Goal: Communication & Community: Answer question/provide support

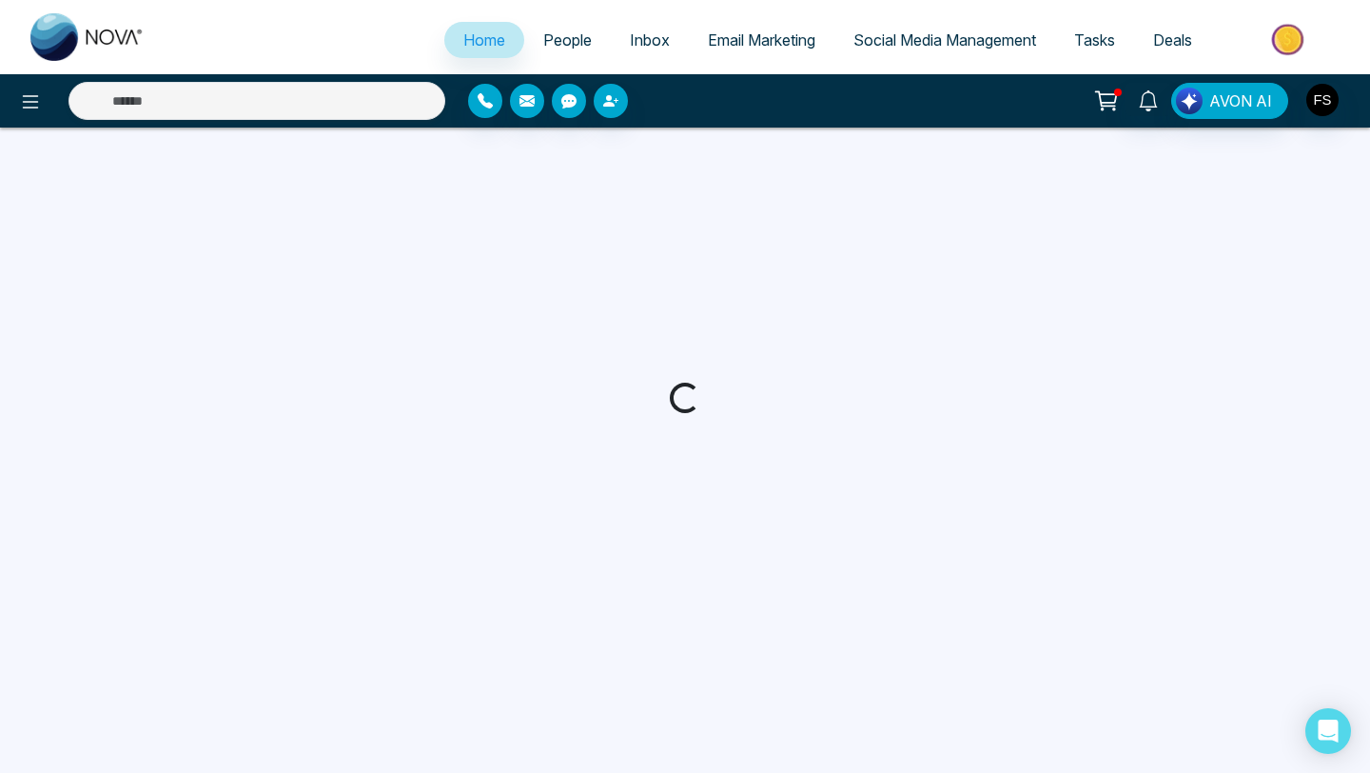
select select "*"
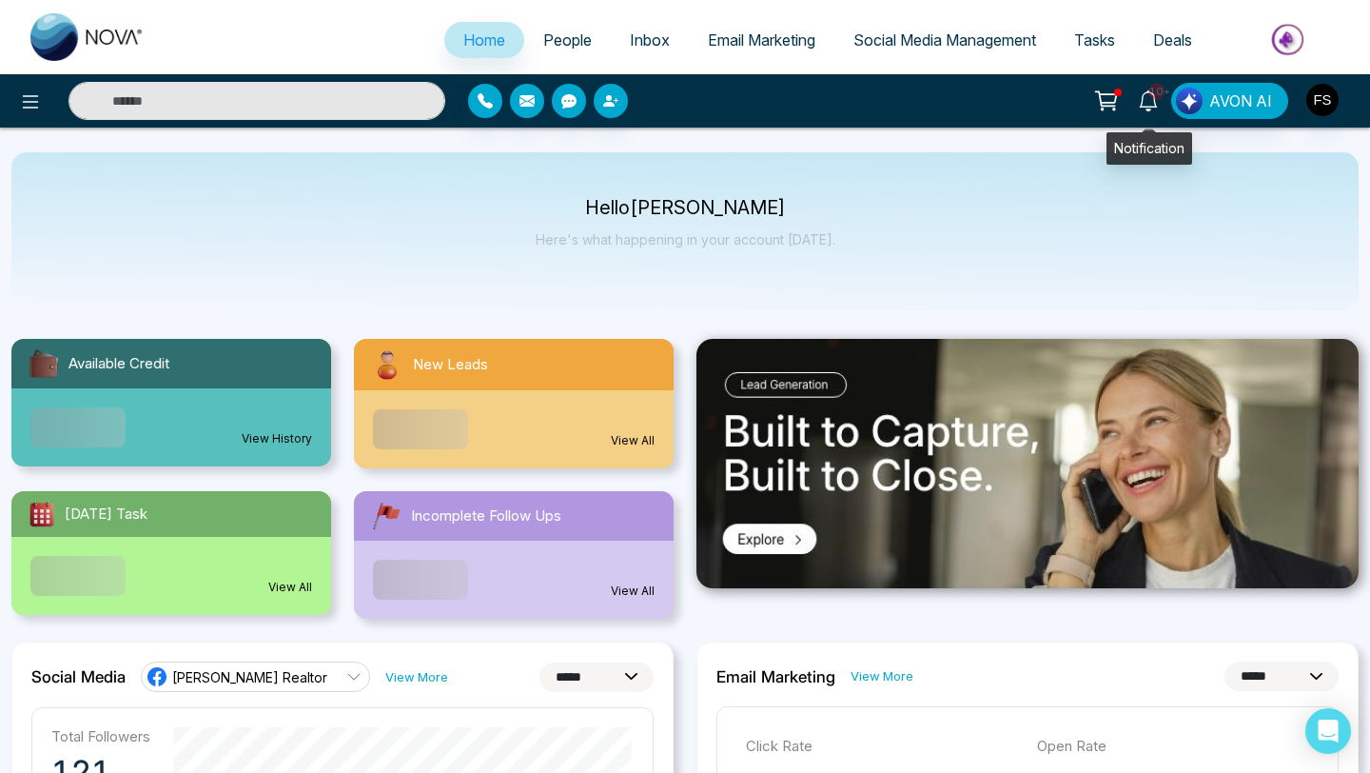
click at [1146, 105] on icon at bounding box center [1148, 100] width 21 height 21
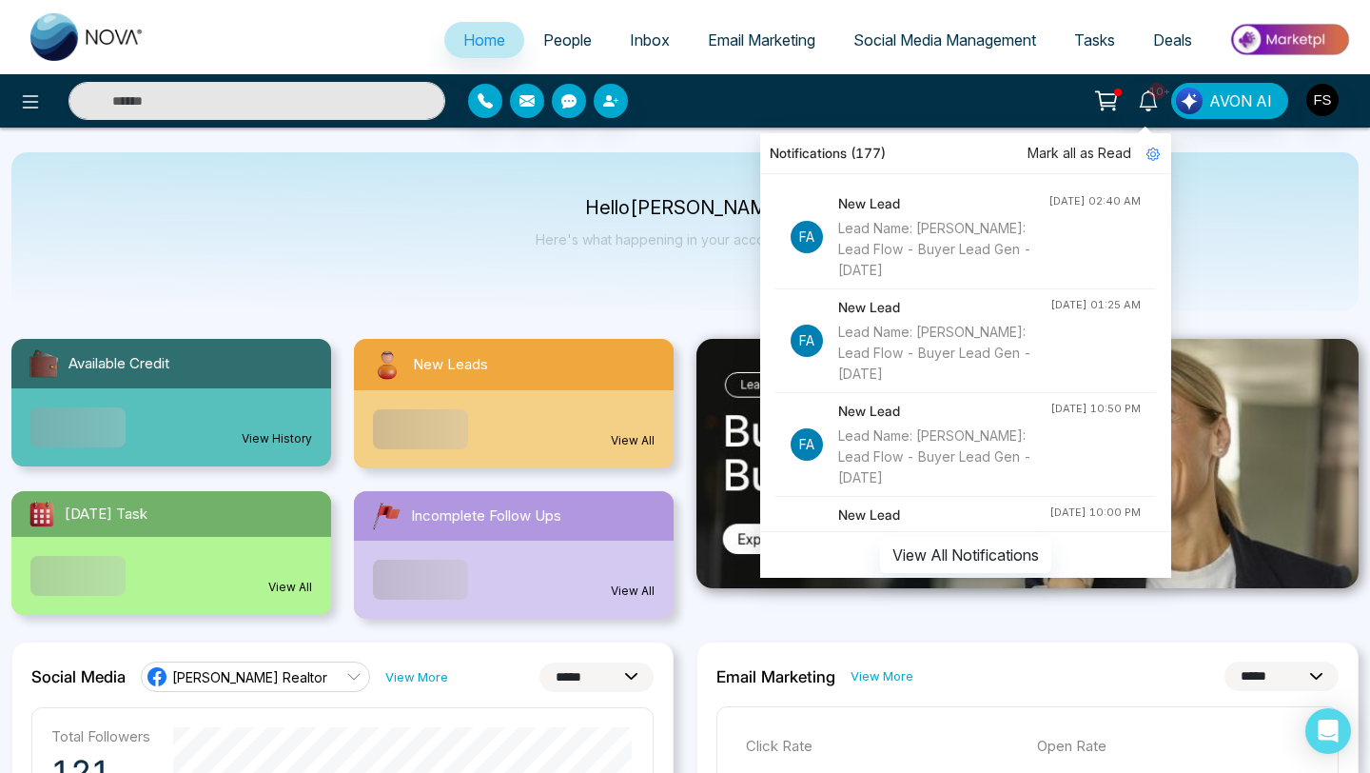
click at [933, 246] on div "Lead Name: [PERSON_NAME]: Lead Flow - Buyer Lead Gen - [DATE]" at bounding box center [943, 249] width 210 height 63
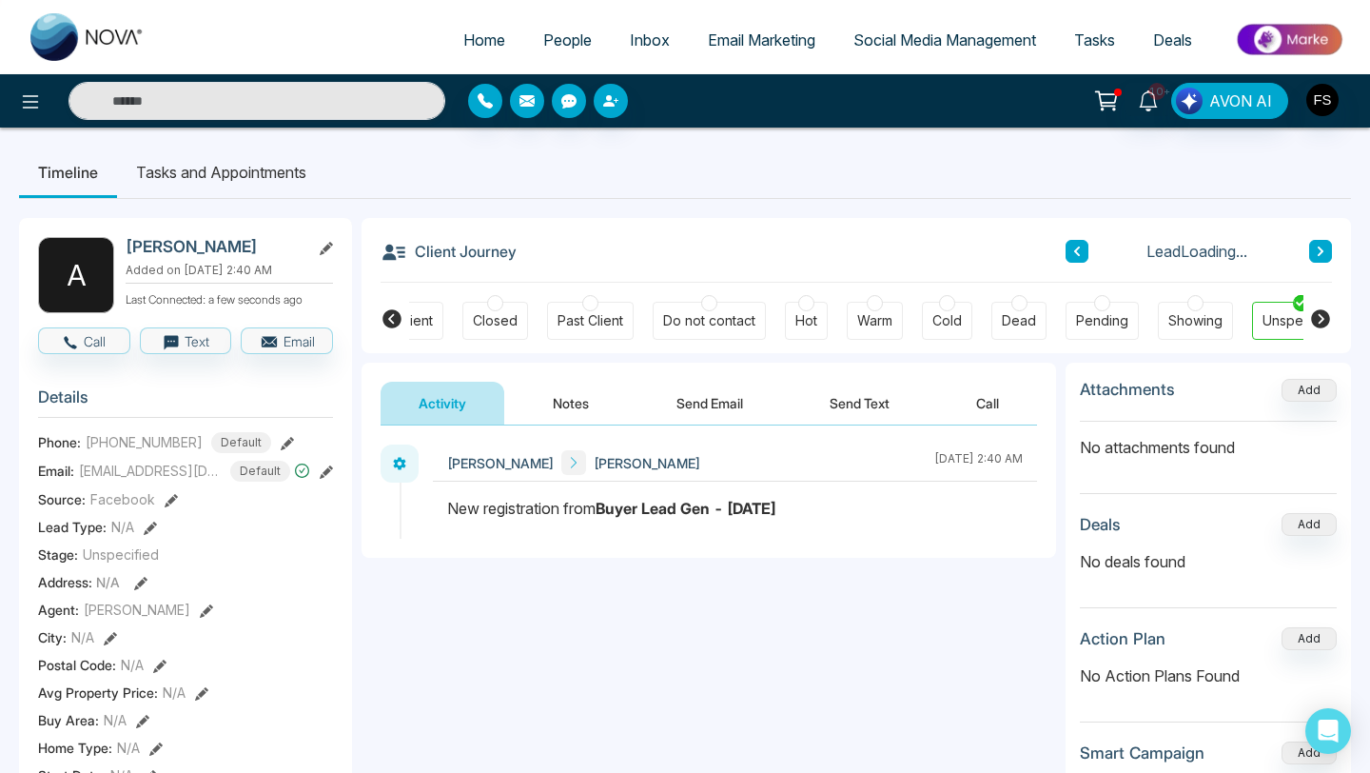
scroll to position [0, 512]
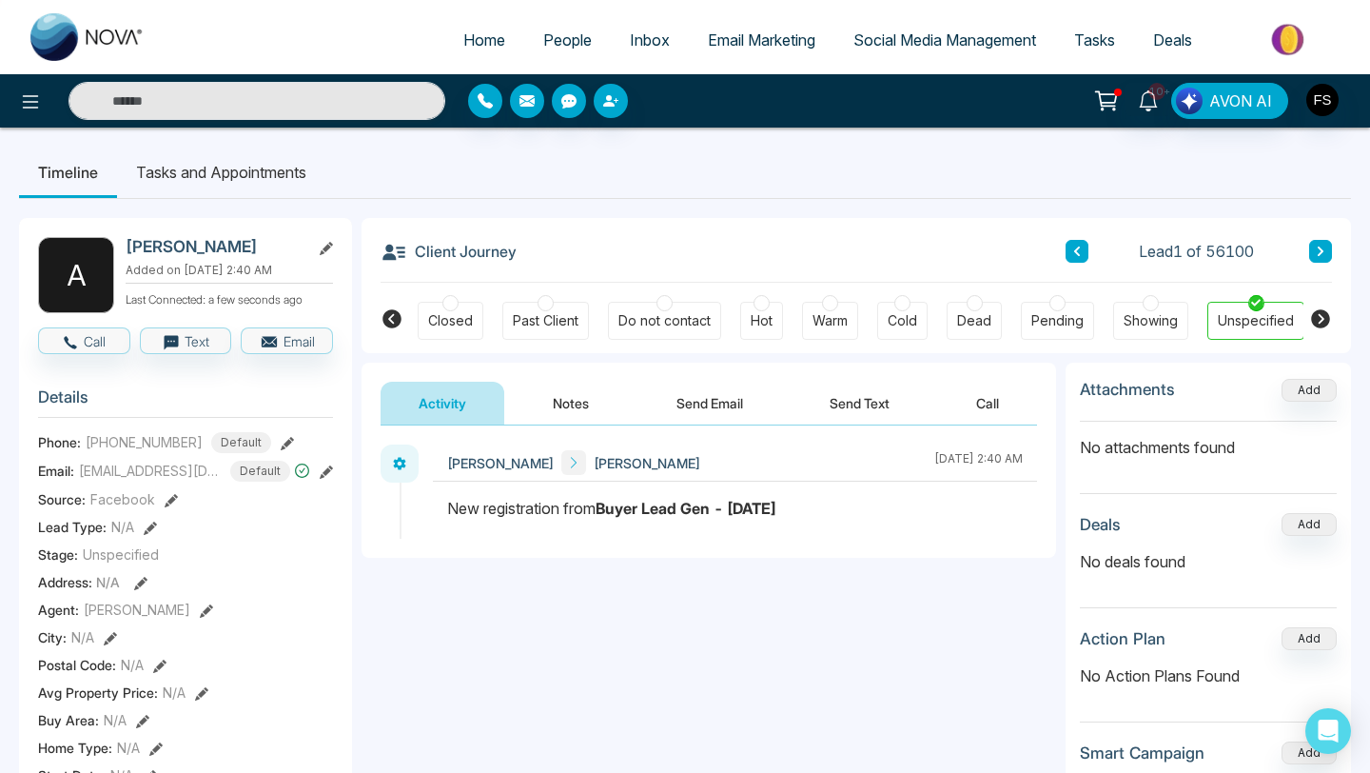
click at [550, 392] on button "Notes" at bounding box center [571, 403] width 112 height 43
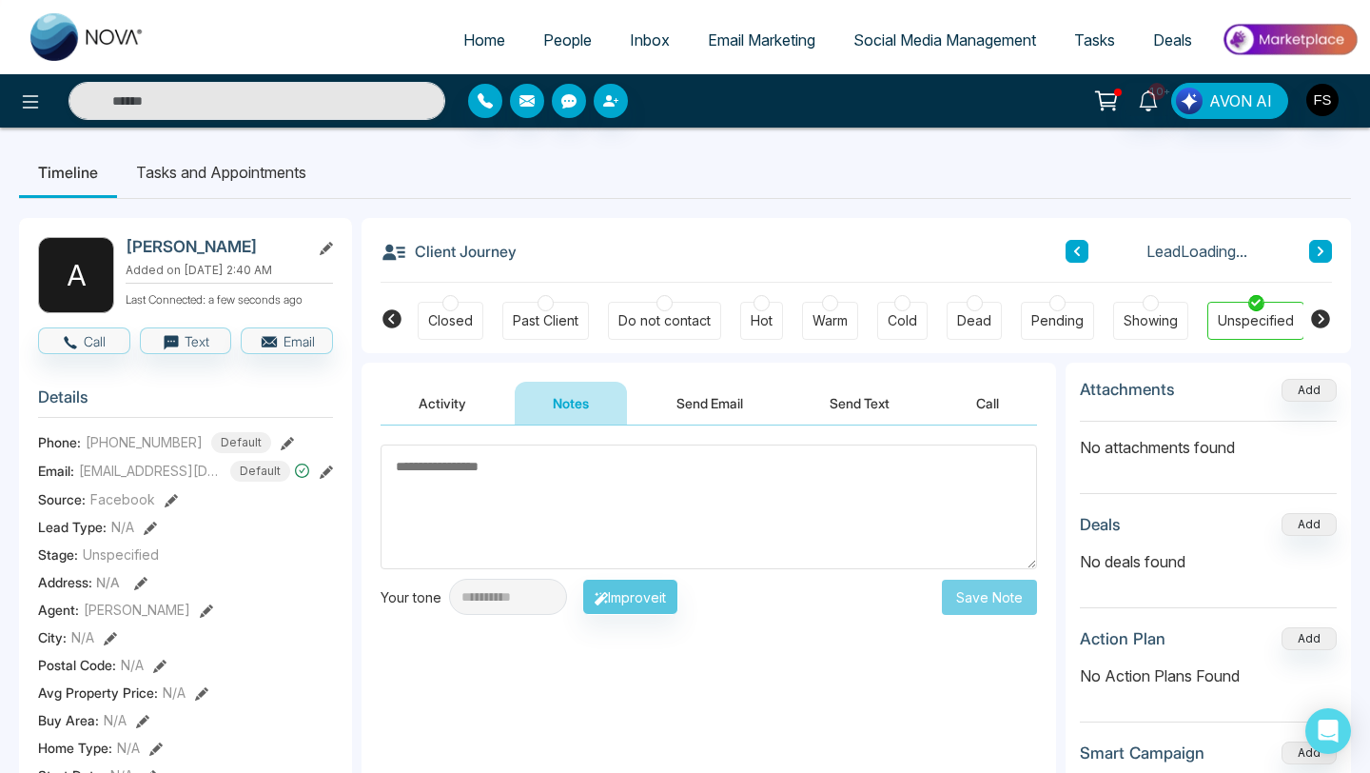
click at [456, 408] on button "Activity" at bounding box center [443, 403] width 124 height 43
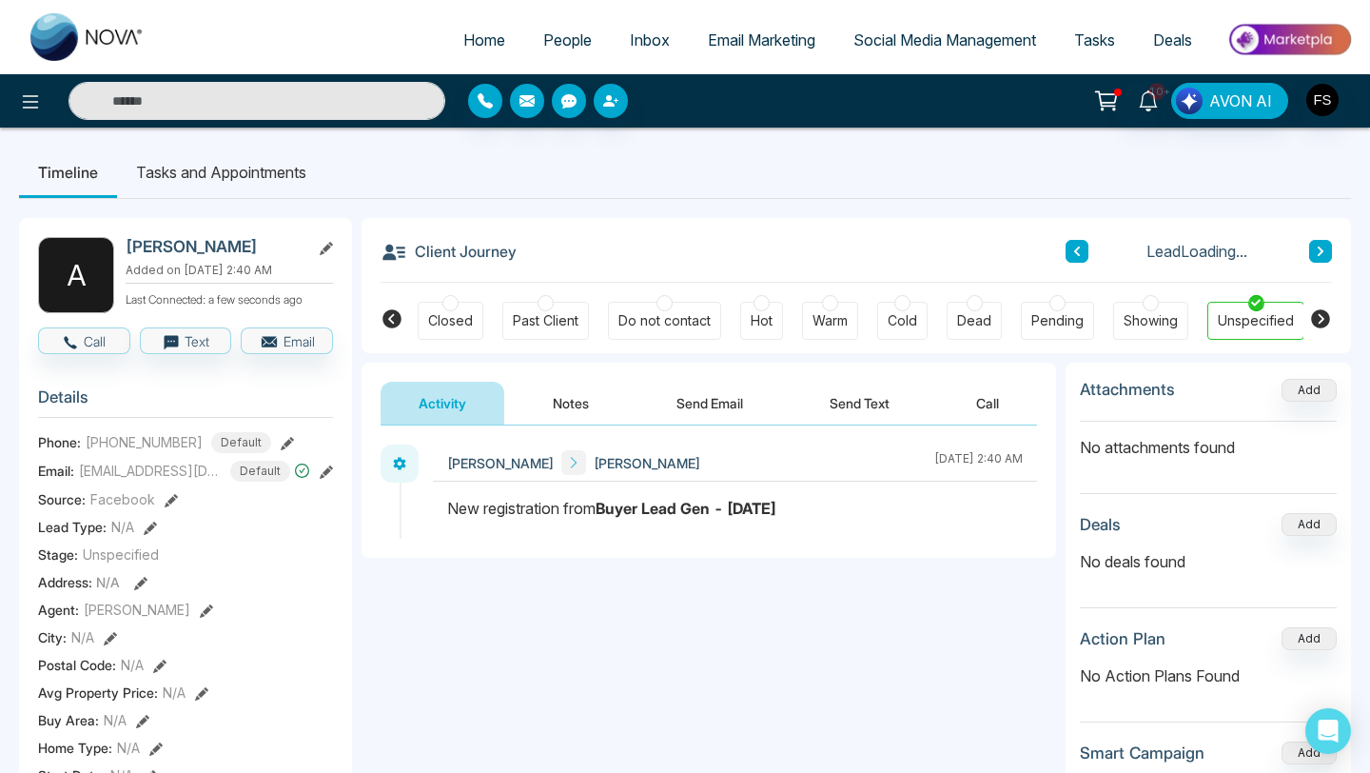
click at [675, 409] on button "Send Email" at bounding box center [710, 403] width 143 height 43
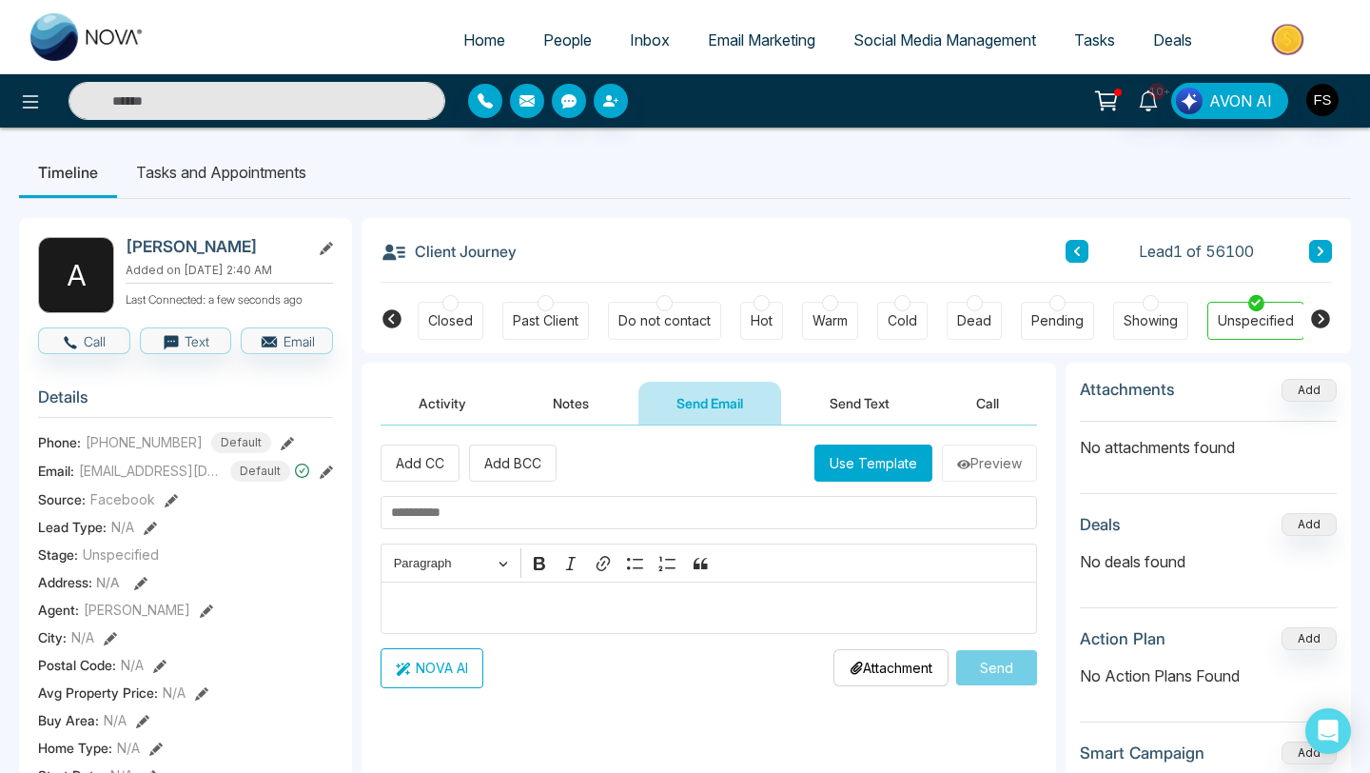
click at [839, 468] on button "Use Template" at bounding box center [874, 462] width 118 height 37
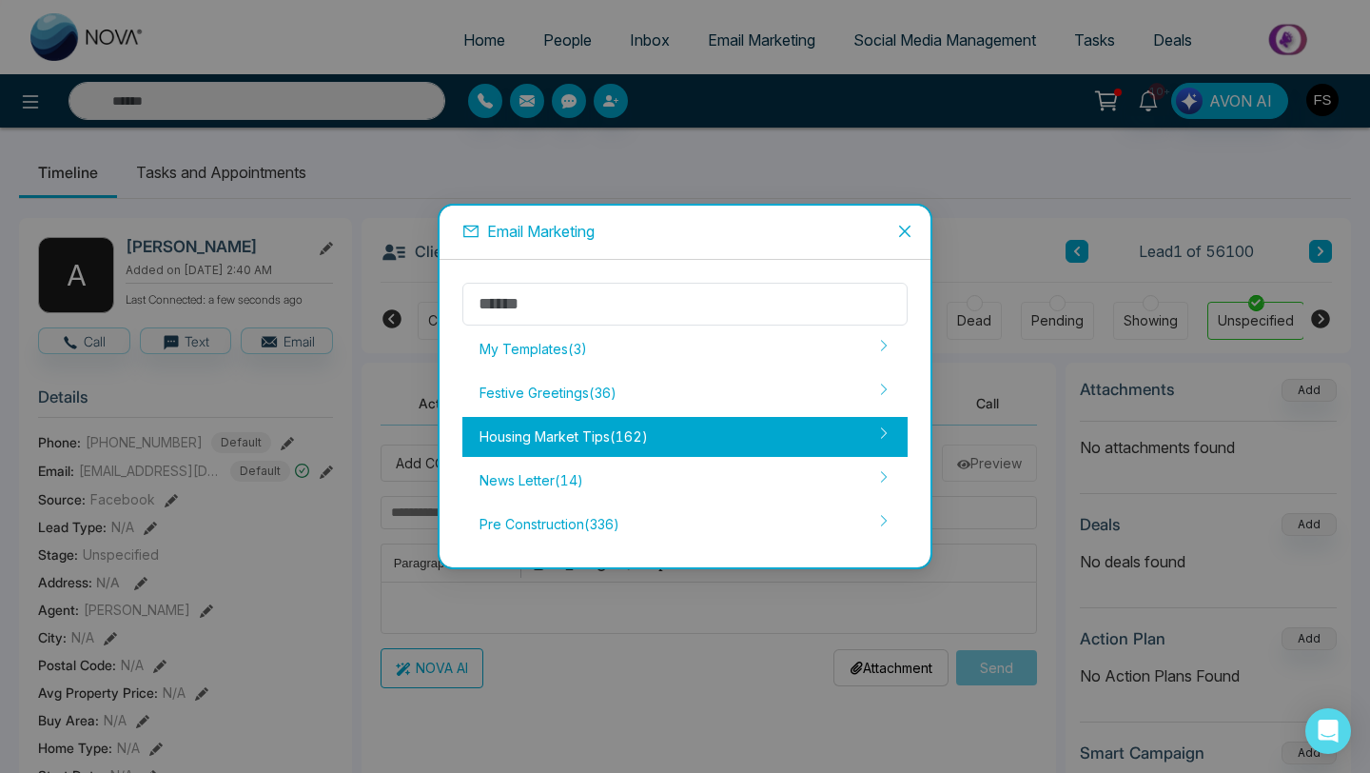
click at [815, 443] on div "Housing Market Tips ( 162 )" at bounding box center [685, 437] width 445 height 40
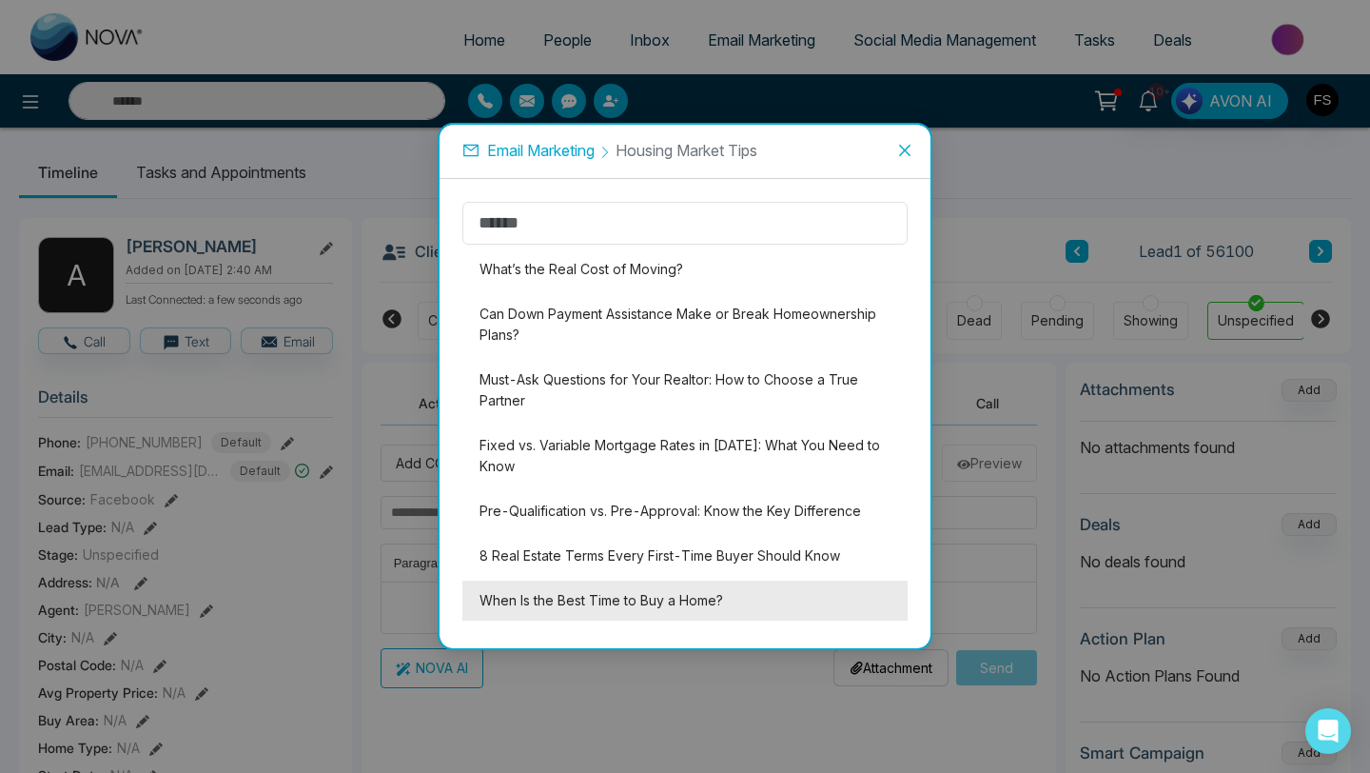
click at [707, 592] on li "When Is the Best Time to Buy a Home?" at bounding box center [685, 601] width 445 height 40
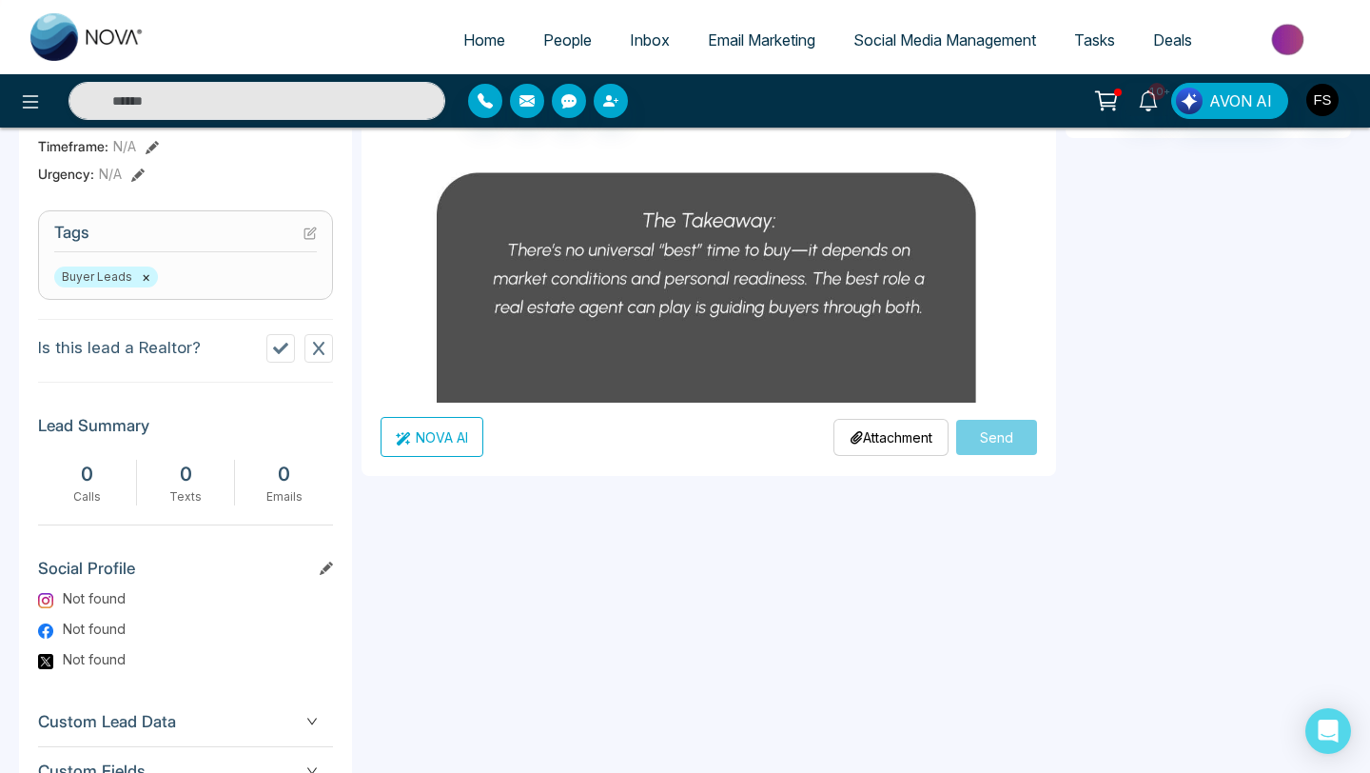
scroll to position [713, 0]
click at [844, 448] on div "Attachment Choose File" at bounding box center [891, 436] width 115 height 37
click at [851, 442] on icon at bounding box center [856, 436] width 13 height 13
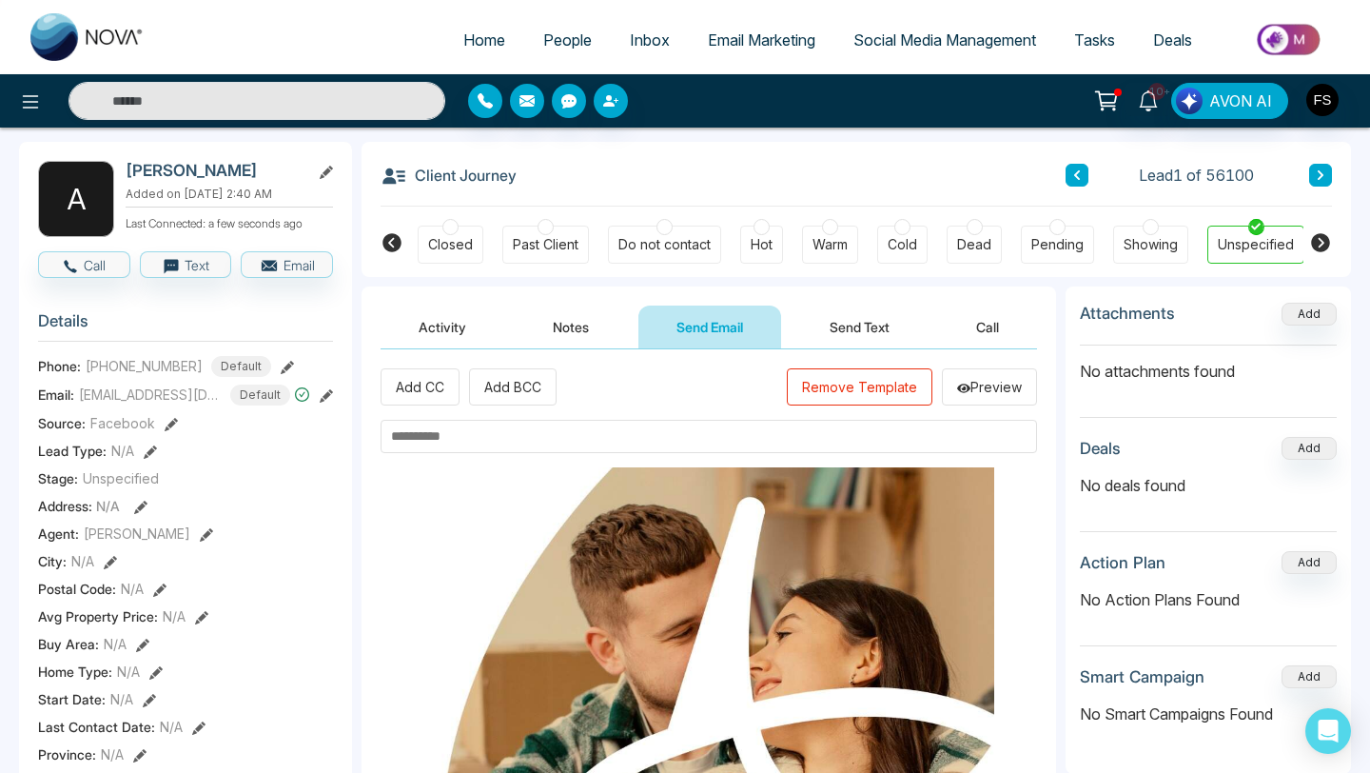
scroll to position [0, 0]
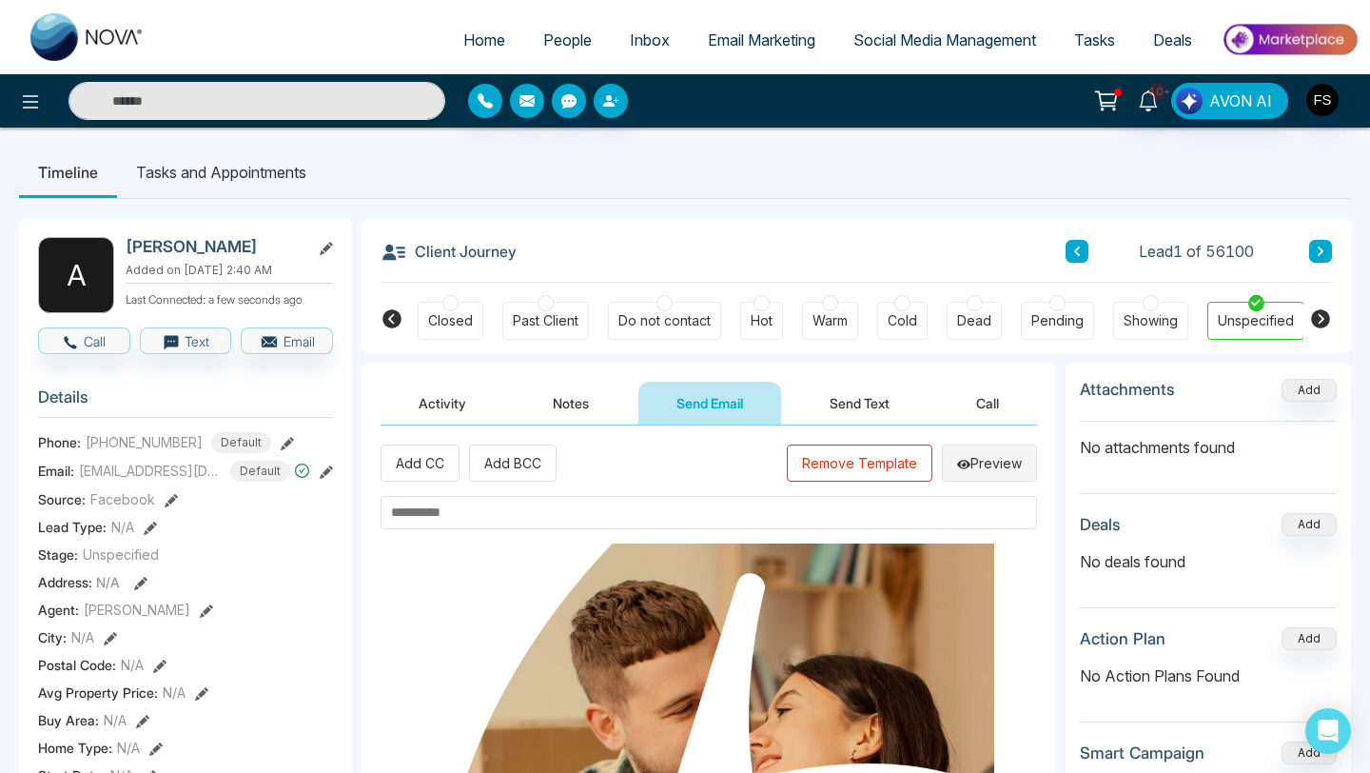
click at [972, 474] on button "Preview" at bounding box center [989, 462] width 95 height 37
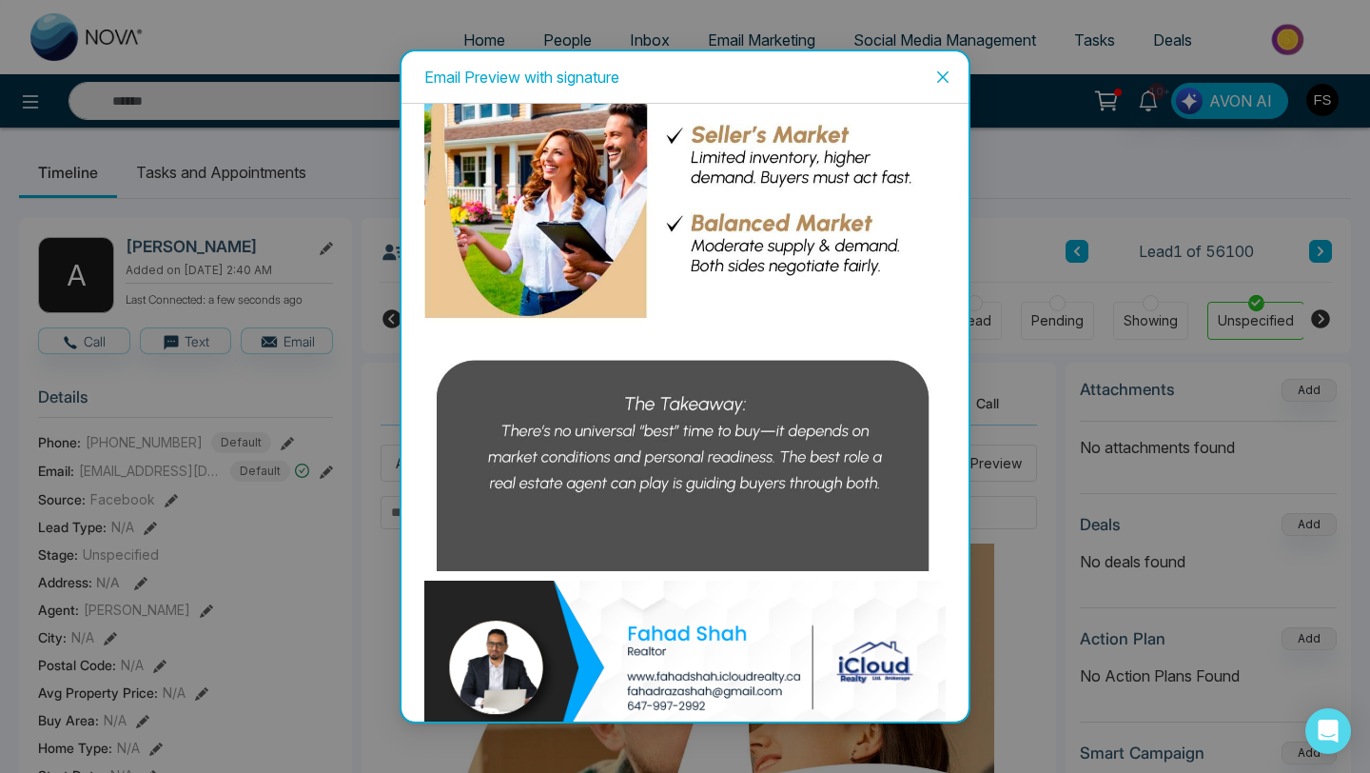
scroll to position [4898, 0]
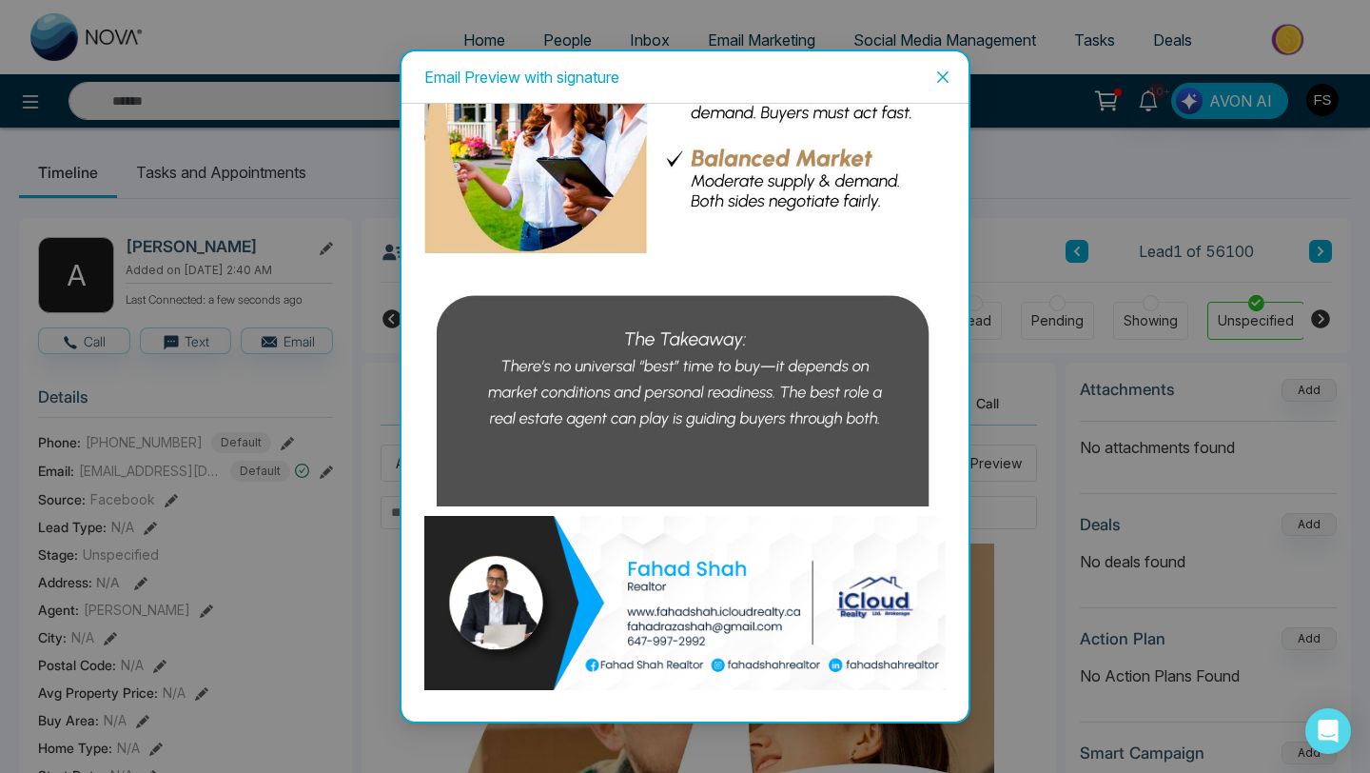
click at [940, 84] on span "Close" at bounding box center [942, 76] width 51 height 51
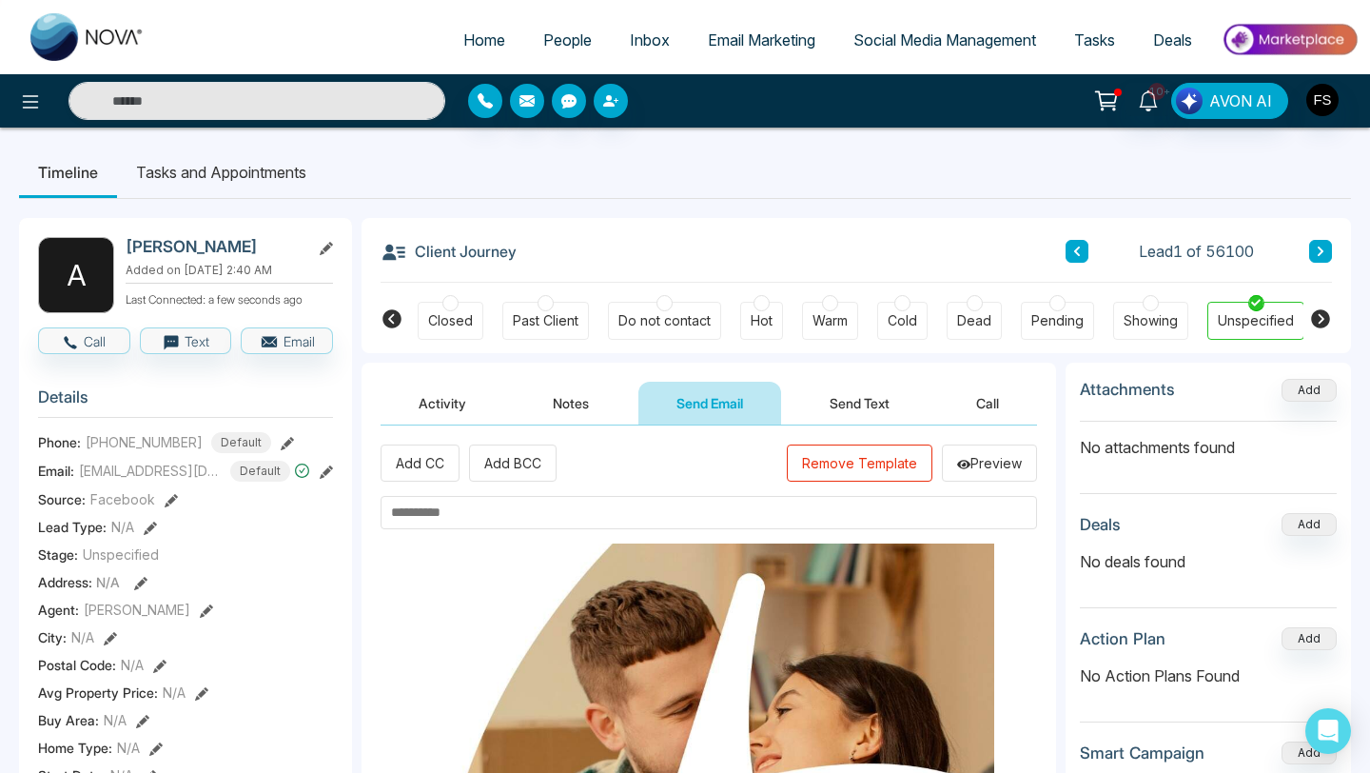
click at [591, 410] on button "Notes" at bounding box center [571, 403] width 112 height 43
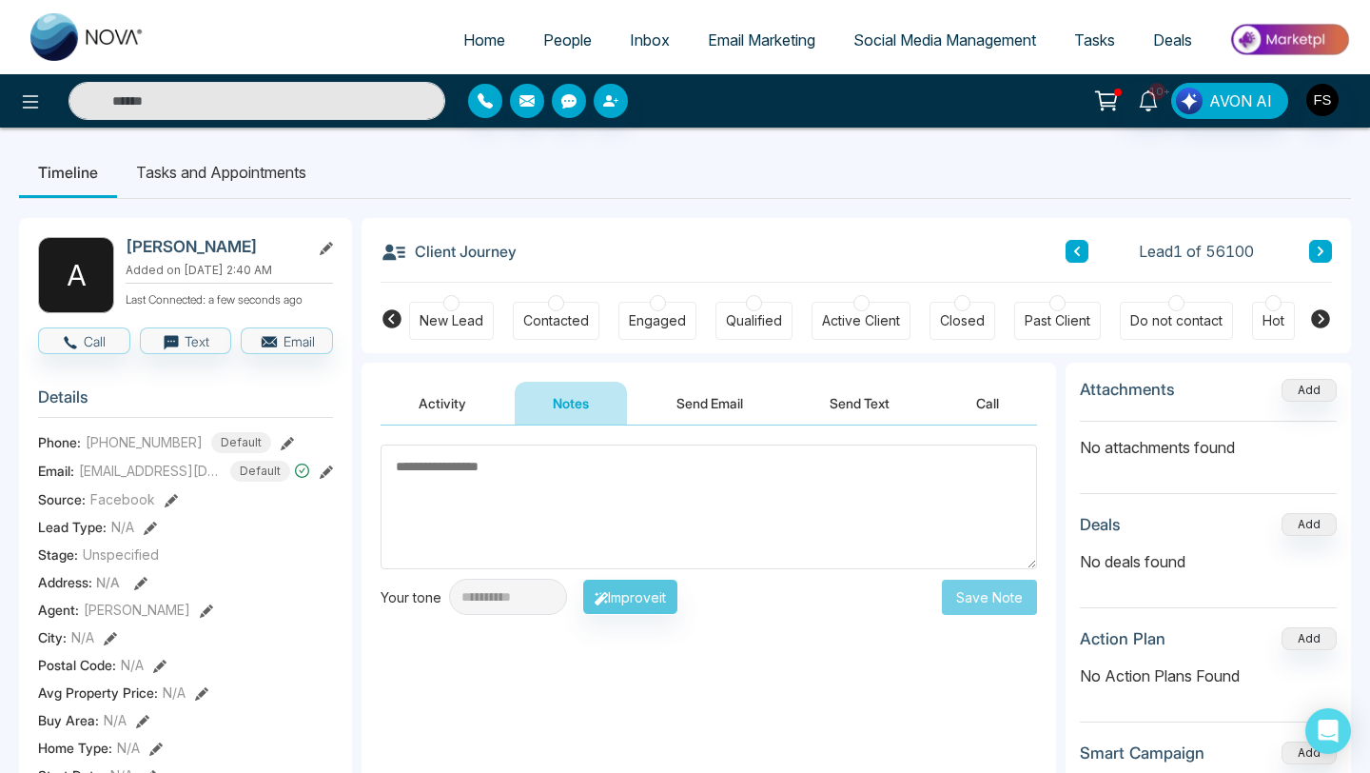
click at [559, 306] on div at bounding box center [556, 303] width 16 height 16
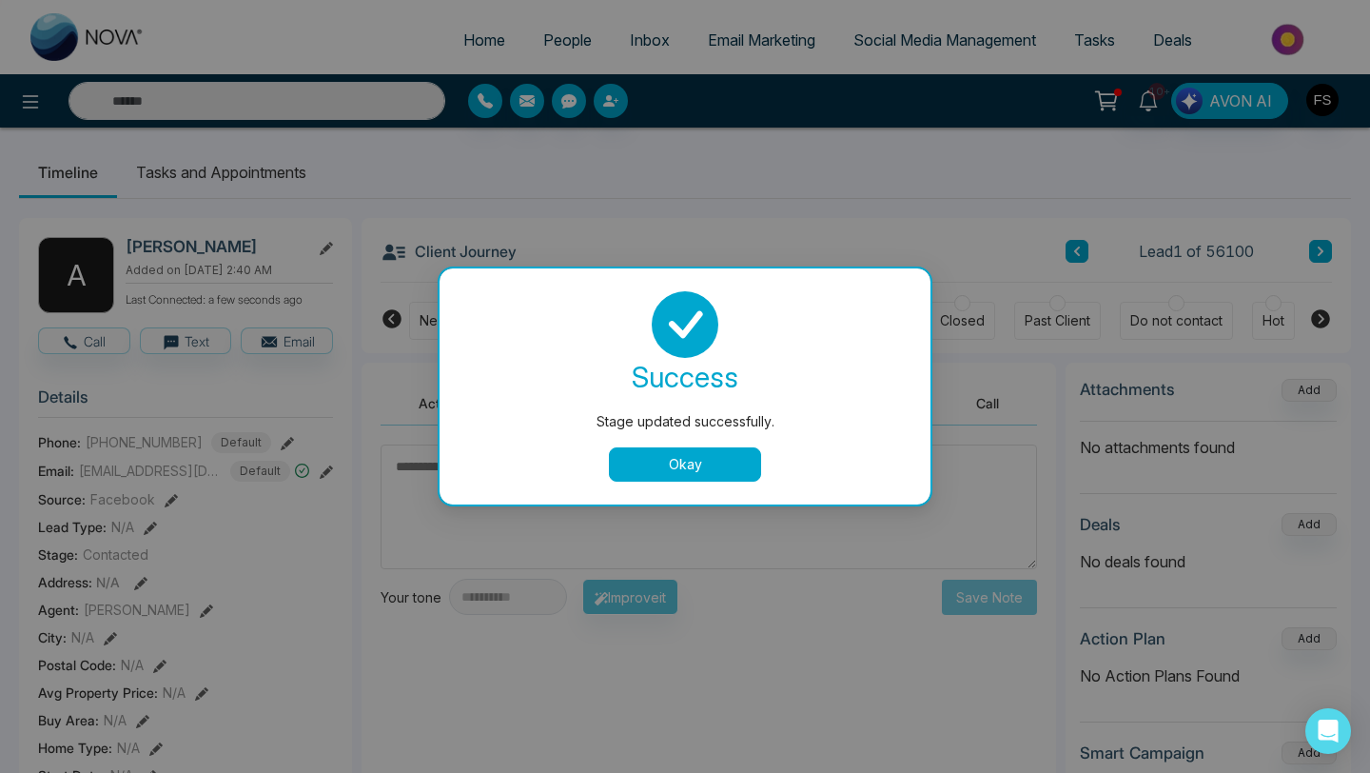
click at [629, 465] on button "Okay" at bounding box center [685, 464] width 152 height 34
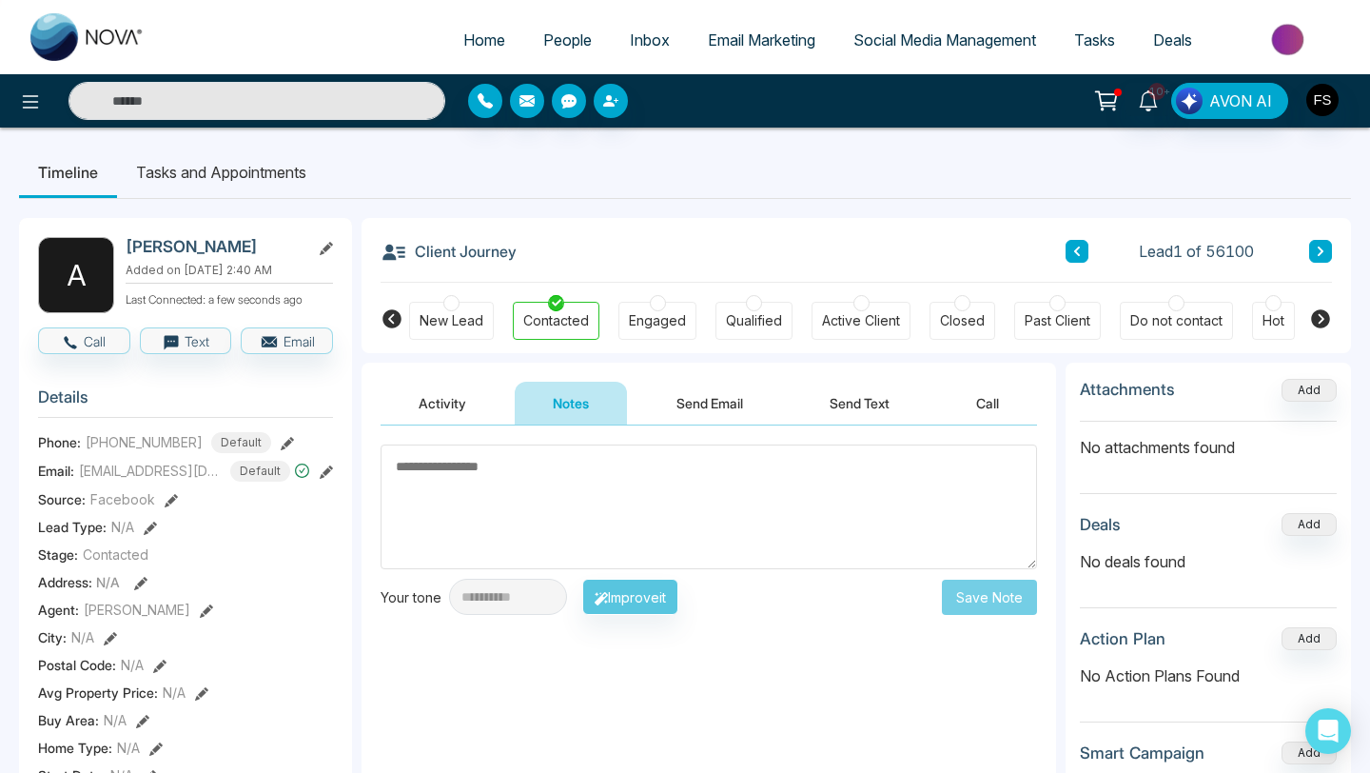
click at [695, 415] on button "Send Email" at bounding box center [710, 403] width 143 height 43
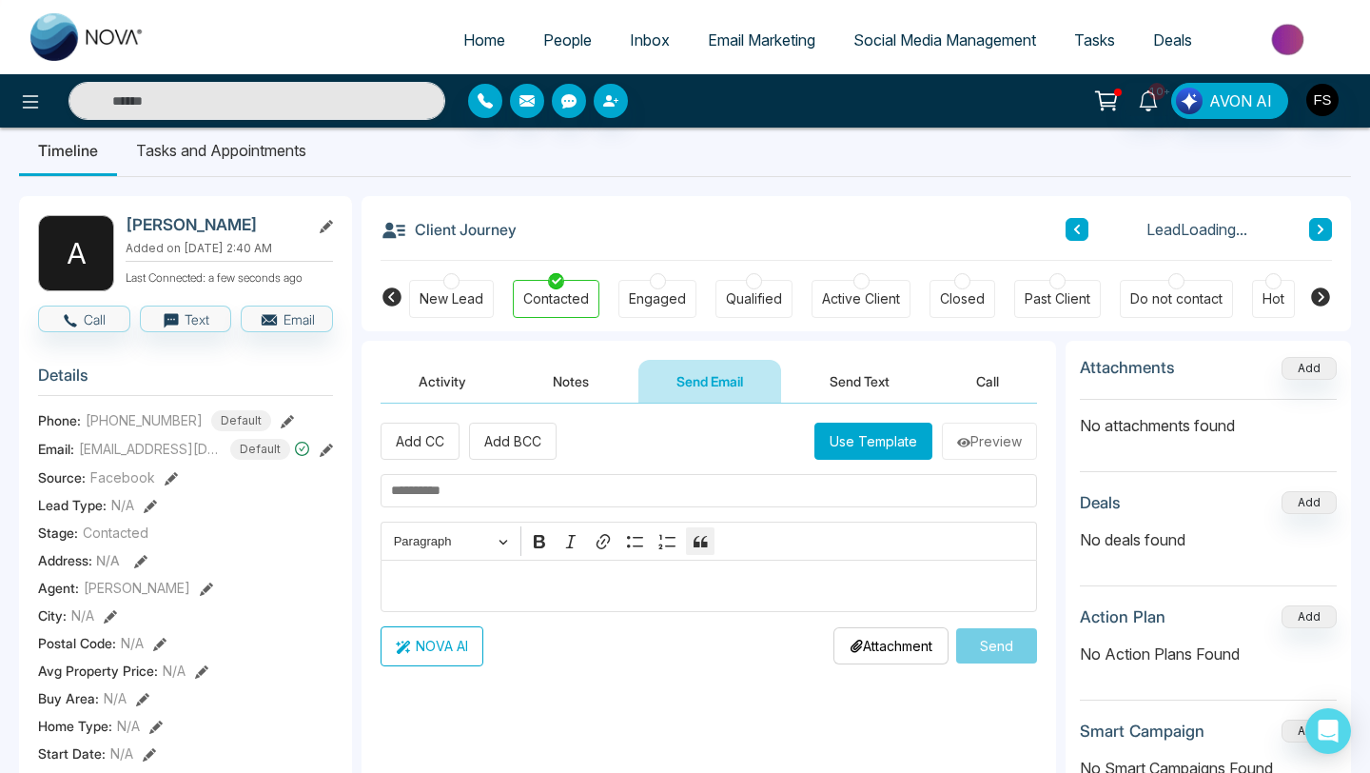
scroll to position [28, 0]
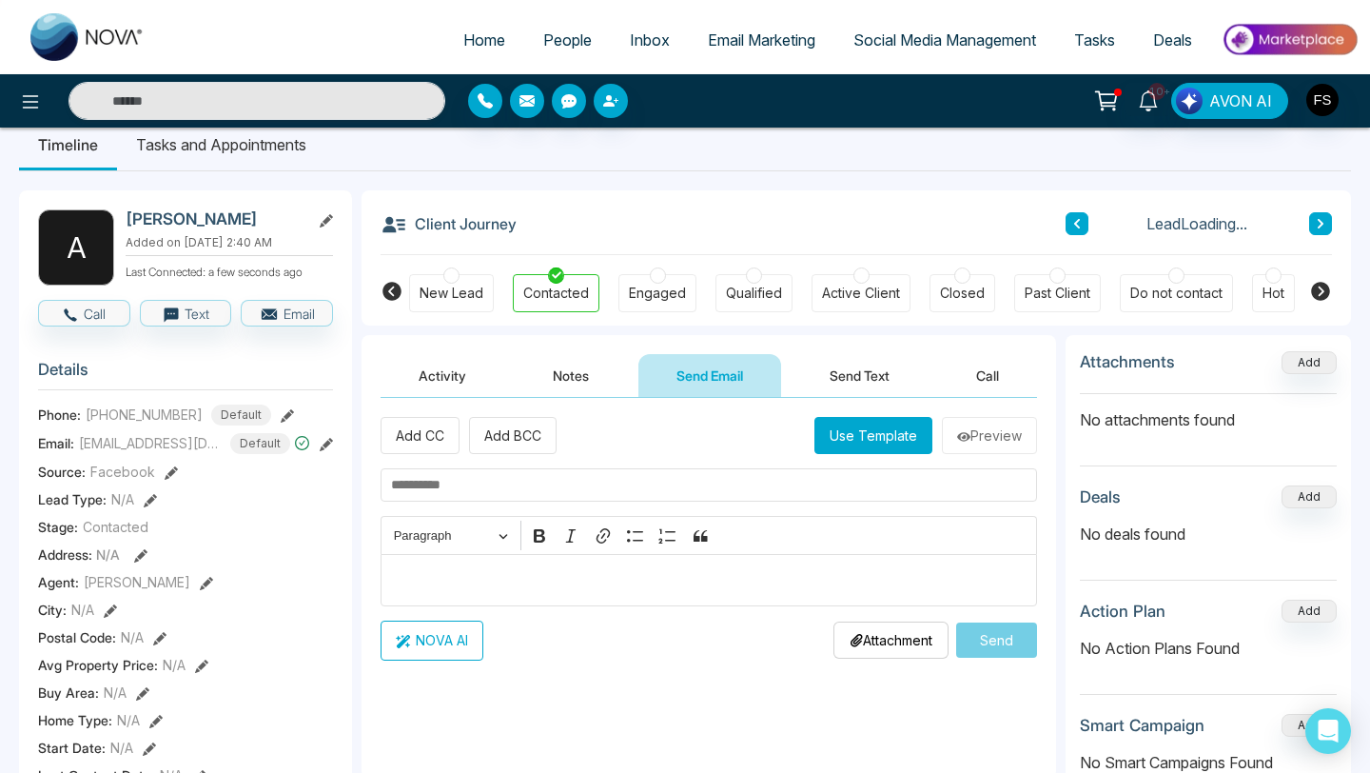
click at [874, 455] on div "Add CC Add BCC Use Template Preview Rich Text Editor Paragraph Bold Italic Link…" at bounding box center [709, 538] width 657 height 243
click at [864, 444] on button "Use Template" at bounding box center [874, 435] width 118 height 37
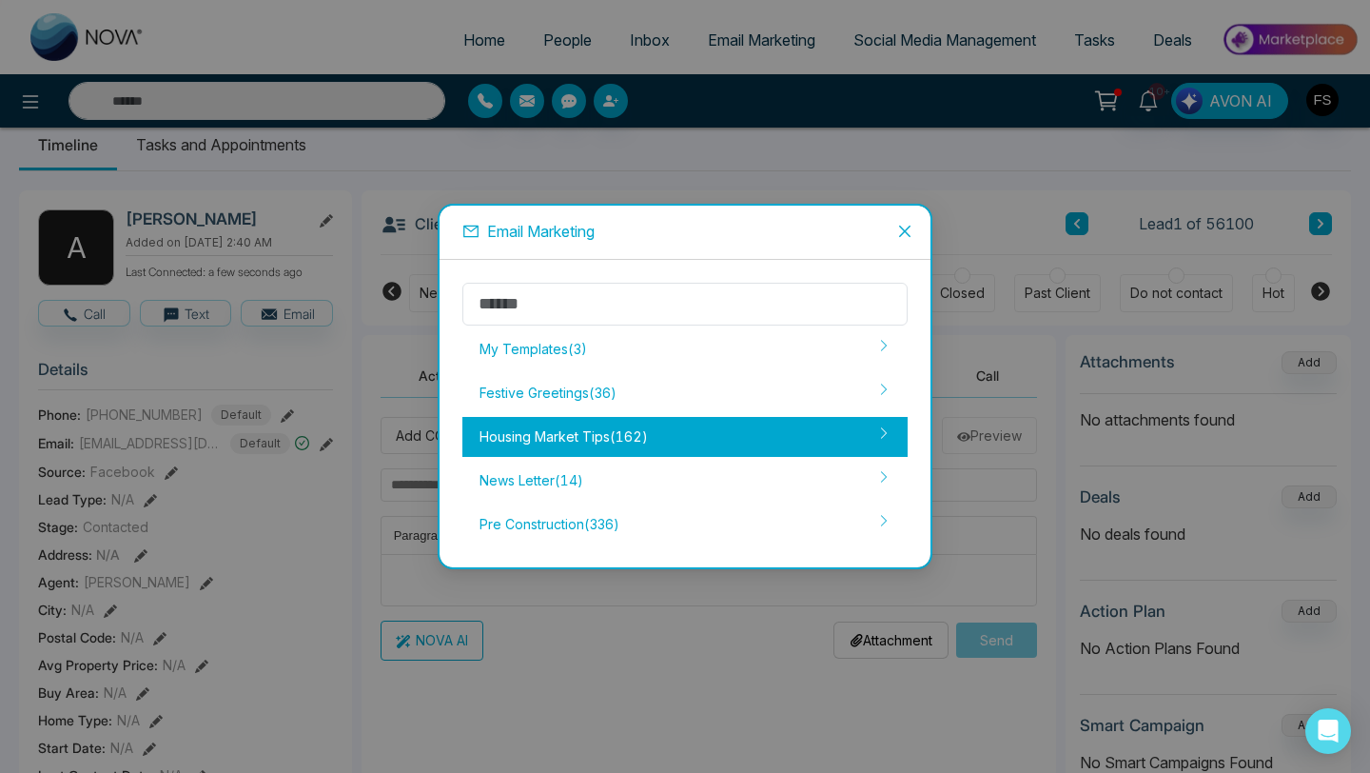
click at [743, 433] on div "Housing Market Tips ( 162 )" at bounding box center [685, 437] width 445 height 40
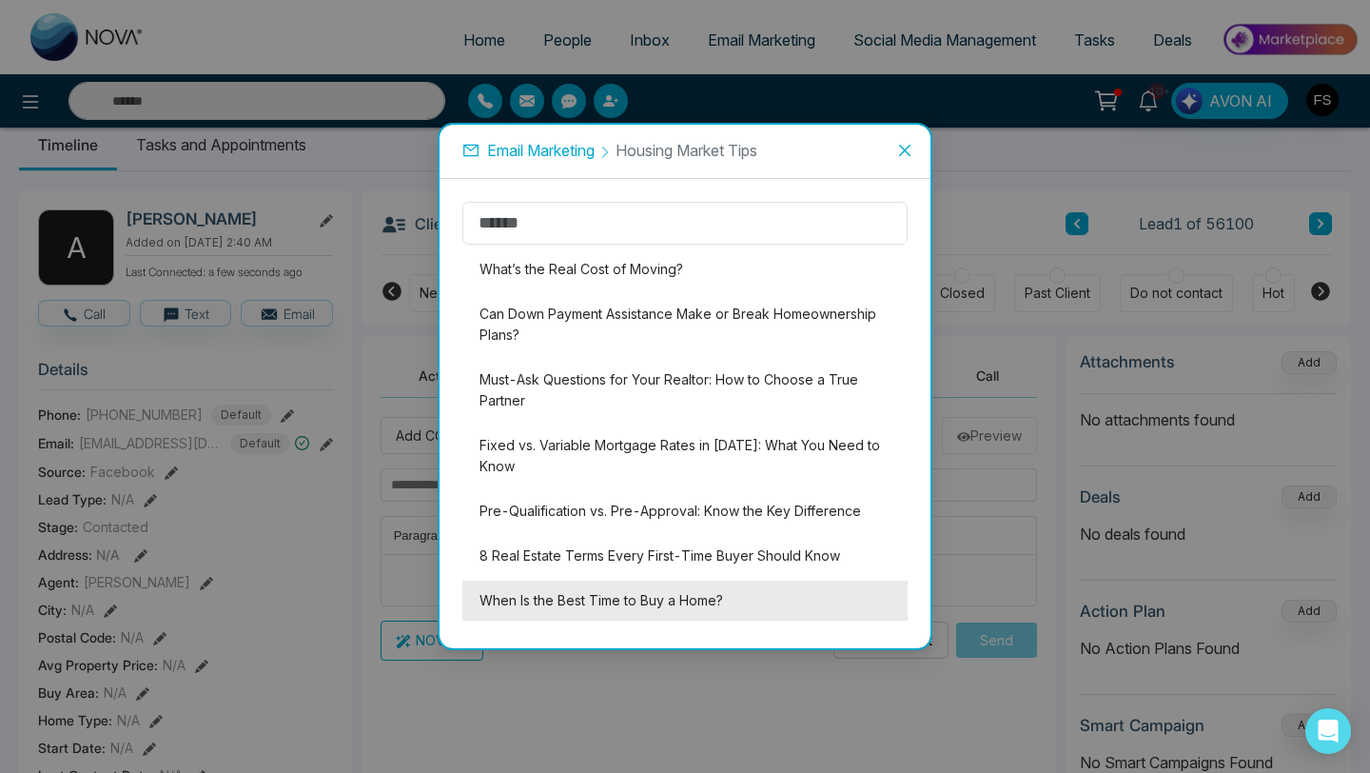
click at [673, 600] on li "When Is the Best Time to Buy a Home?" at bounding box center [685, 601] width 445 height 40
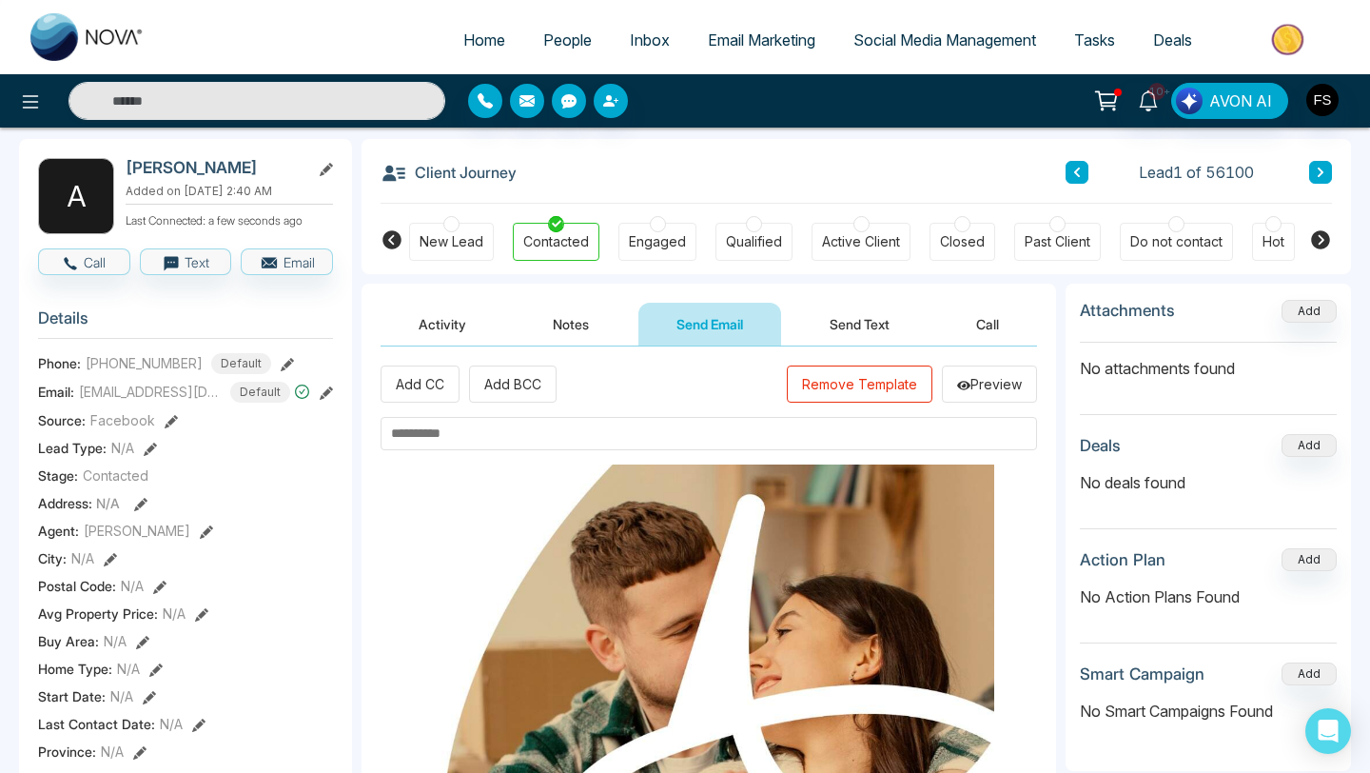
scroll to position [0, 0]
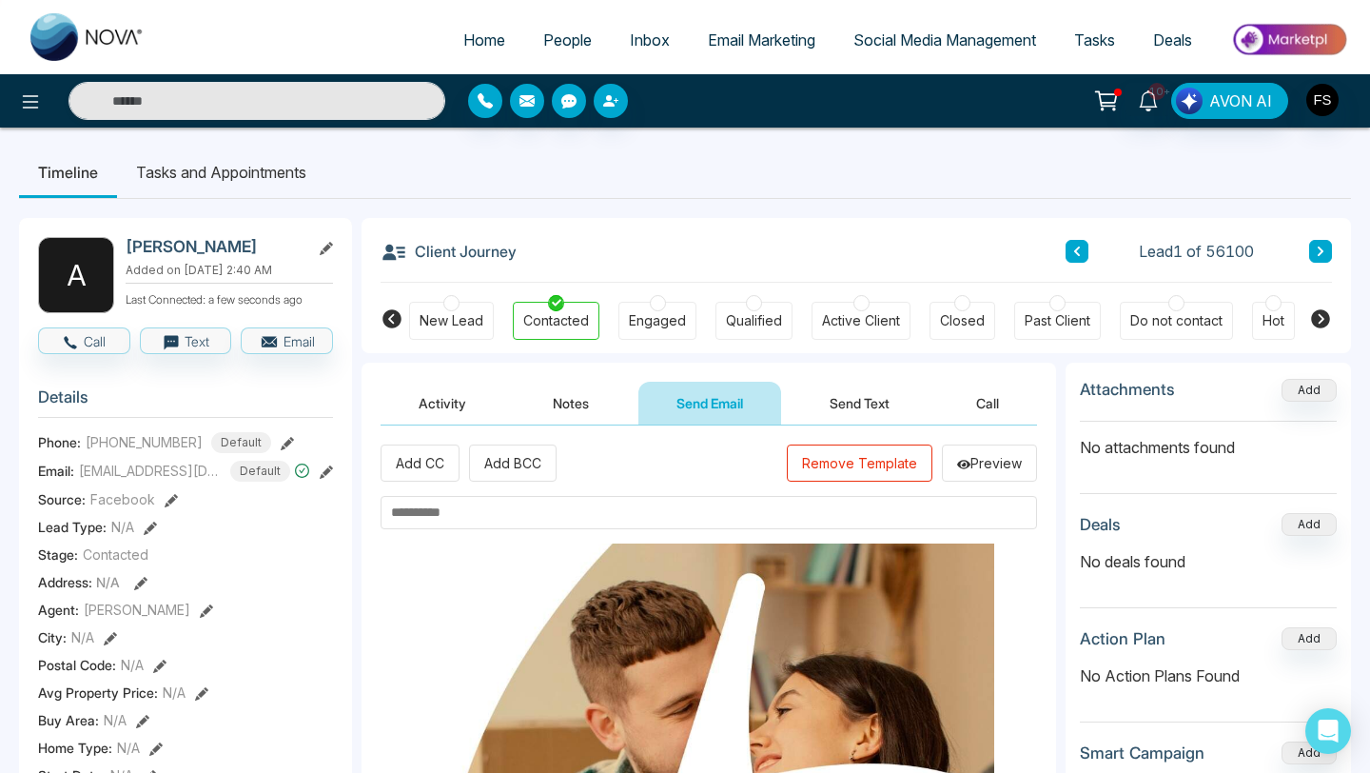
click at [640, 511] on input "text" at bounding box center [709, 512] width 657 height 33
paste input "**********"
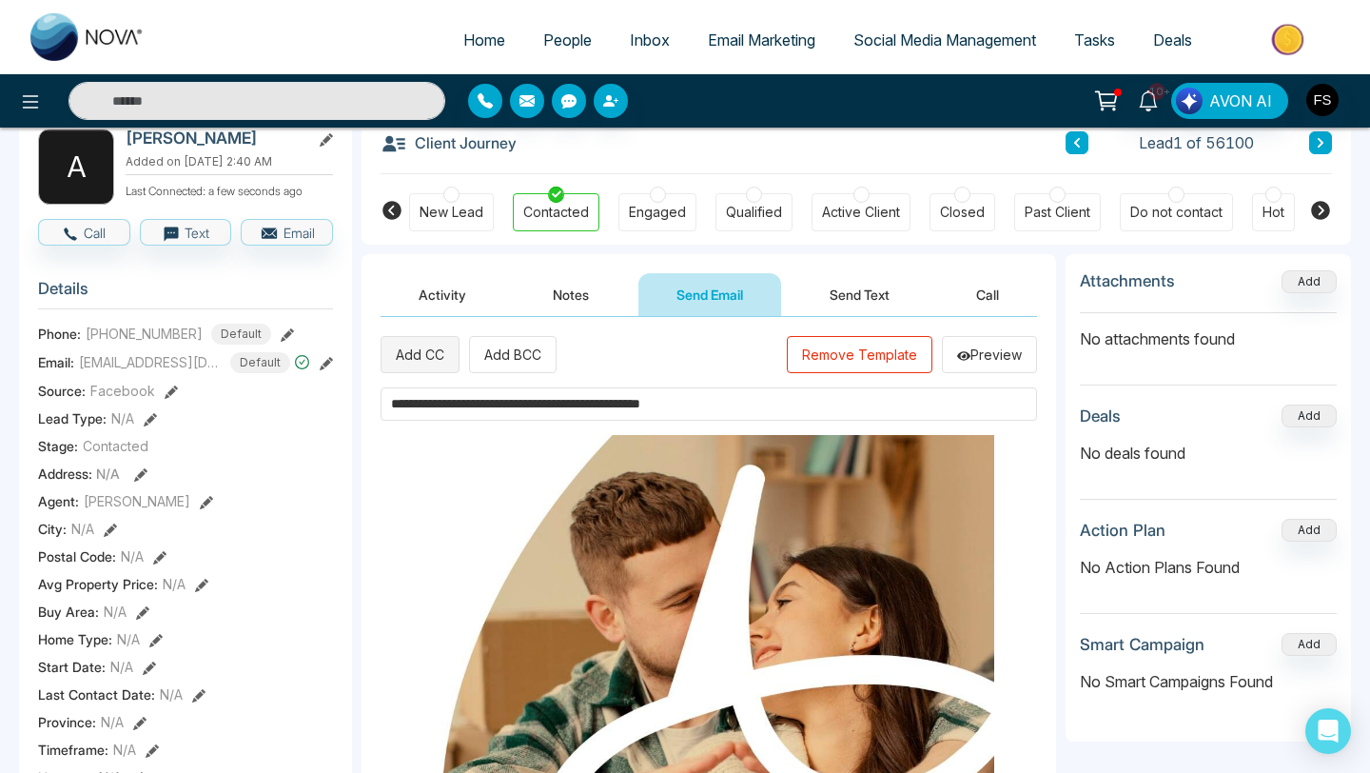
type input "**********"
click at [428, 360] on button "Add CC" at bounding box center [420, 354] width 79 height 37
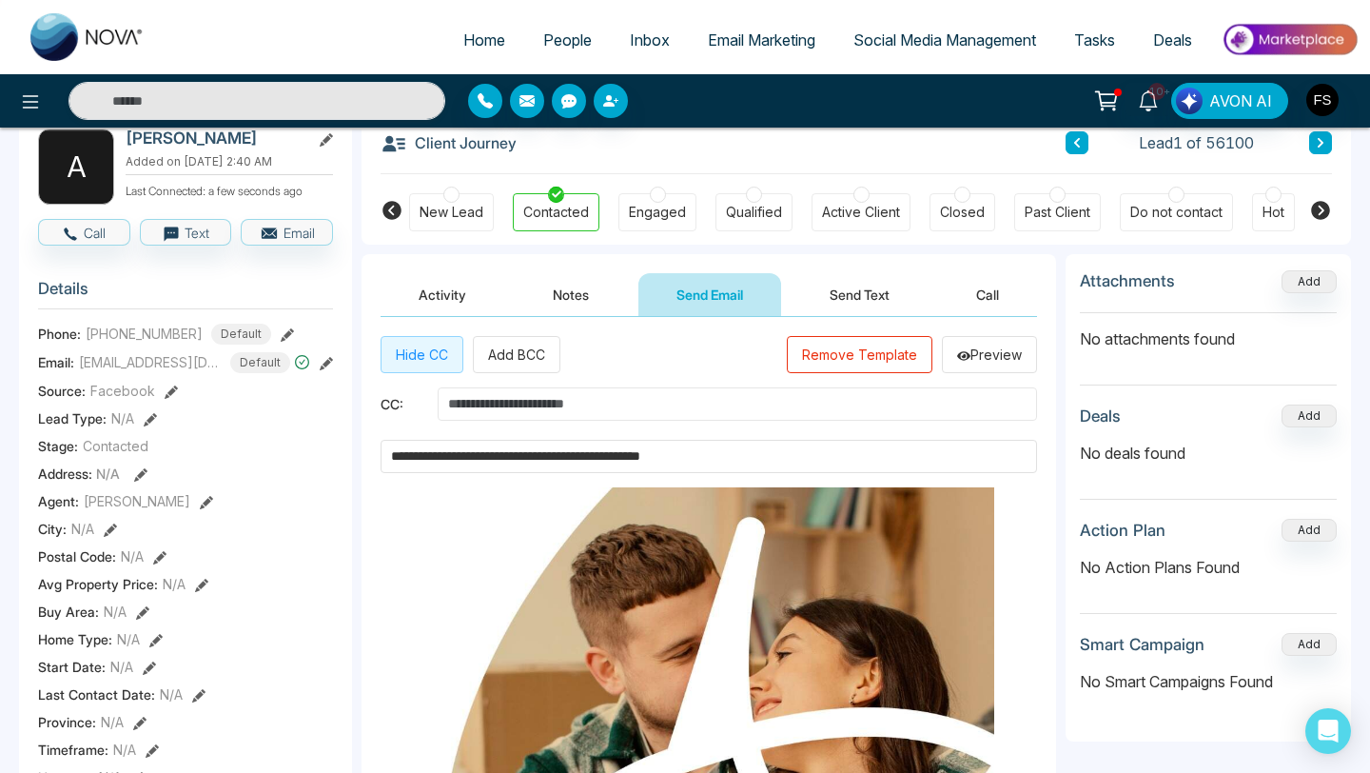
click at [544, 408] on input "text" at bounding box center [738, 403] width 600 height 33
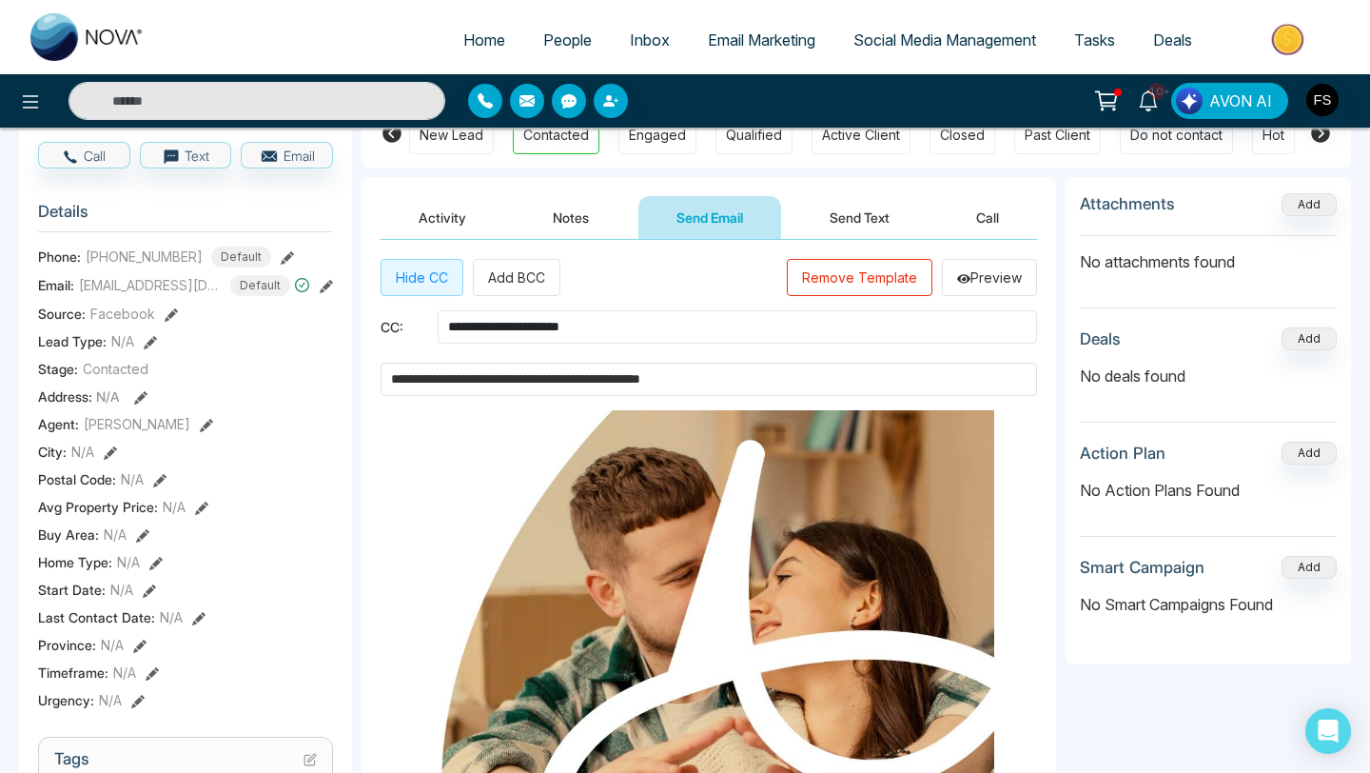
scroll to position [175, 0]
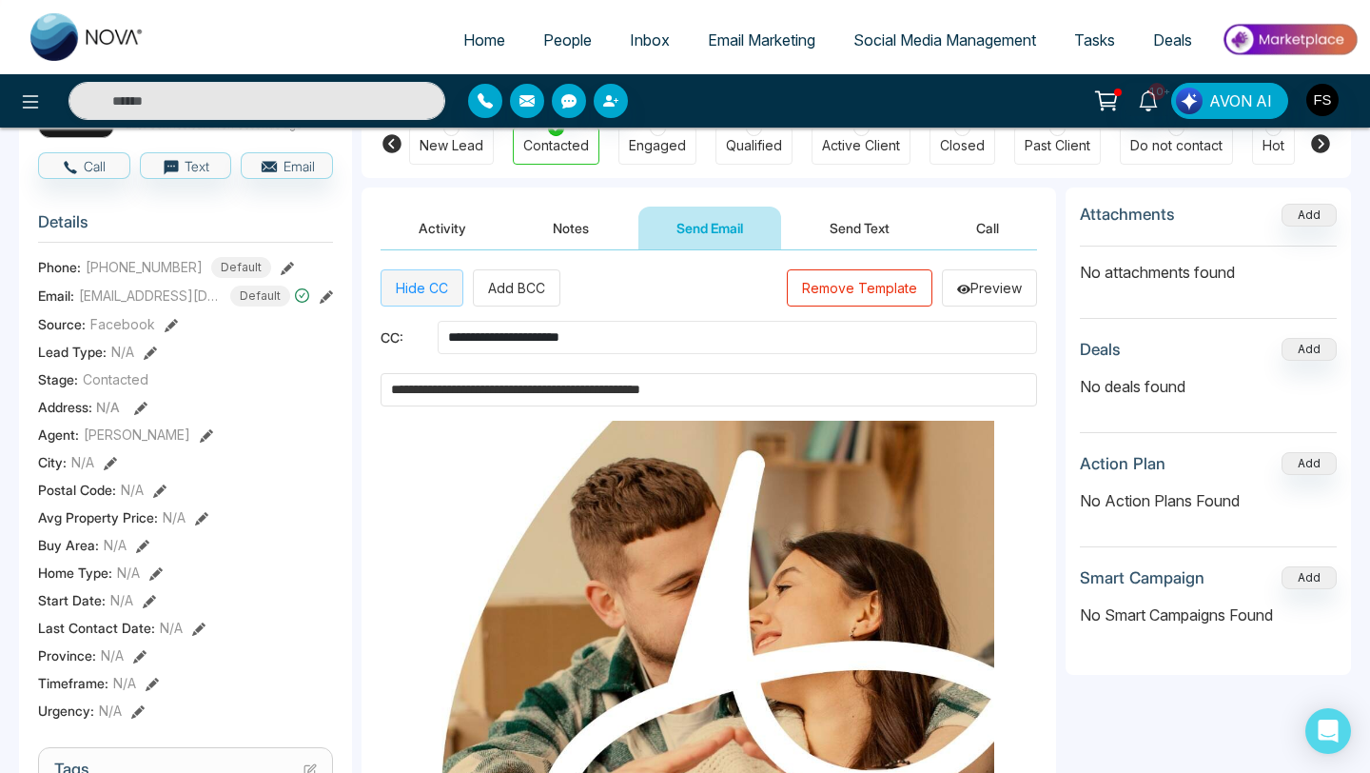
type input "**********"
click at [423, 286] on button "Hide CC" at bounding box center [422, 287] width 83 height 37
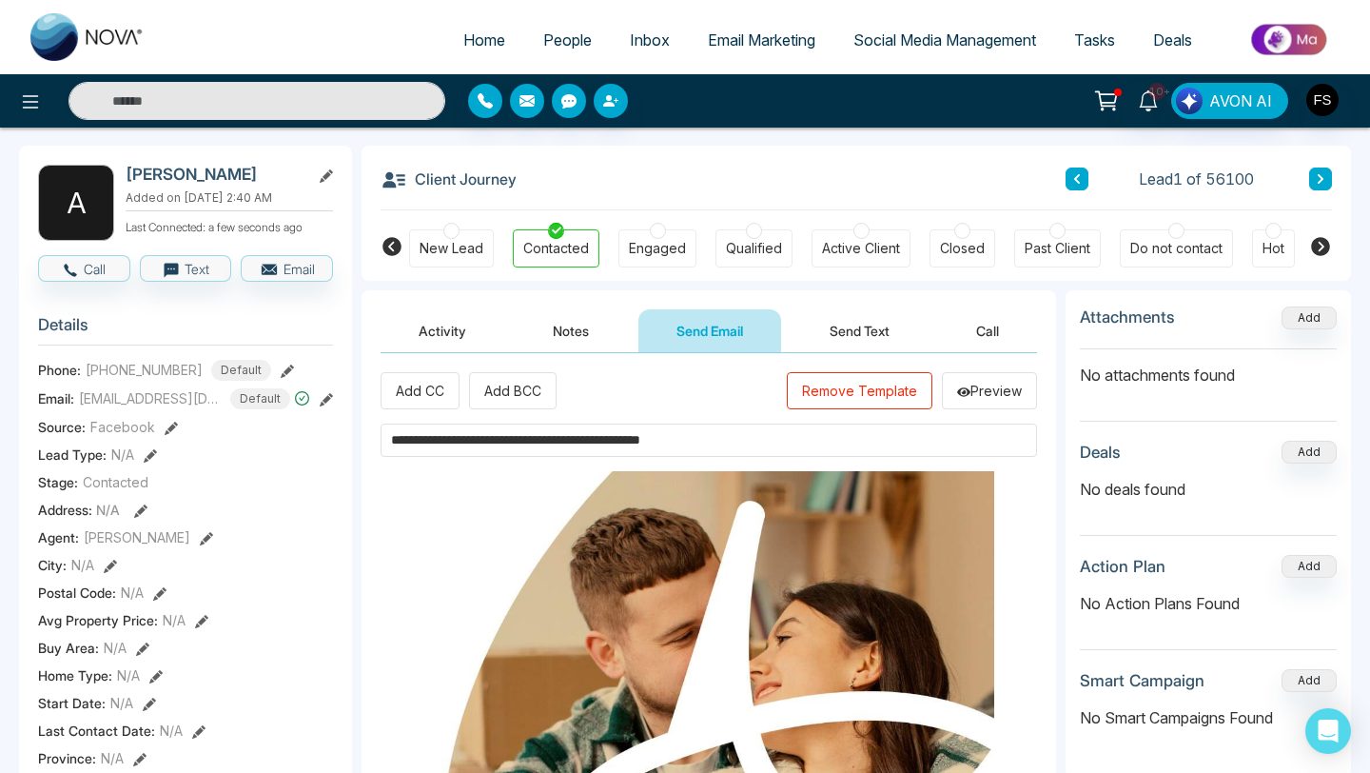
scroll to position [69, 0]
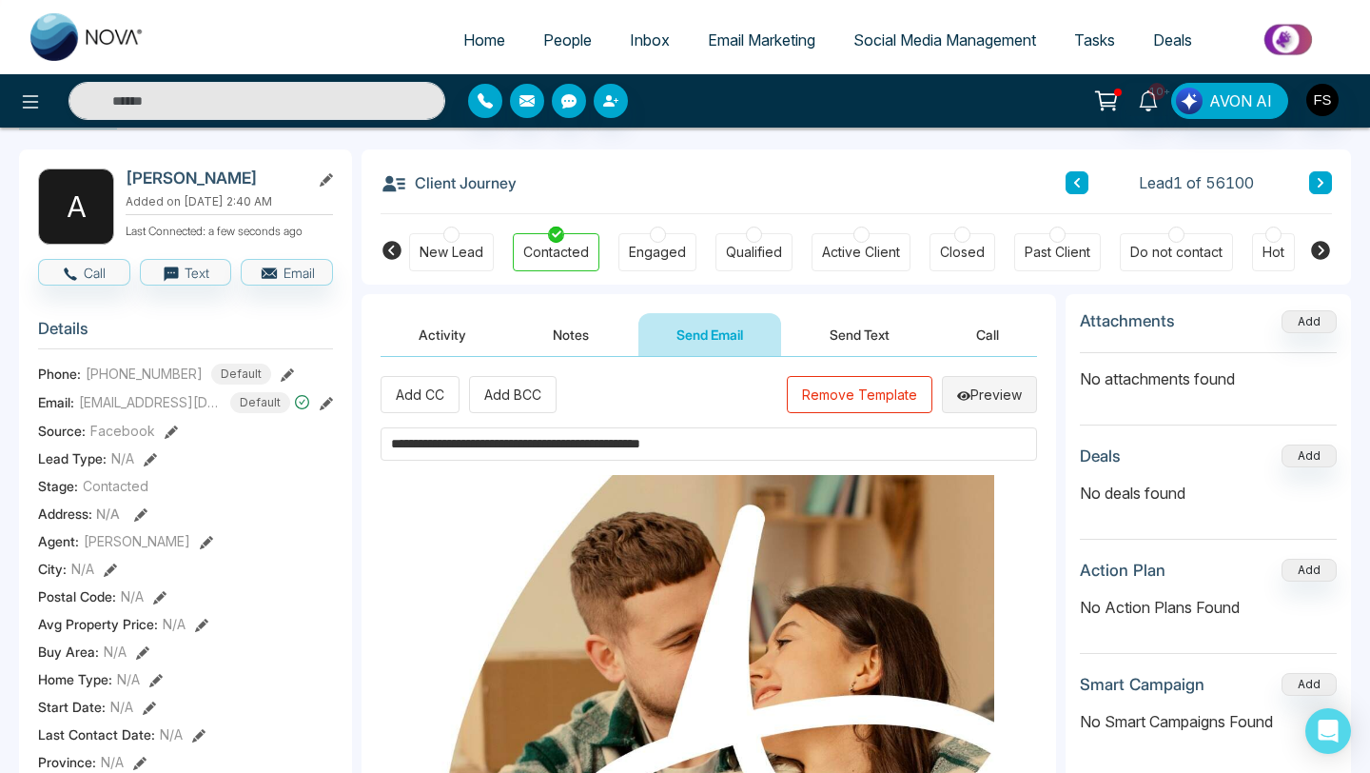
click at [1002, 404] on button "Preview" at bounding box center [989, 394] width 95 height 37
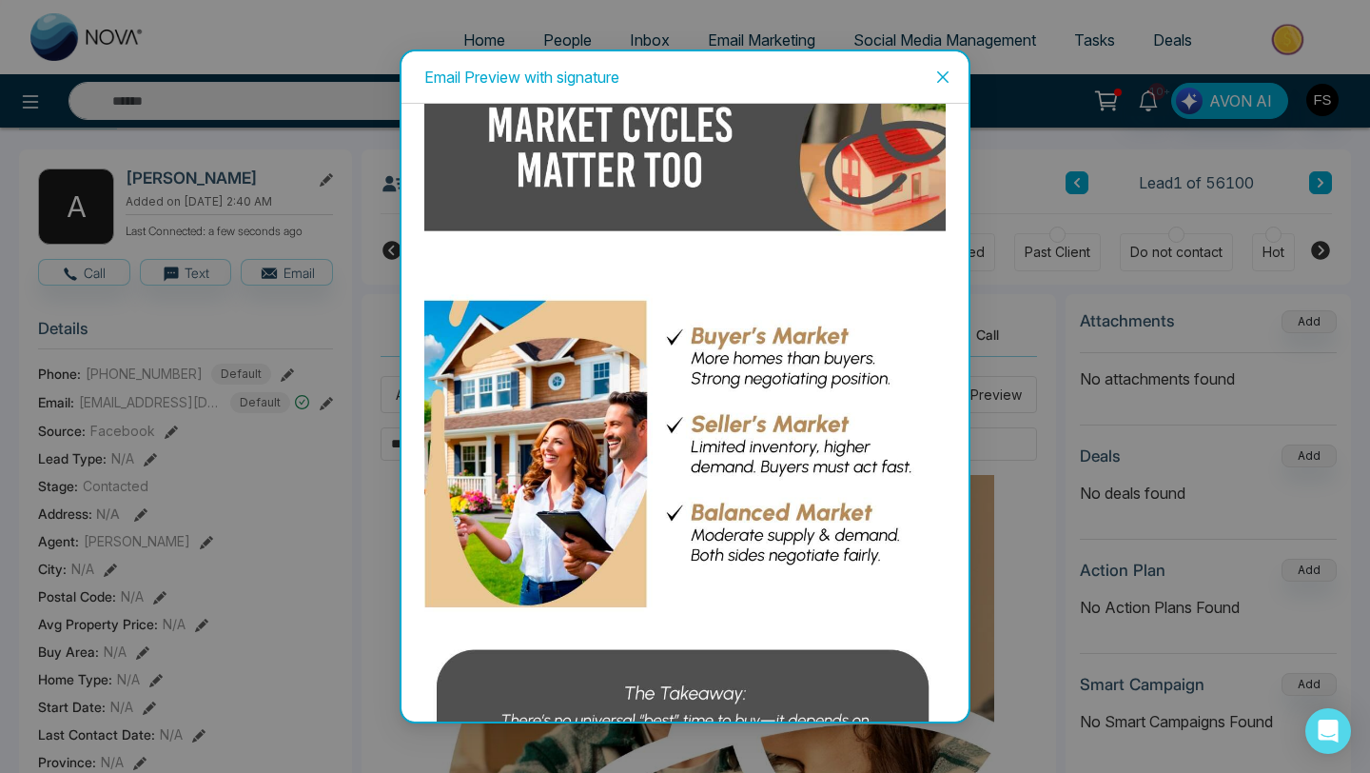
scroll to position [4898, 0]
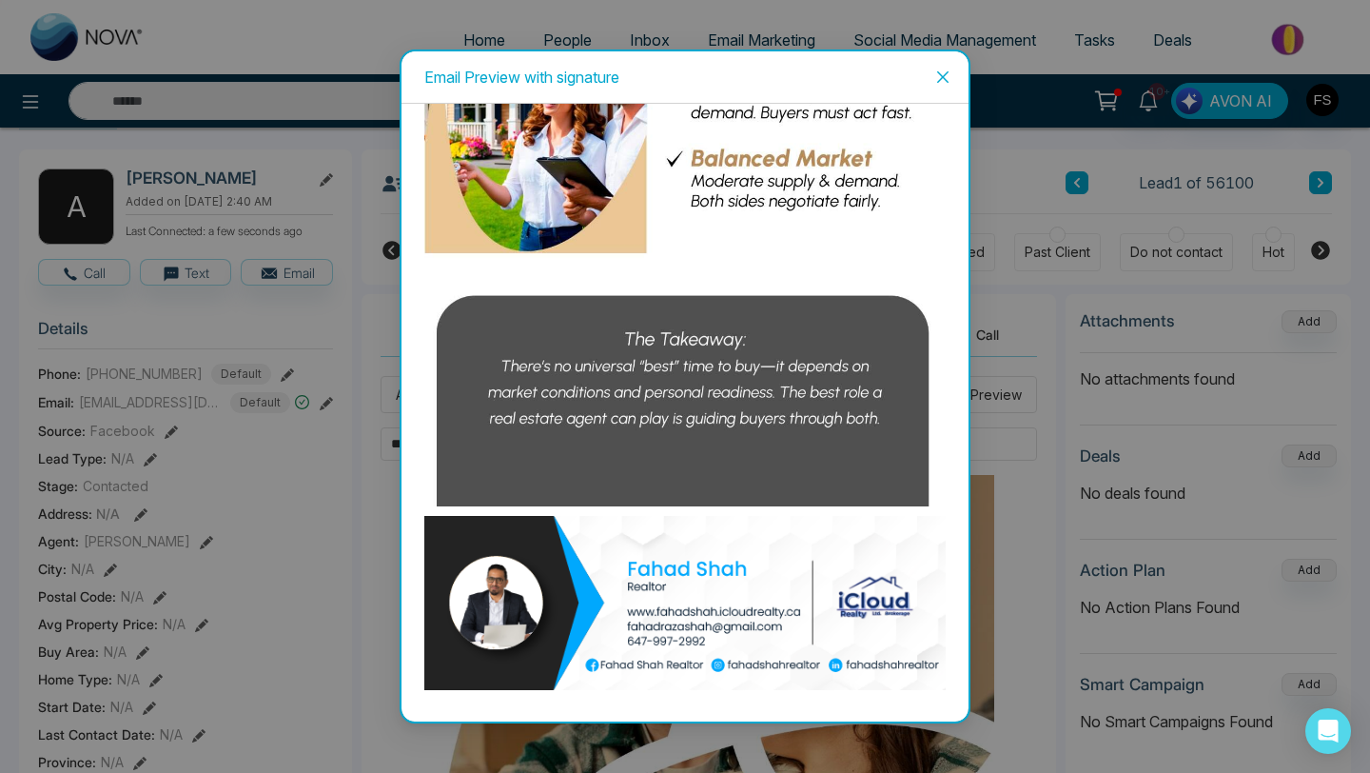
click at [752, 561] on img at bounding box center [685, 603] width 522 height 174
click at [940, 81] on icon "close" at bounding box center [943, 76] width 15 height 15
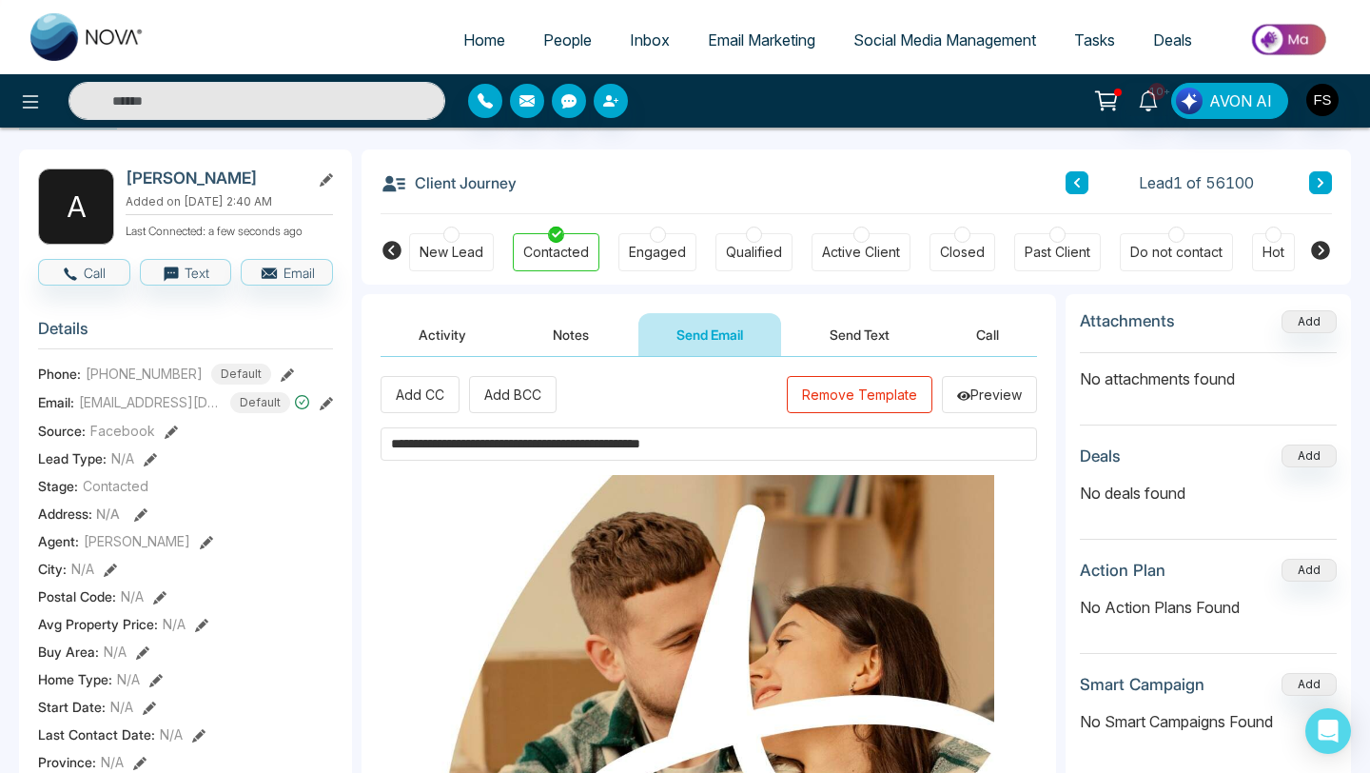
click at [692, 341] on button "Send Email" at bounding box center [710, 334] width 143 height 43
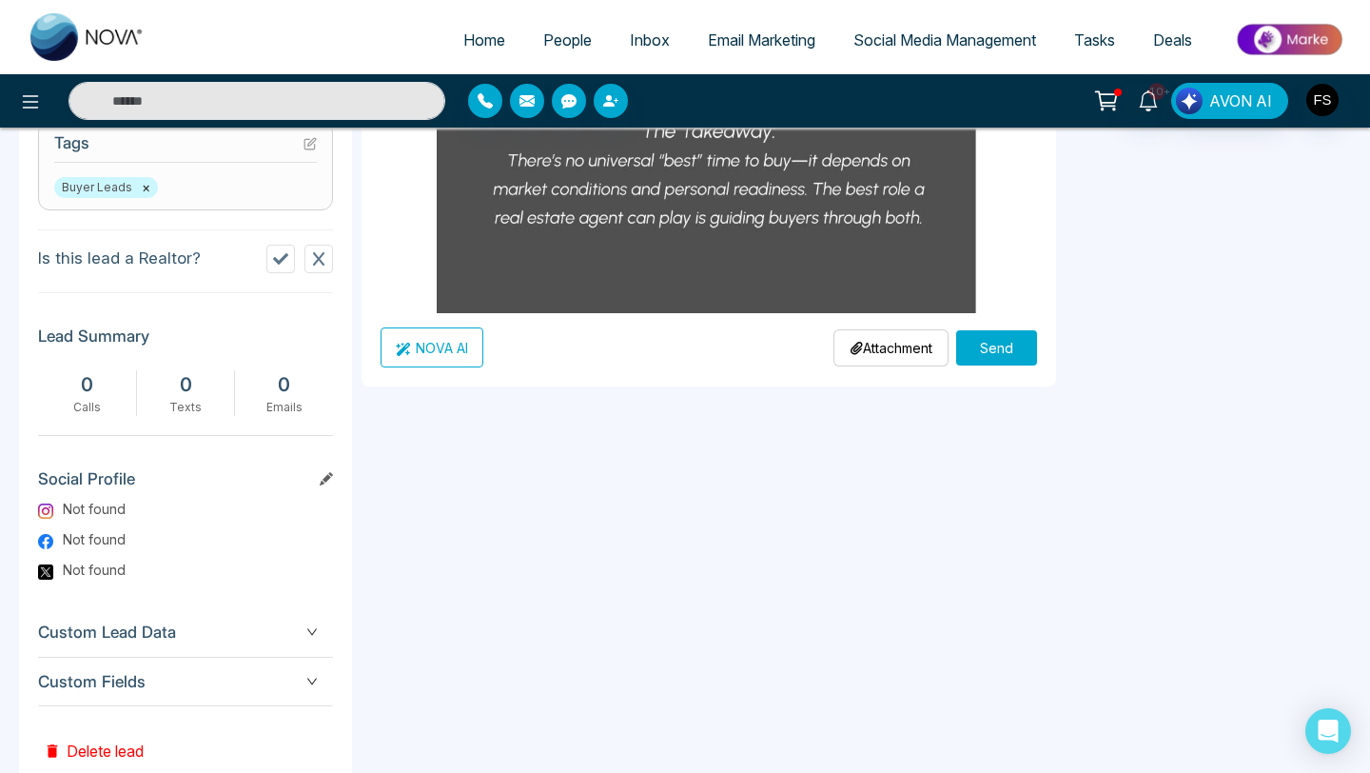
scroll to position [784, 0]
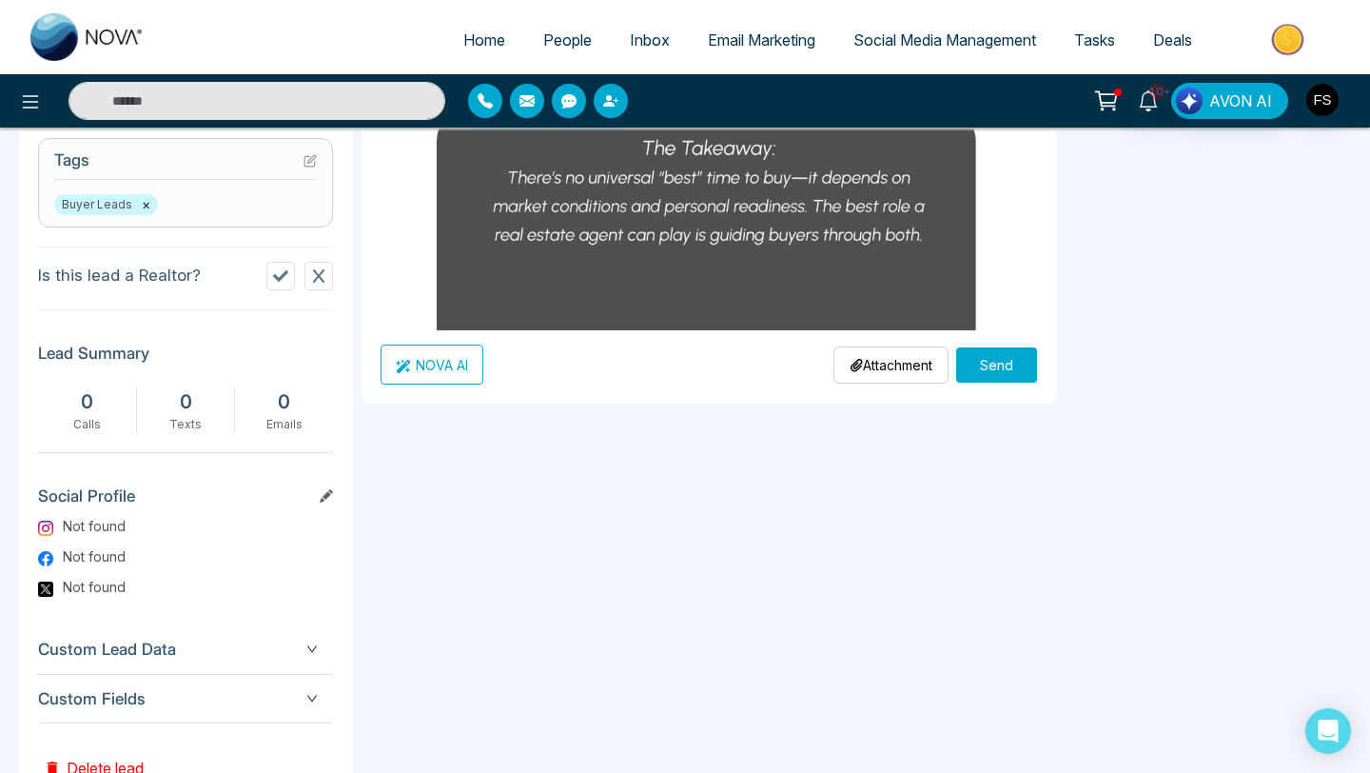
click at [1007, 374] on button "Send" at bounding box center [996, 364] width 81 height 35
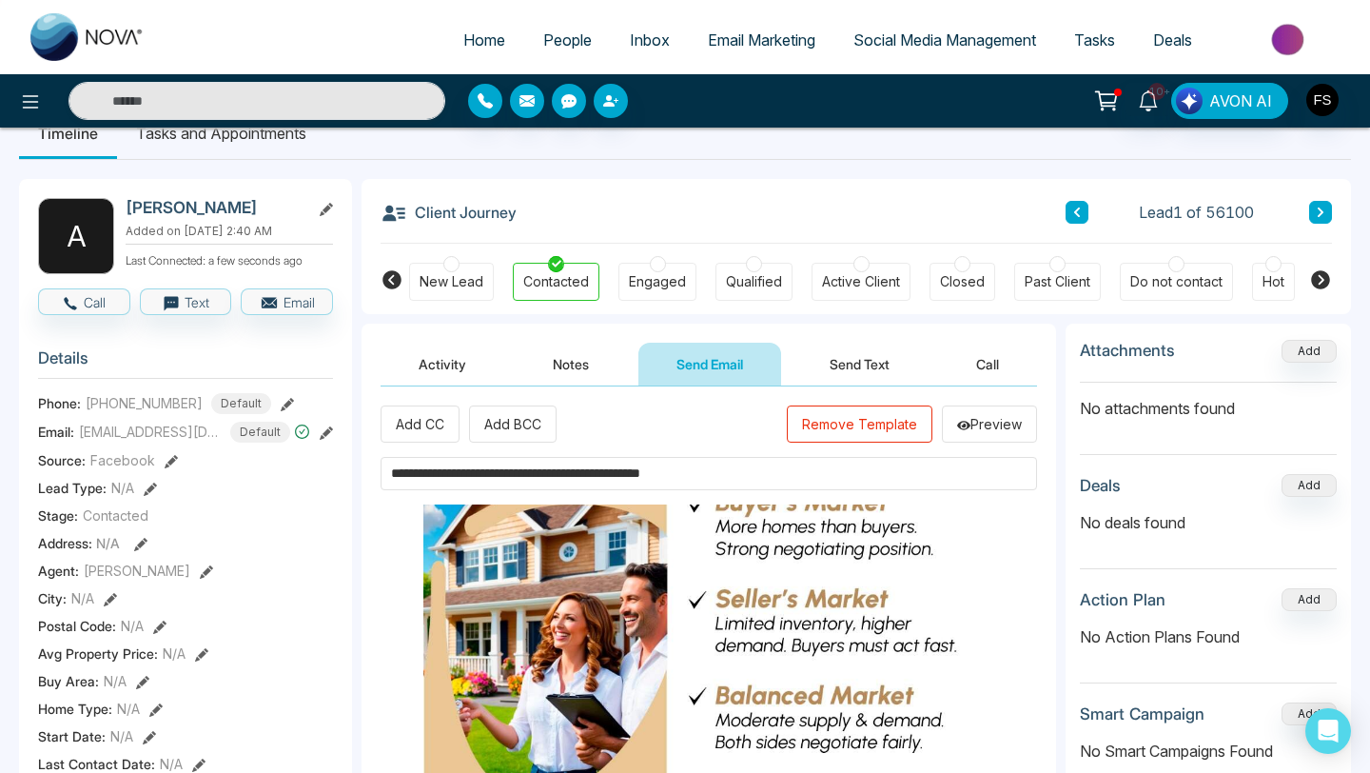
scroll to position [0, 0]
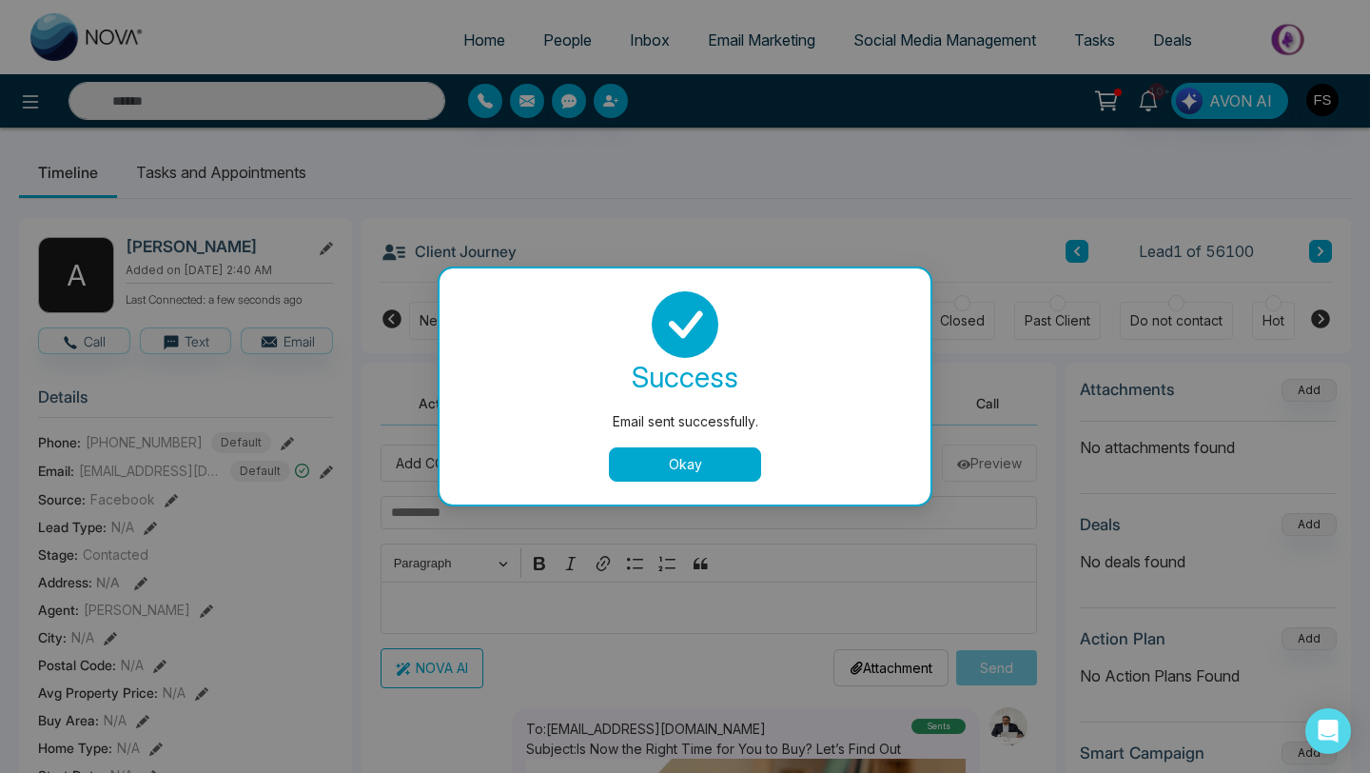
click at [699, 472] on button "Okay" at bounding box center [685, 464] width 152 height 34
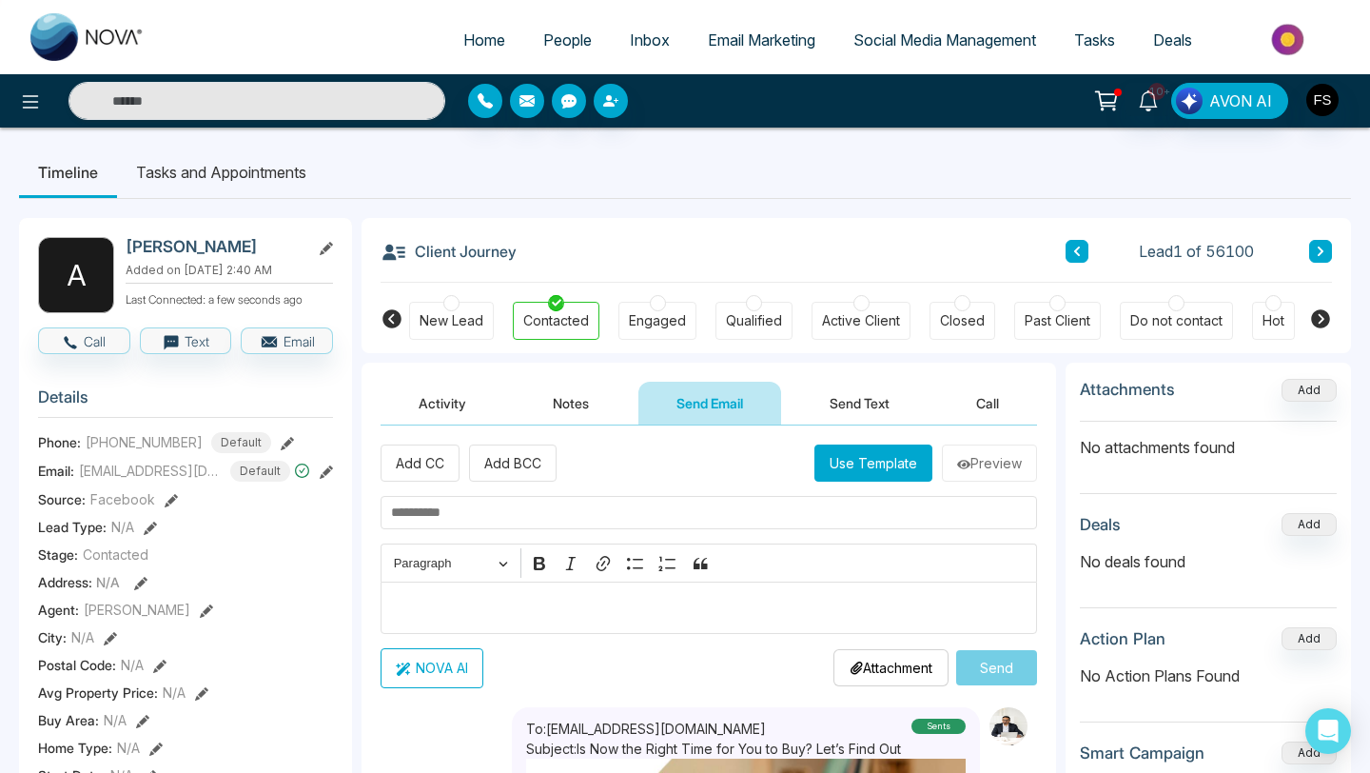
click at [828, 404] on button "Send Text" at bounding box center [860, 403] width 136 height 43
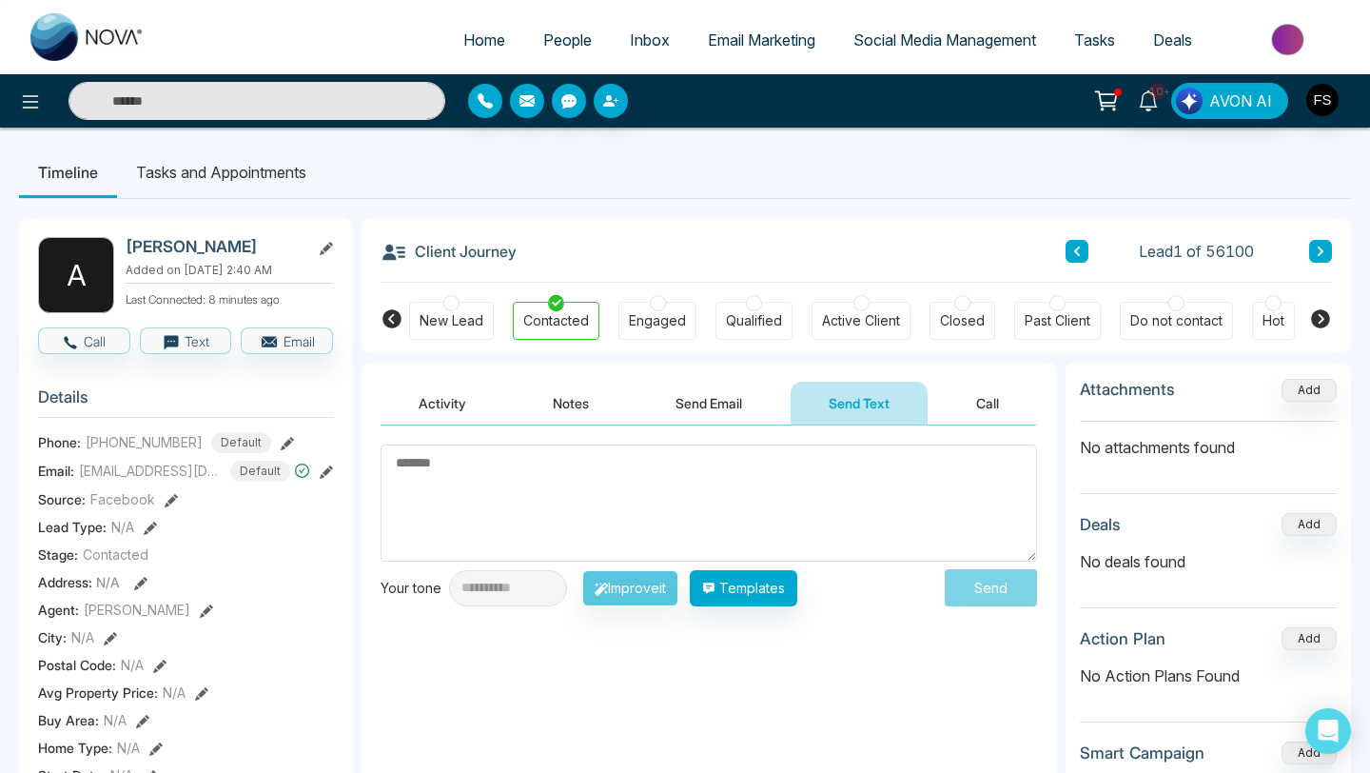
paste textarea "**********"
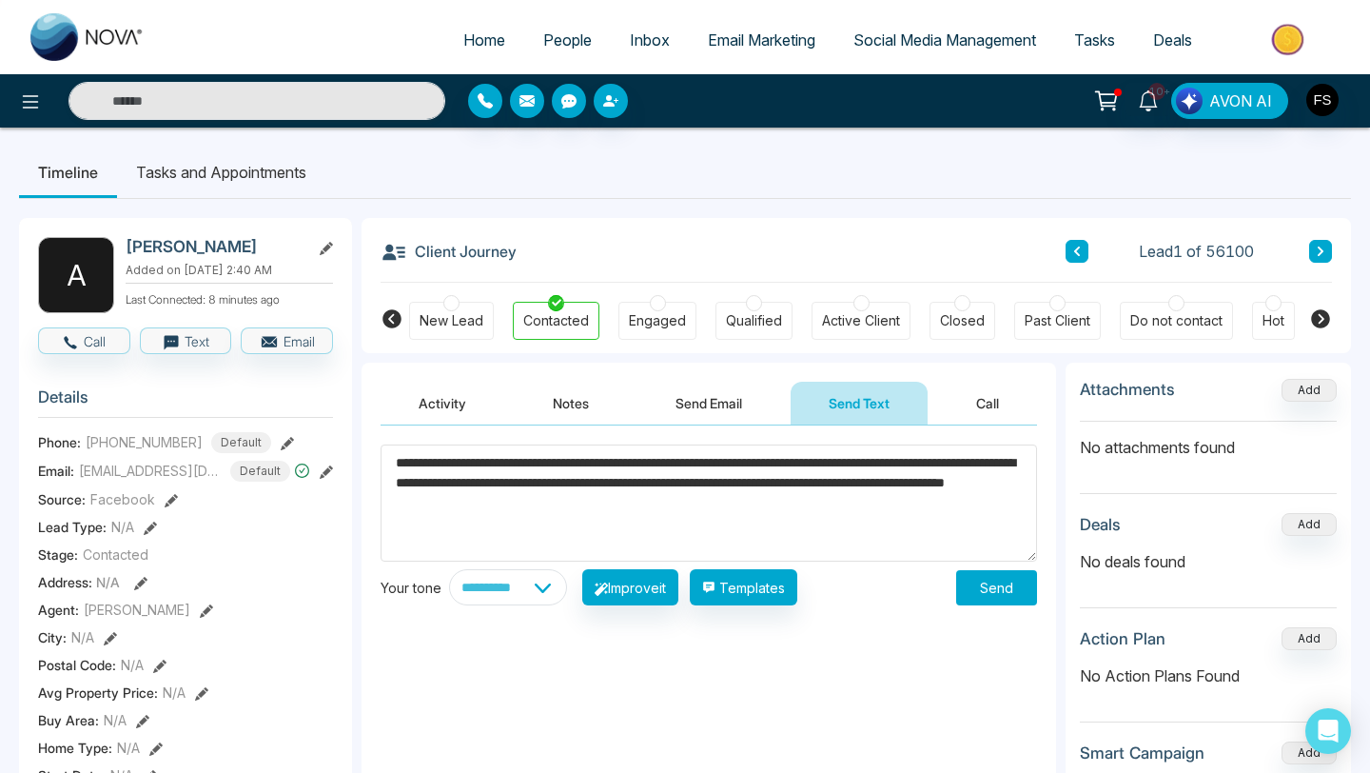
type textarea "**********"
click at [560, 583] on select "**********" at bounding box center [508, 587] width 118 height 36
select select "********"
click at [449, 569] on select "**********" at bounding box center [508, 587] width 118 height 36
click at [674, 595] on button "Improve it" at bounding box center [630, 587] width 96 height 36
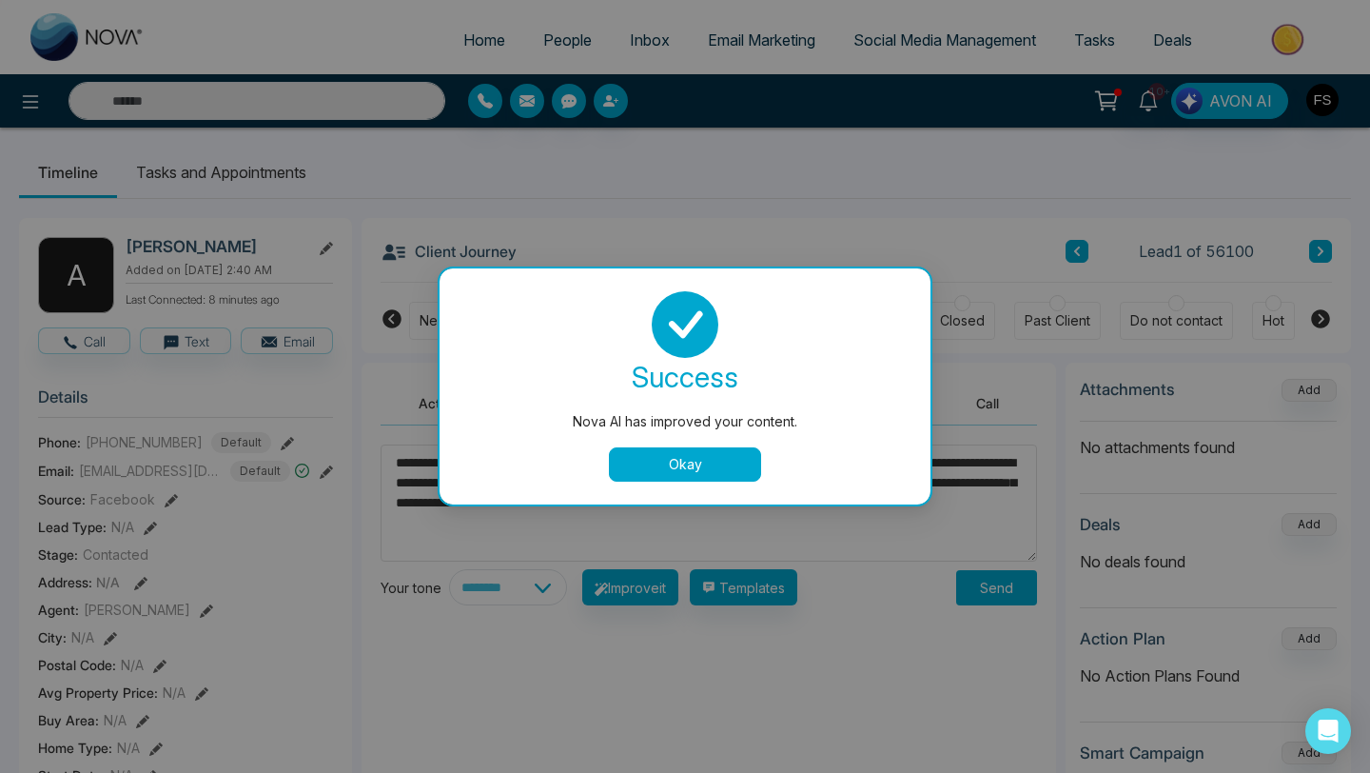
click at [695, 470] on button "Okay" at bounding box center [685, 464] width 152 height 34
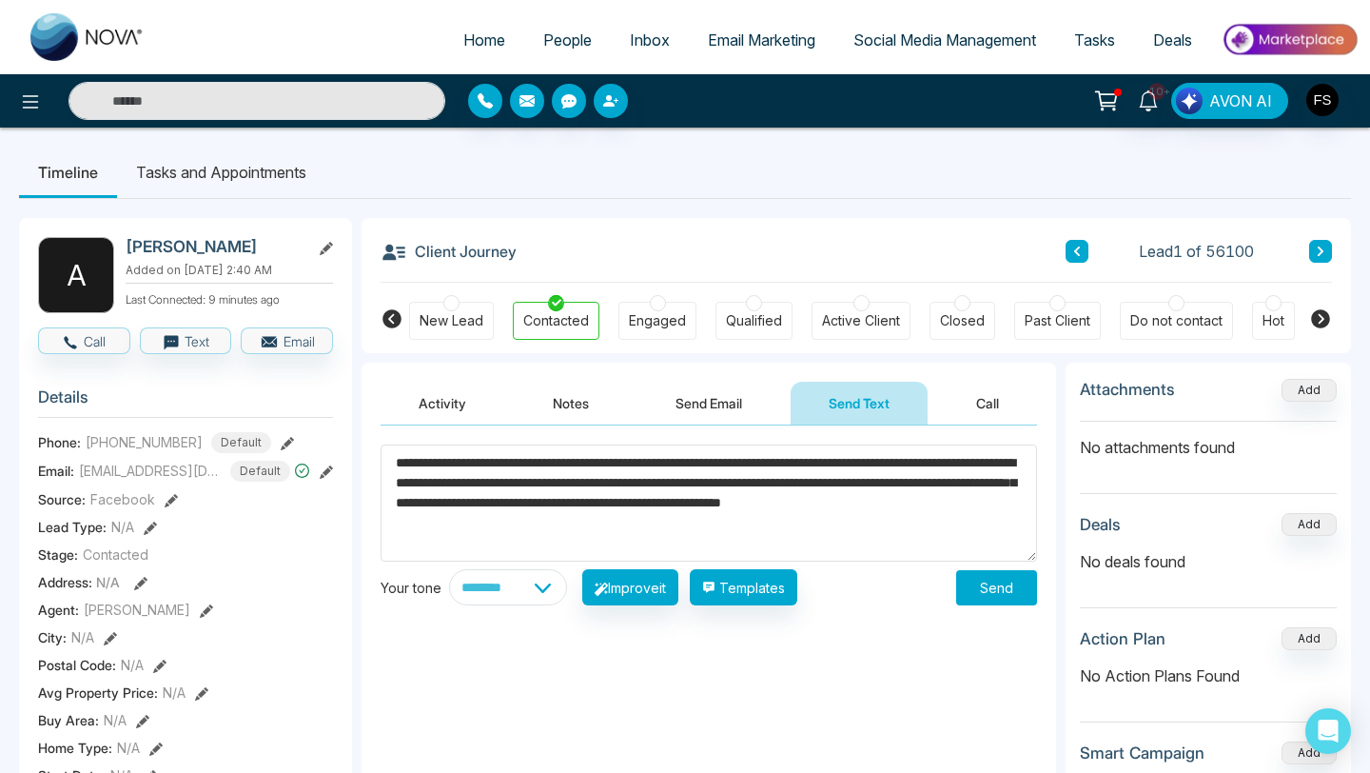
click at [462, 469] on textarea "**********" at bounding box center [709, 502] width 657 height 117
click at [589, 547] on textarea "**********" at bounding box center [709, 502] width 657 height 117
drag, startPoint x: 397, startPoint y: 463, endPoint x: 573, endPoint y: 534, distance: 190.0
click at [573, 534] on textarea "**********" at bounding box center [709, 502] width 657 height 117
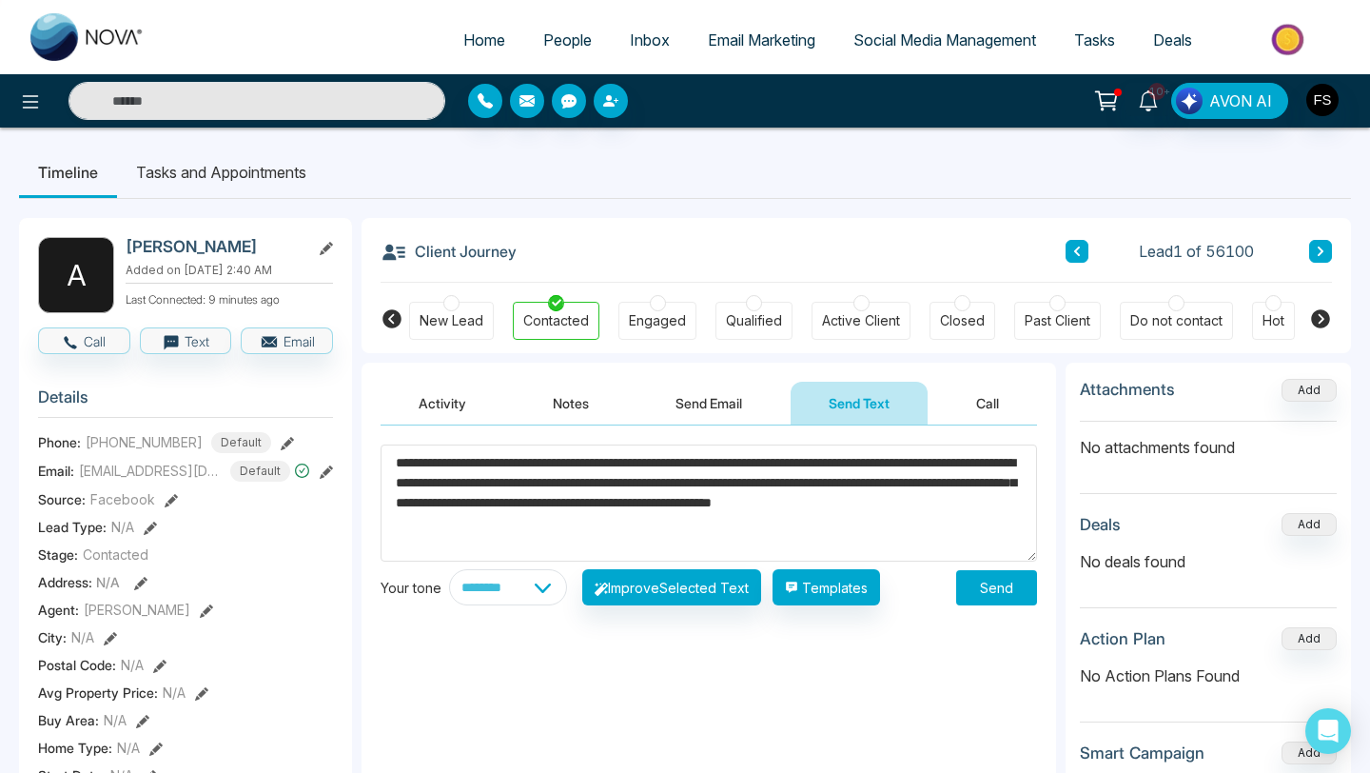
click at [626, 542] on textarea "**********" at bounding box center [709, 502] width 657 height 117
type textarea "**********"
click at [984, 590] on button "Send" at bounding box center [996, 587] width 81 height 35
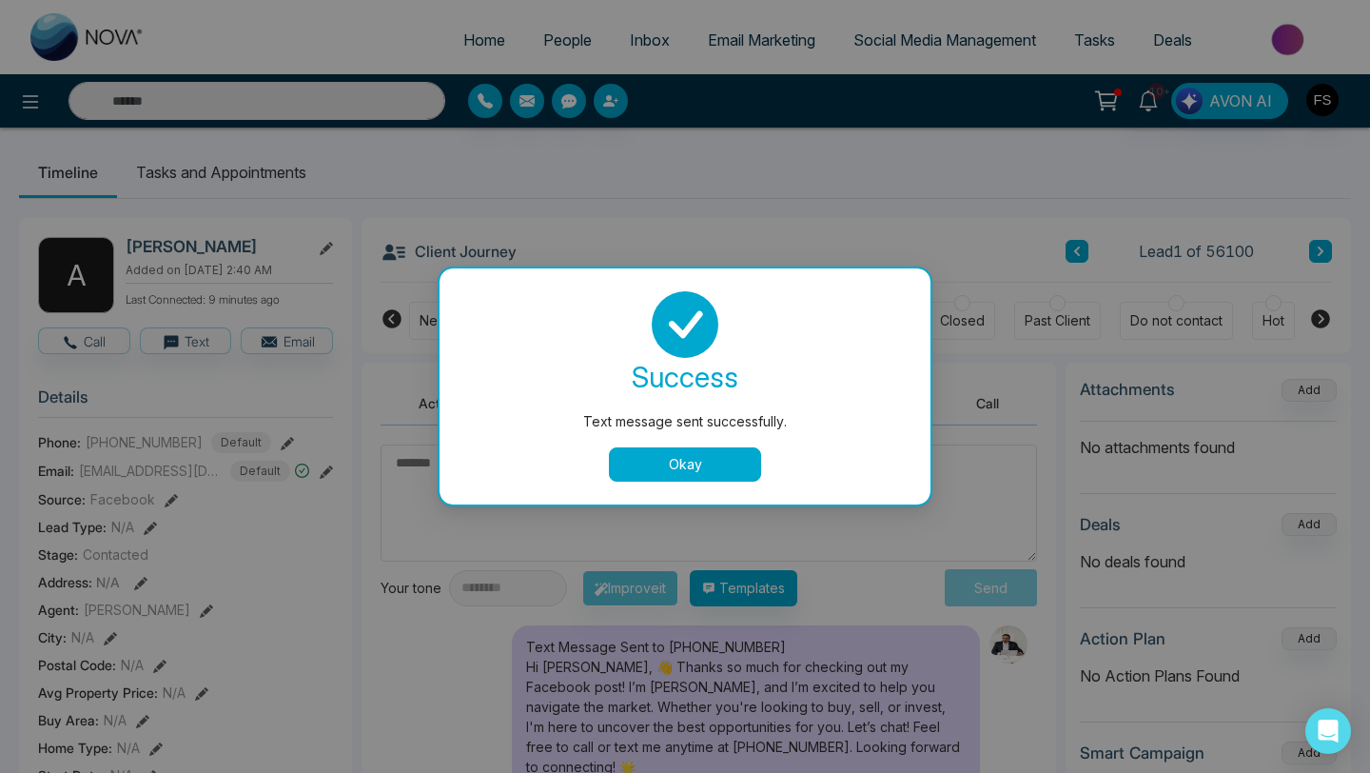
click at [723, 454] on button "Okay" at bounding box center [685, 464] width 152 height 34
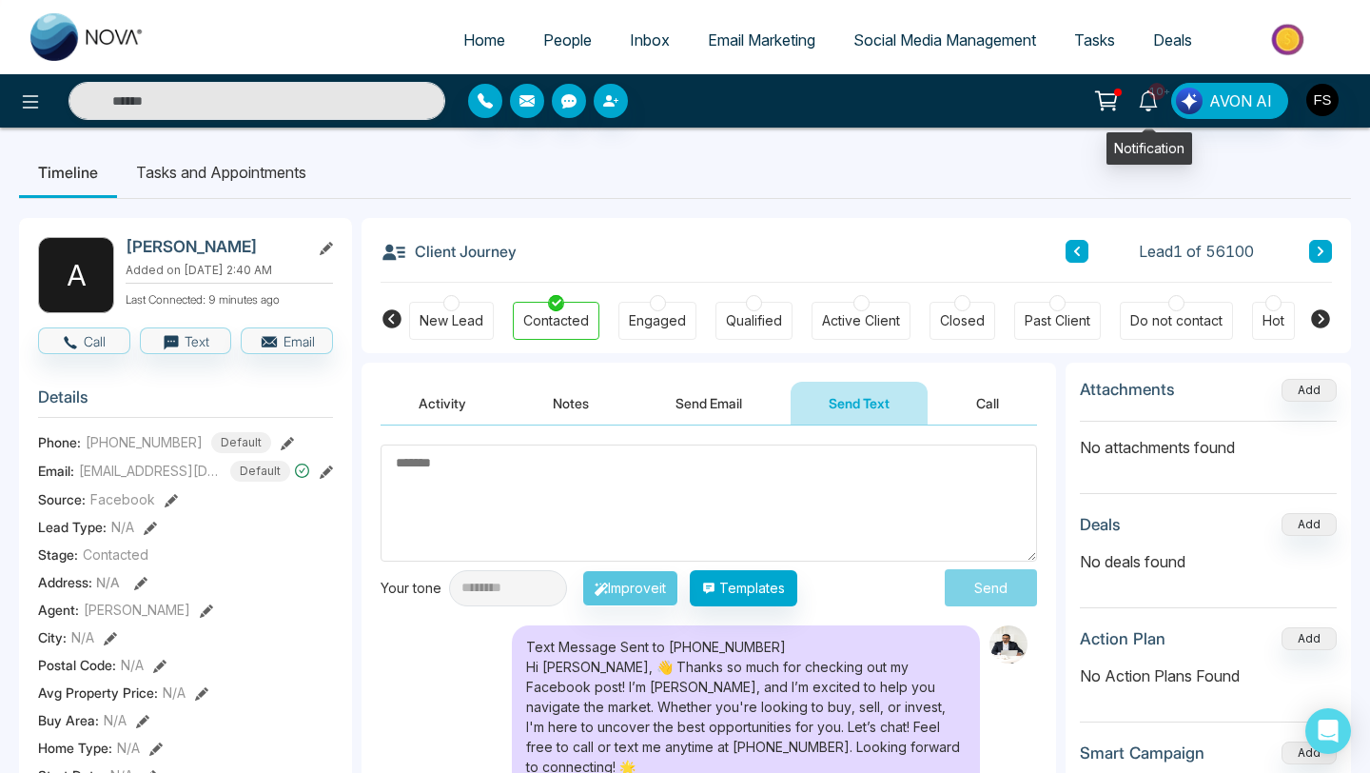
click at [1152, 102] on icon at bounding box center [1148, 100] width 21 height 21
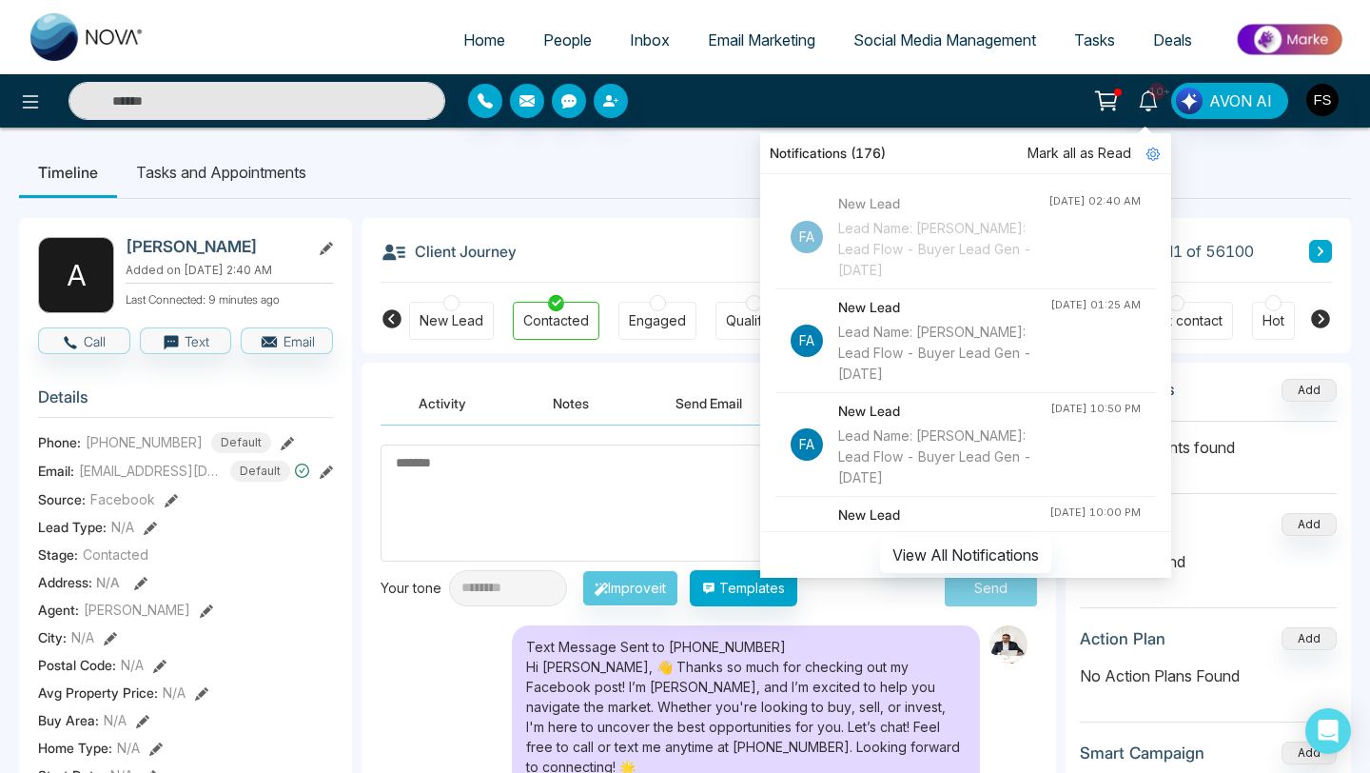
click at [893, 313] on h4 "New Lead" at bounding box center [944, 307] width 212 height 21
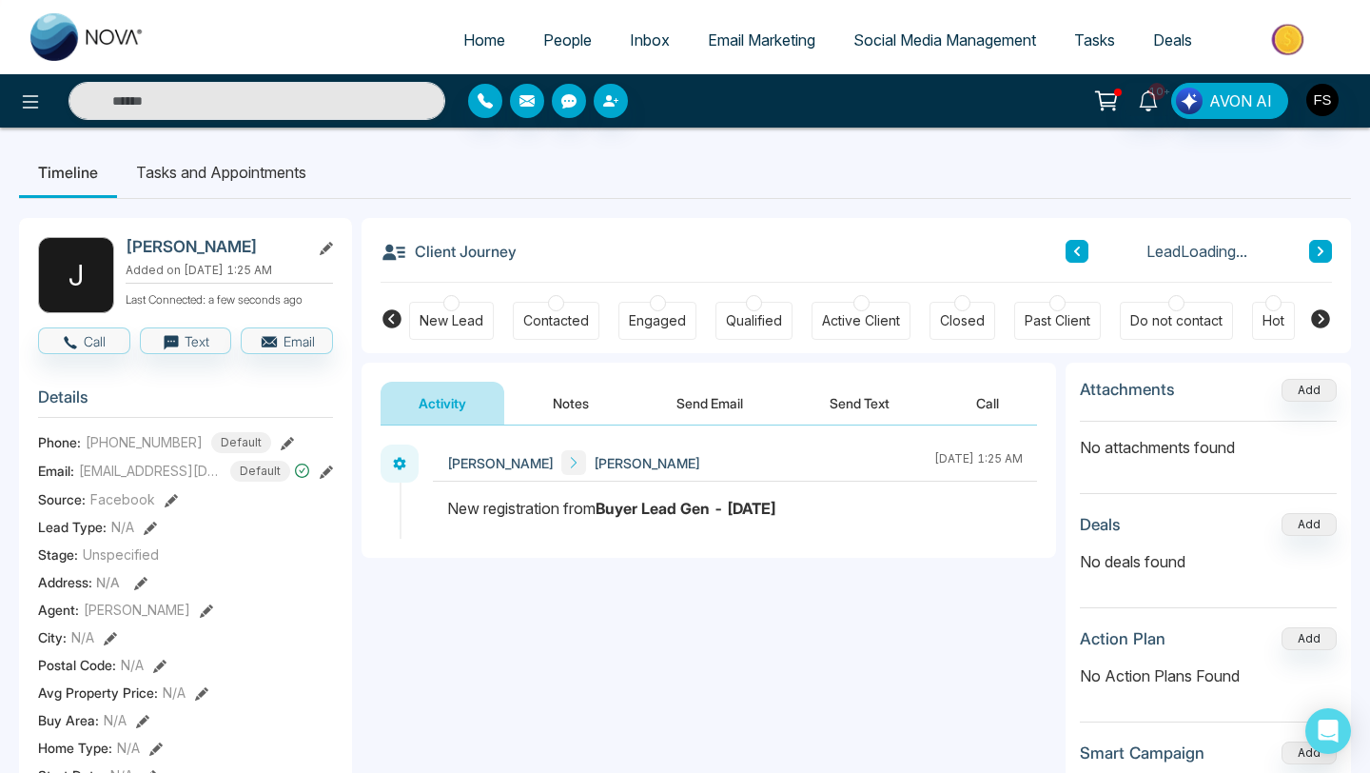
click at [561, 311] on div "Contacted" at bounding box center [556, 320] width 66 height 19
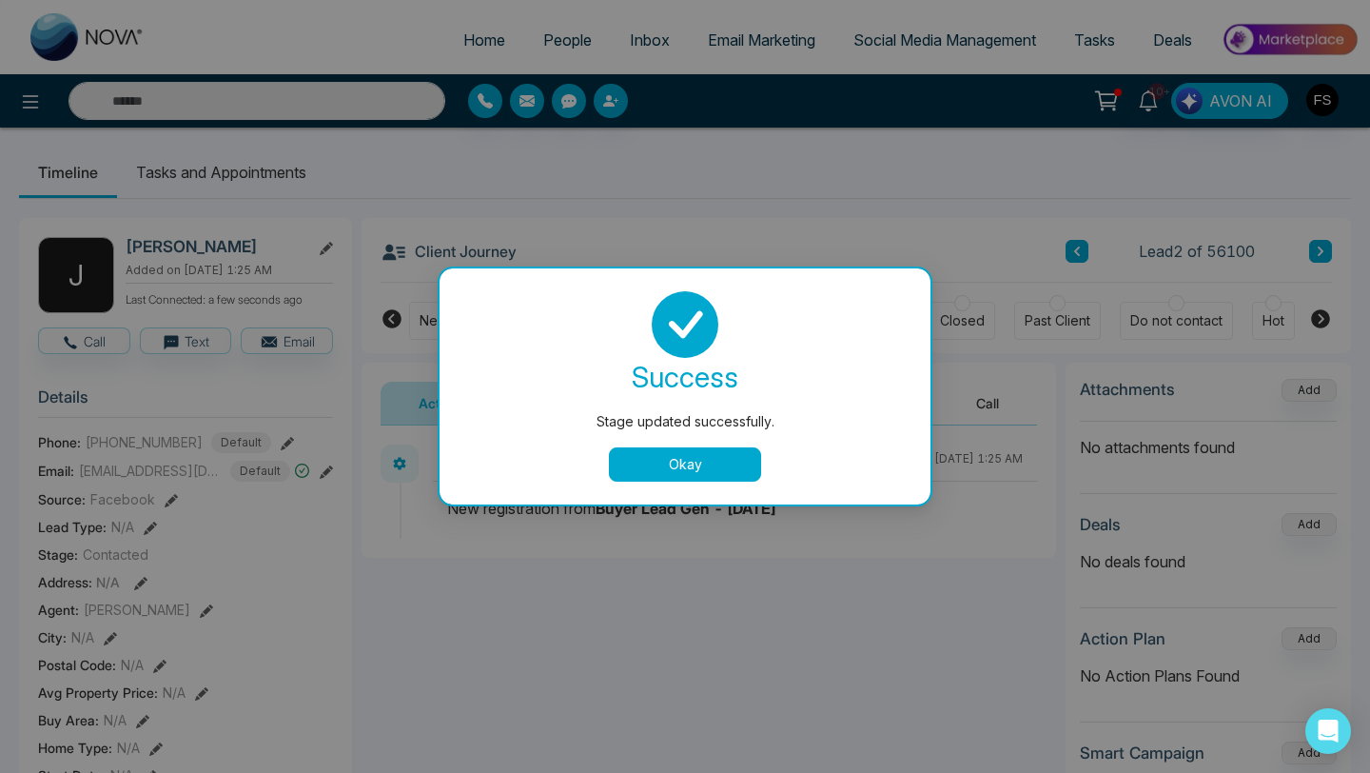
click at [843, 406] on div "success Stage updated successfully. Okay" at bounding box center [685, 386] width 445 height 190
click at [707, 470] on button "Okay" at bounding box center [685, 464] width 152 height 34
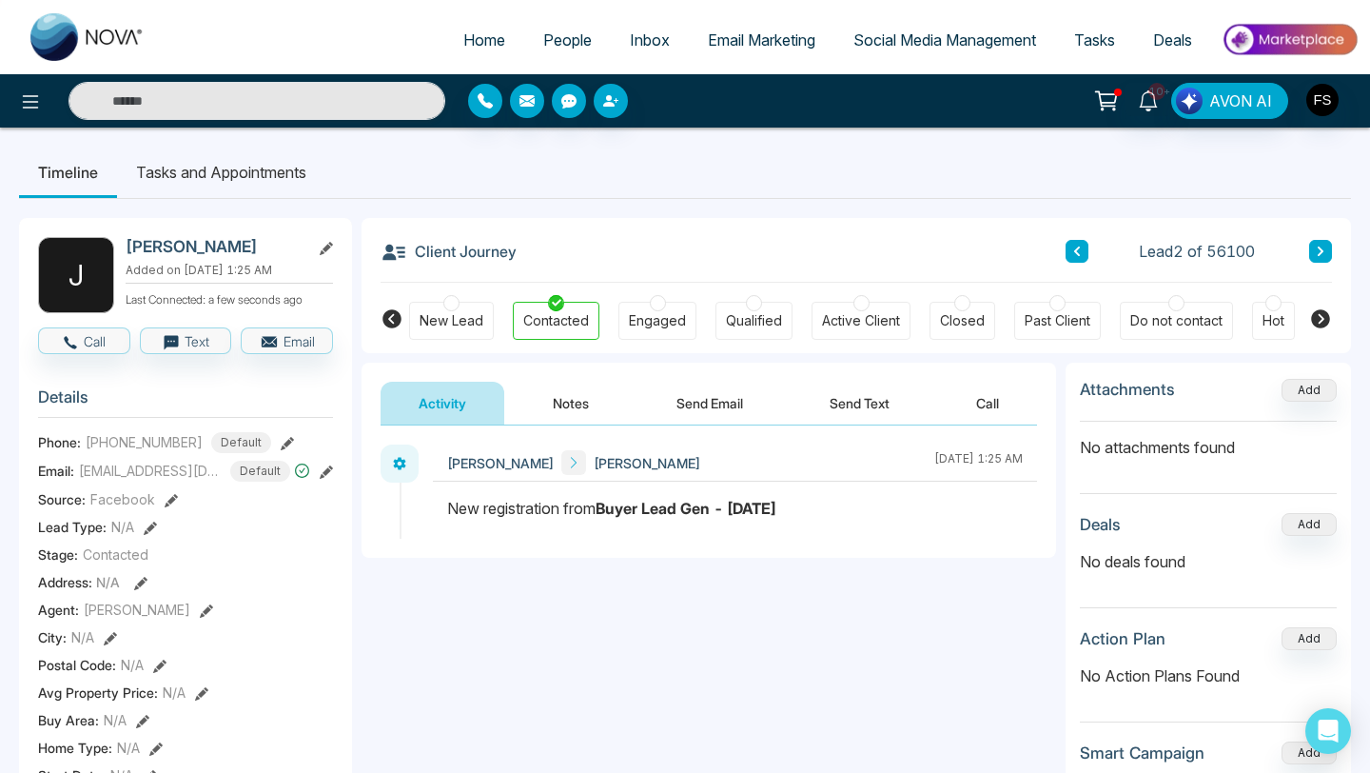
click at [852, 408] on button "Send Text" at bounding box center [860, 403] width 136 height 43
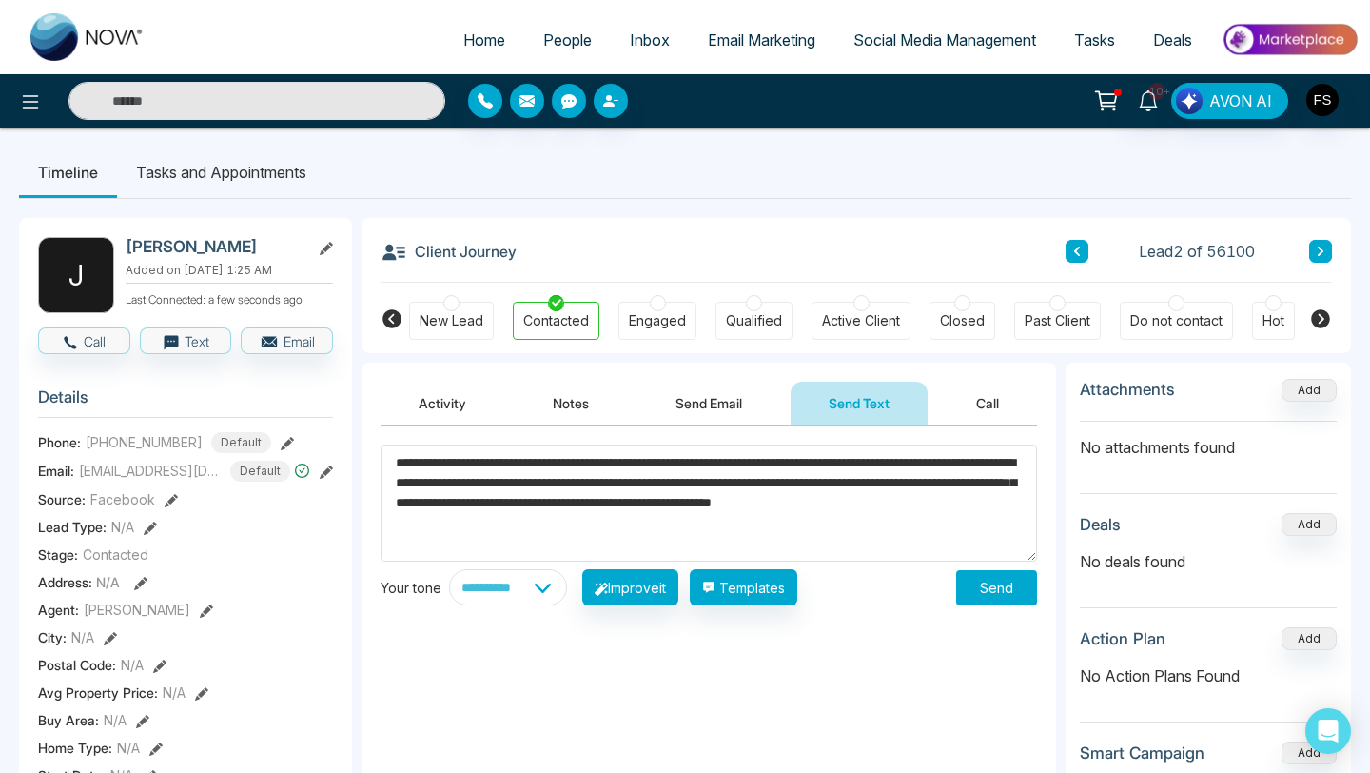
click at [440, 468] on textarea "**********" at bounding box center [709, 502] width 657 height 117
type textarea "**********"
click at [563, 587] on select "**********" at bounding box center [508, 587] width 118 height 36
select select "********"
click at [449, 569] on select "**********" at bounding box center [508, 587] width 118 height 36
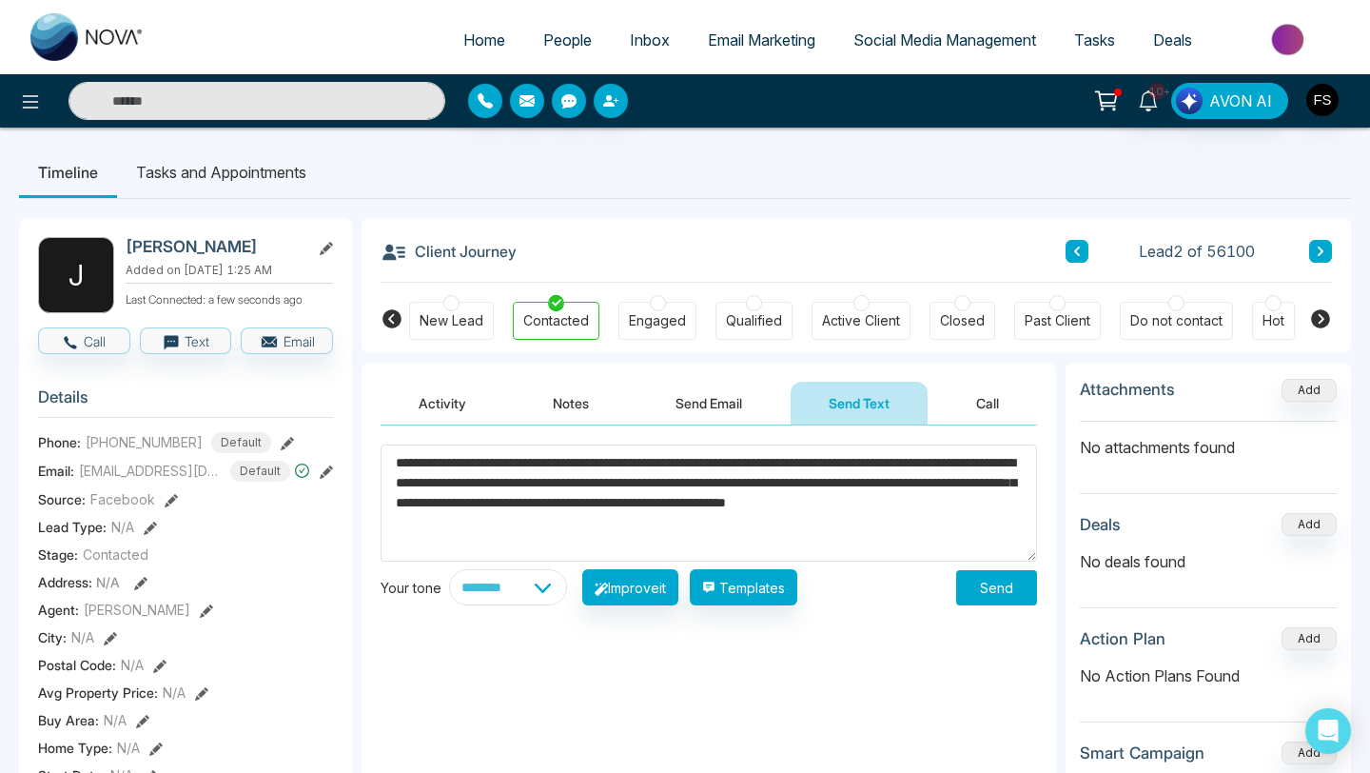
click at [1003, 590] on button "Send" at bounding box center [996, 587] width 81 height 35
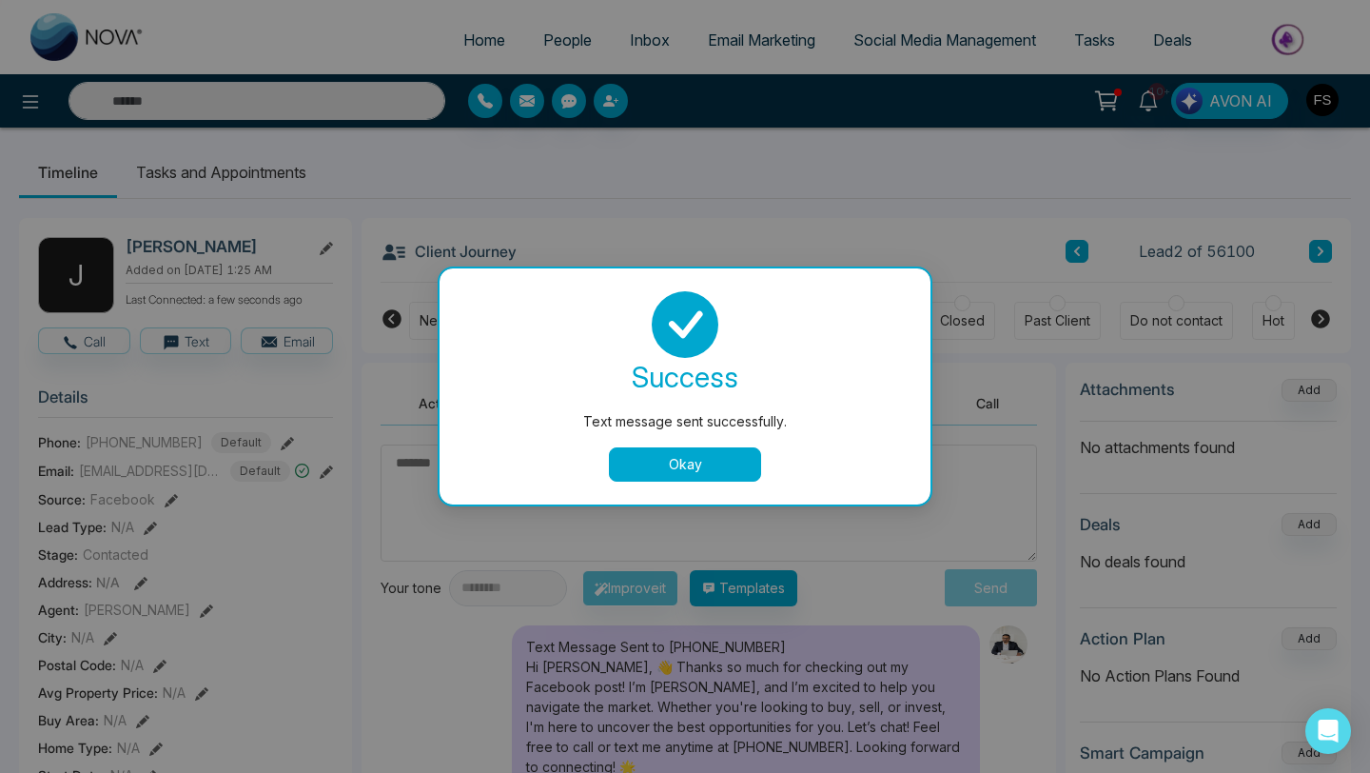
click at [714, 467] on button "Okay" at bounding box center [685, 464] width 152 height 34
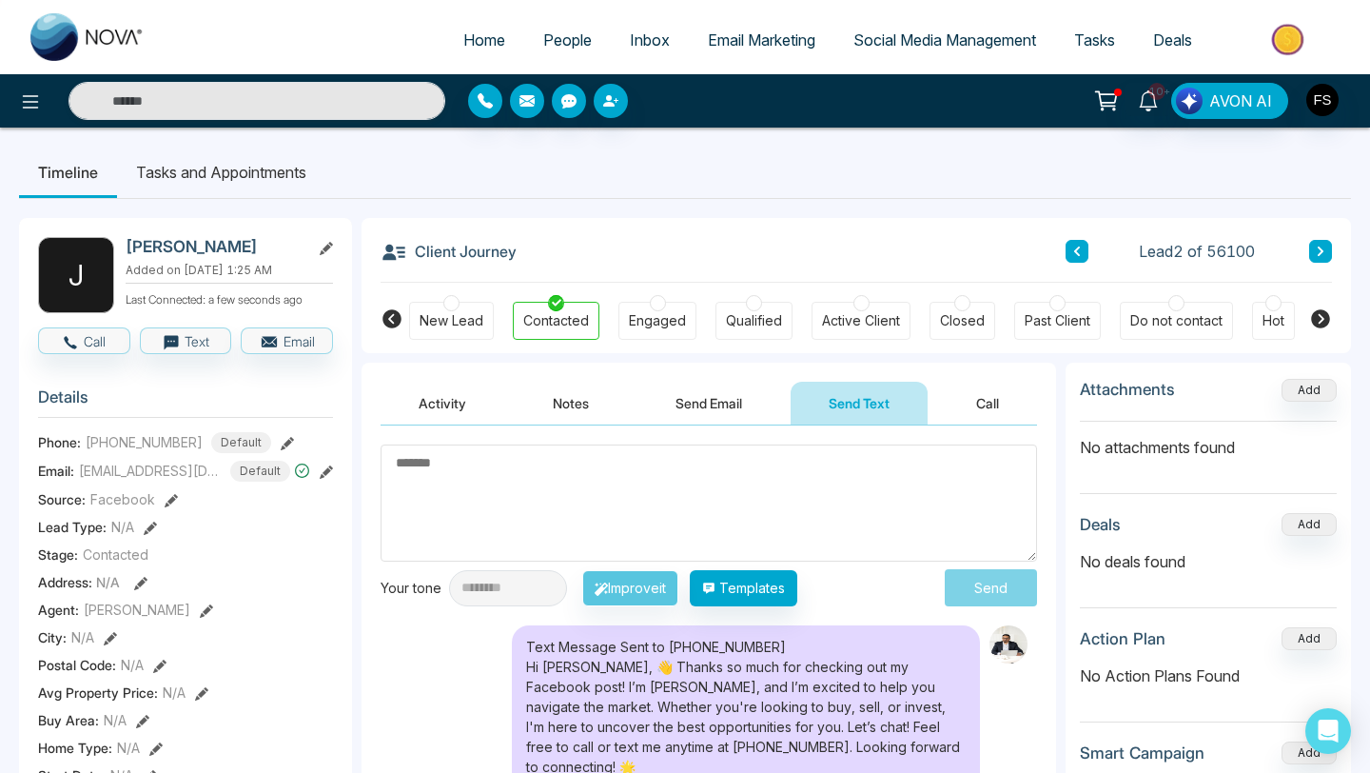
click at [701, 407] on button "Send Email" at bounding box center [709, 403] width 143 height 43
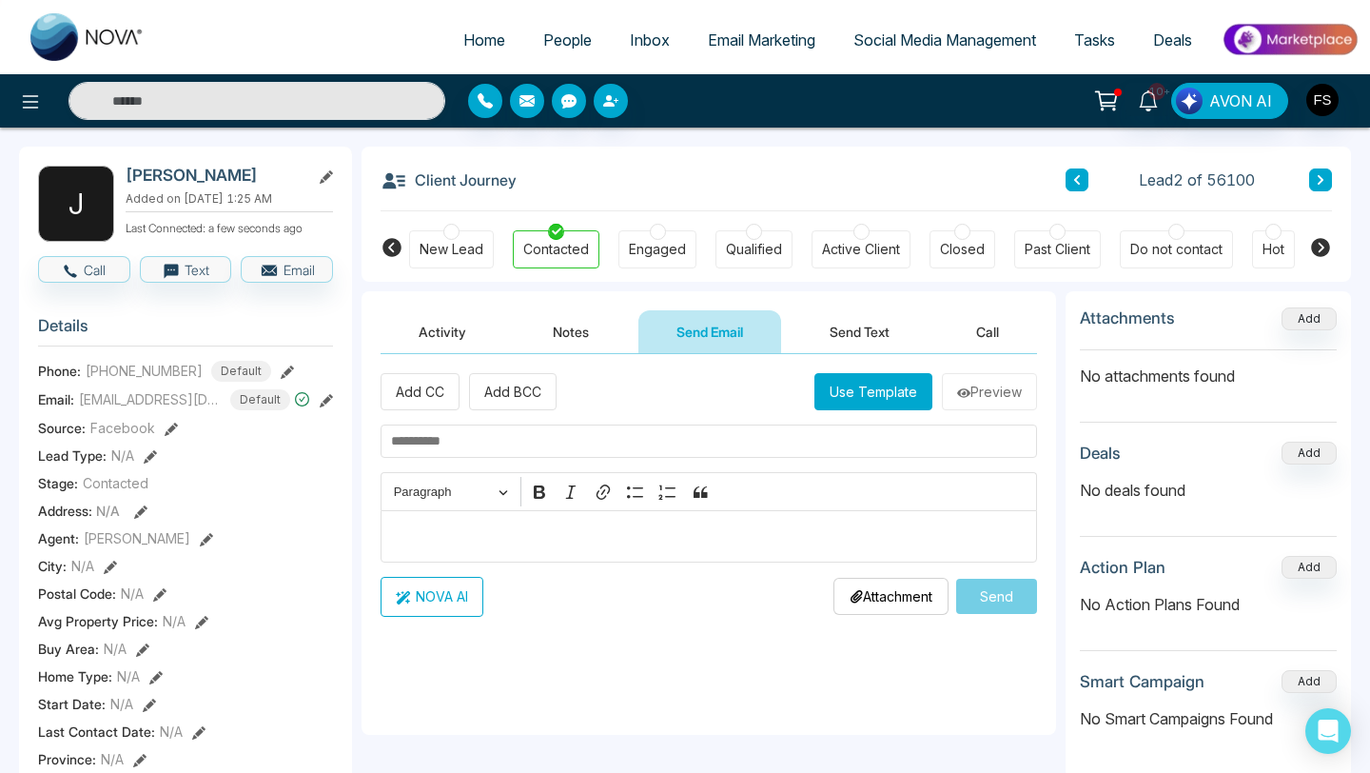
scroll to position [70, 0]
click at [879, 398] on button "Use Template" at bounding box center [874, 392] width 118 height 37
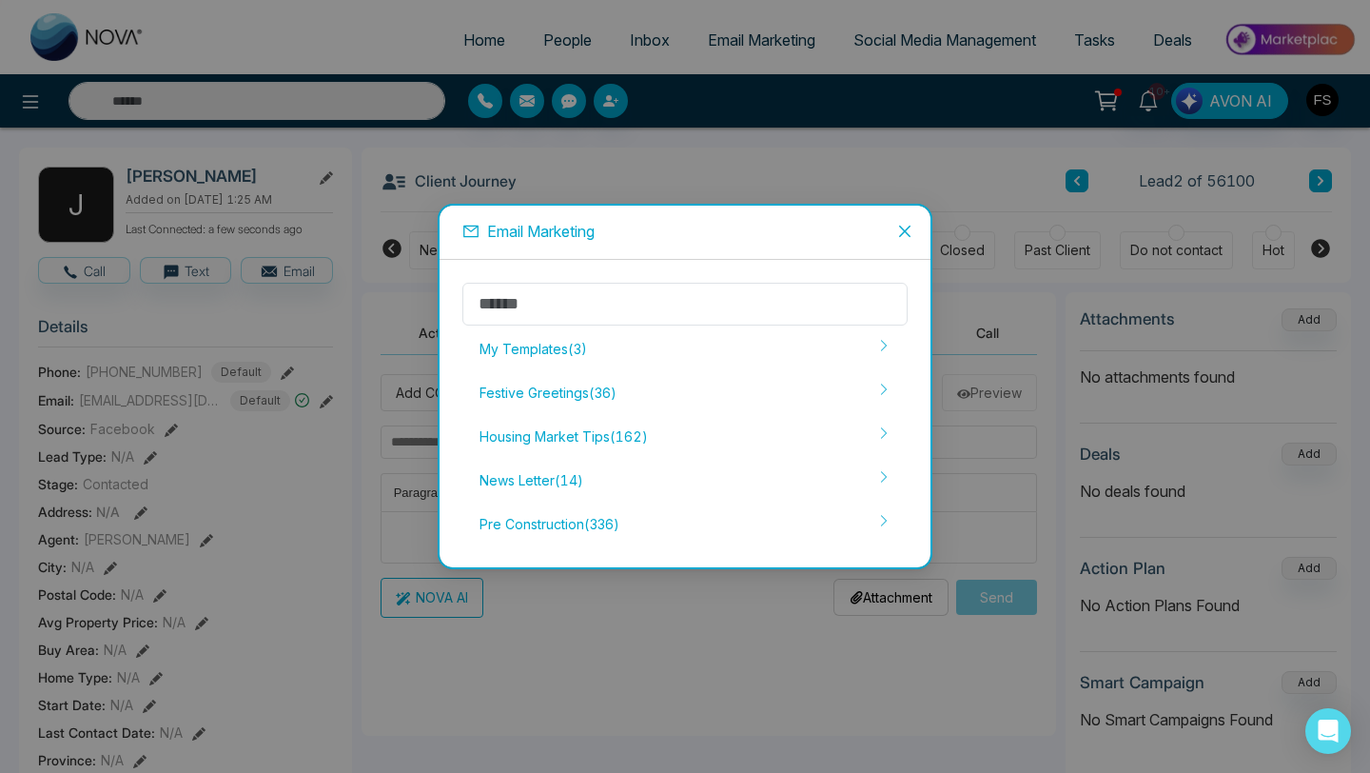
click at [836, 685] on div "Email Marketing My Templates ( 3 ) Festive Greetings ( 36 ) Housing Market Tips…" at bounding box center [685, 386] width 1370 height 773
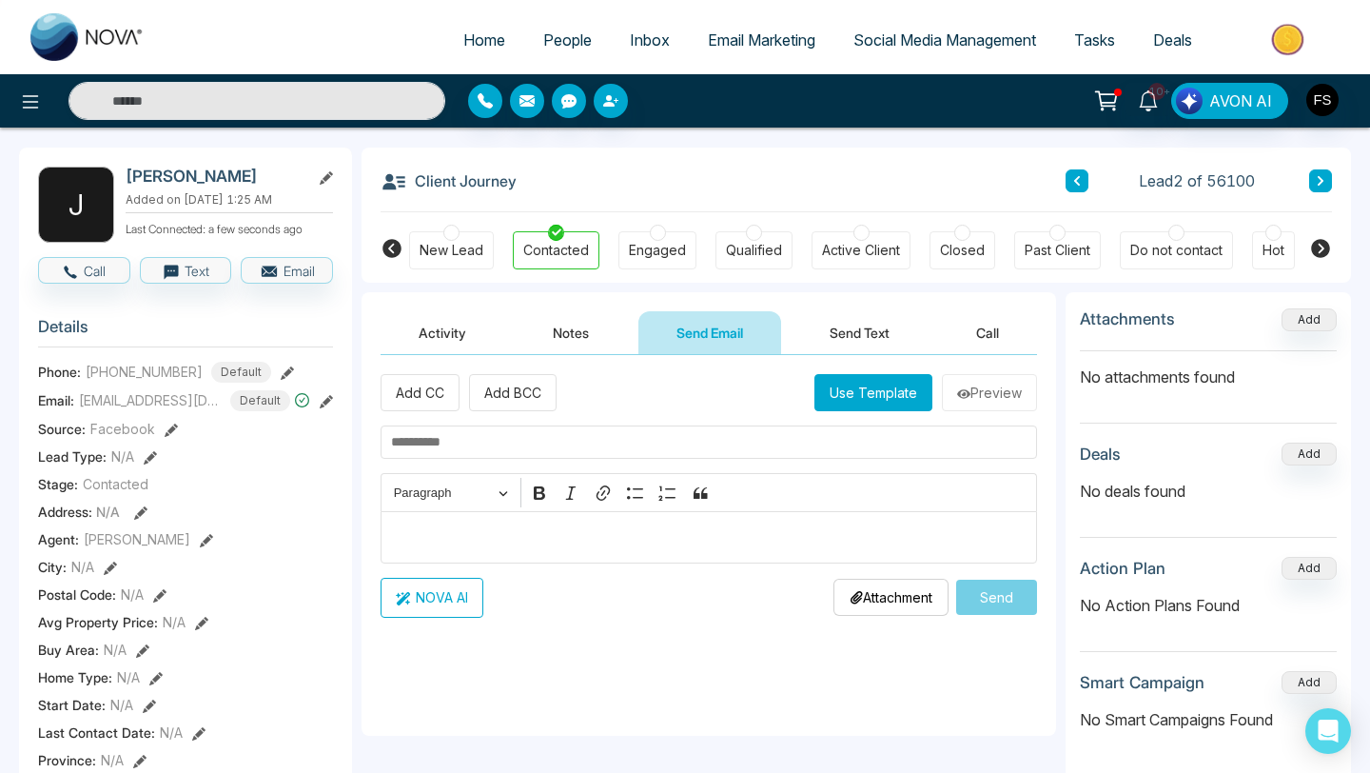
click at [889, 401] on button "Use Template" at bounding box center [874, 392] width 118 height 37
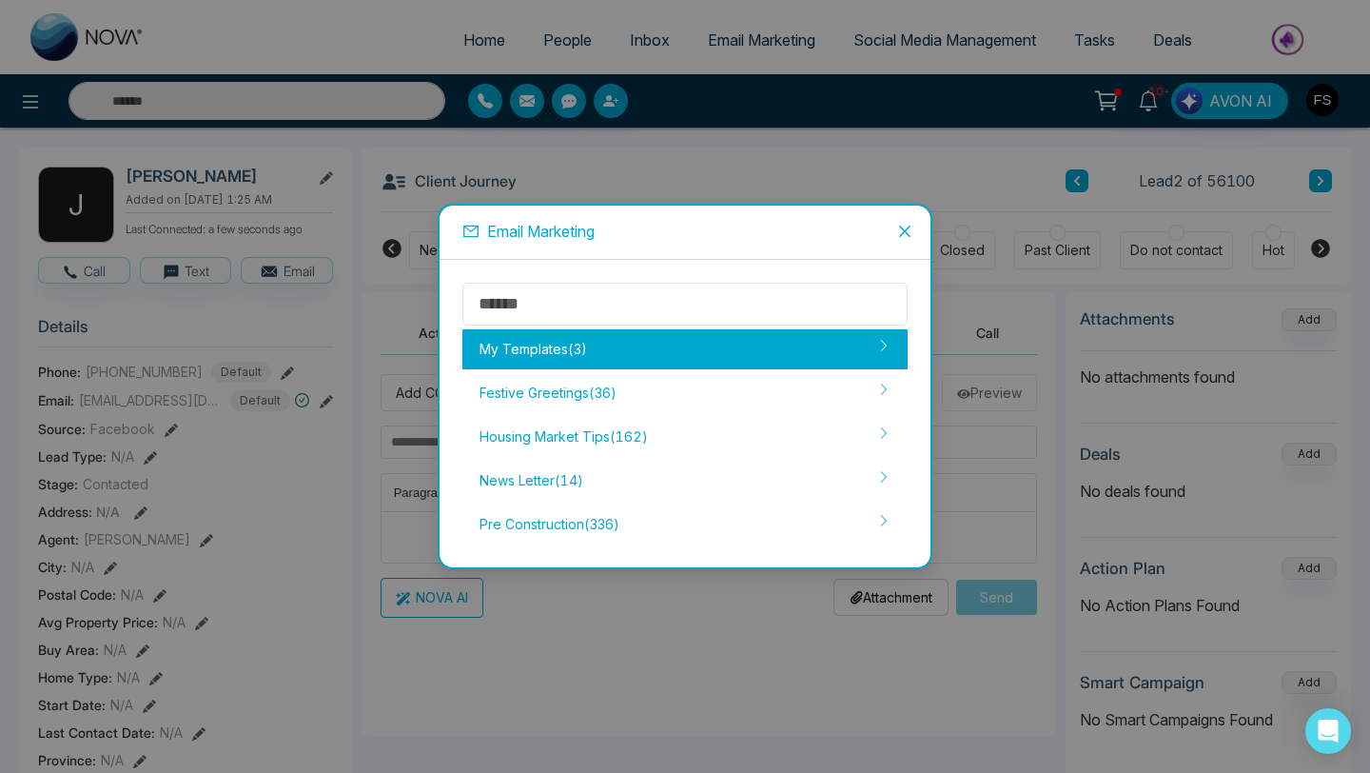
click at [631, 362] on div "My Templates ( 3 )" at bounding box center [685, 349] width 445 height 40
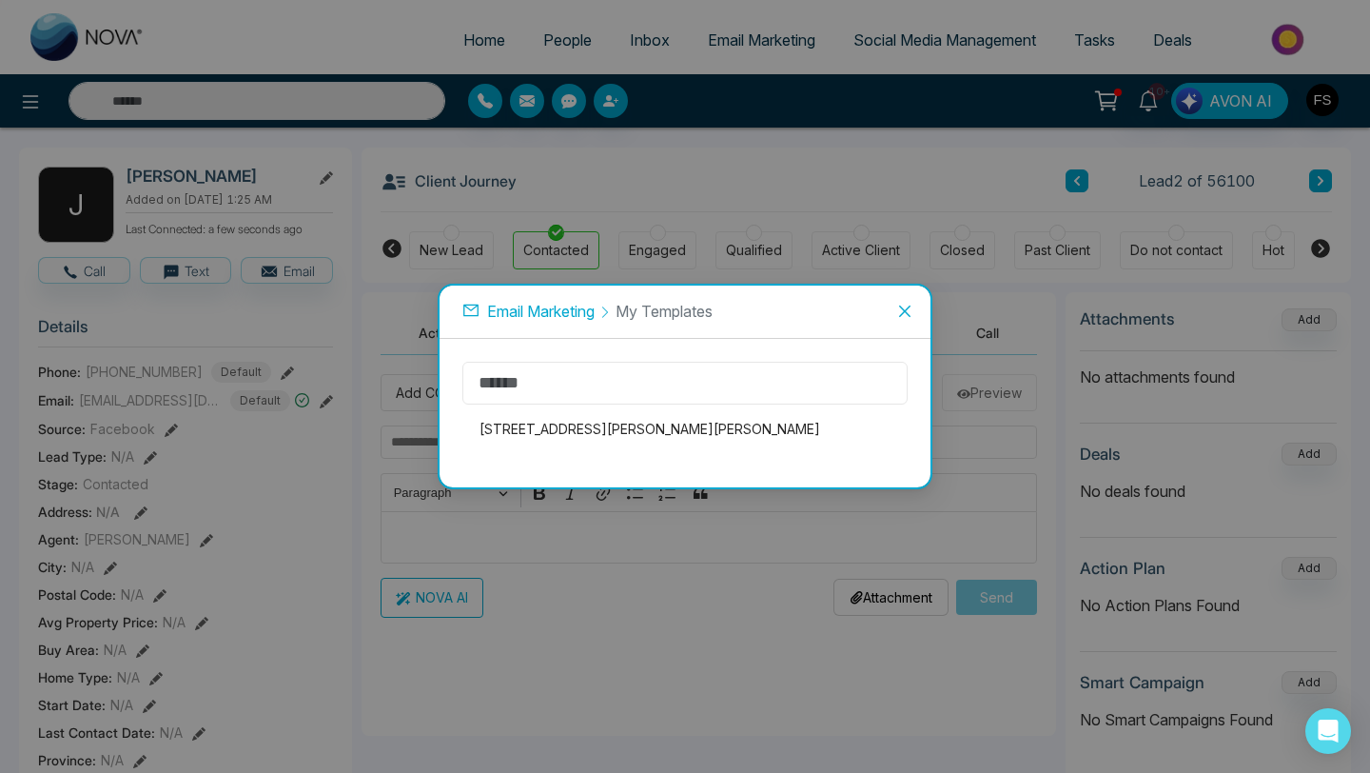
click at [635, 393] on input "text" at bounding box center [685, 383] width 445 height 43
click at [559, 306] on span "Email Marketing" at bounding box center [541, 311] width 108 height 19
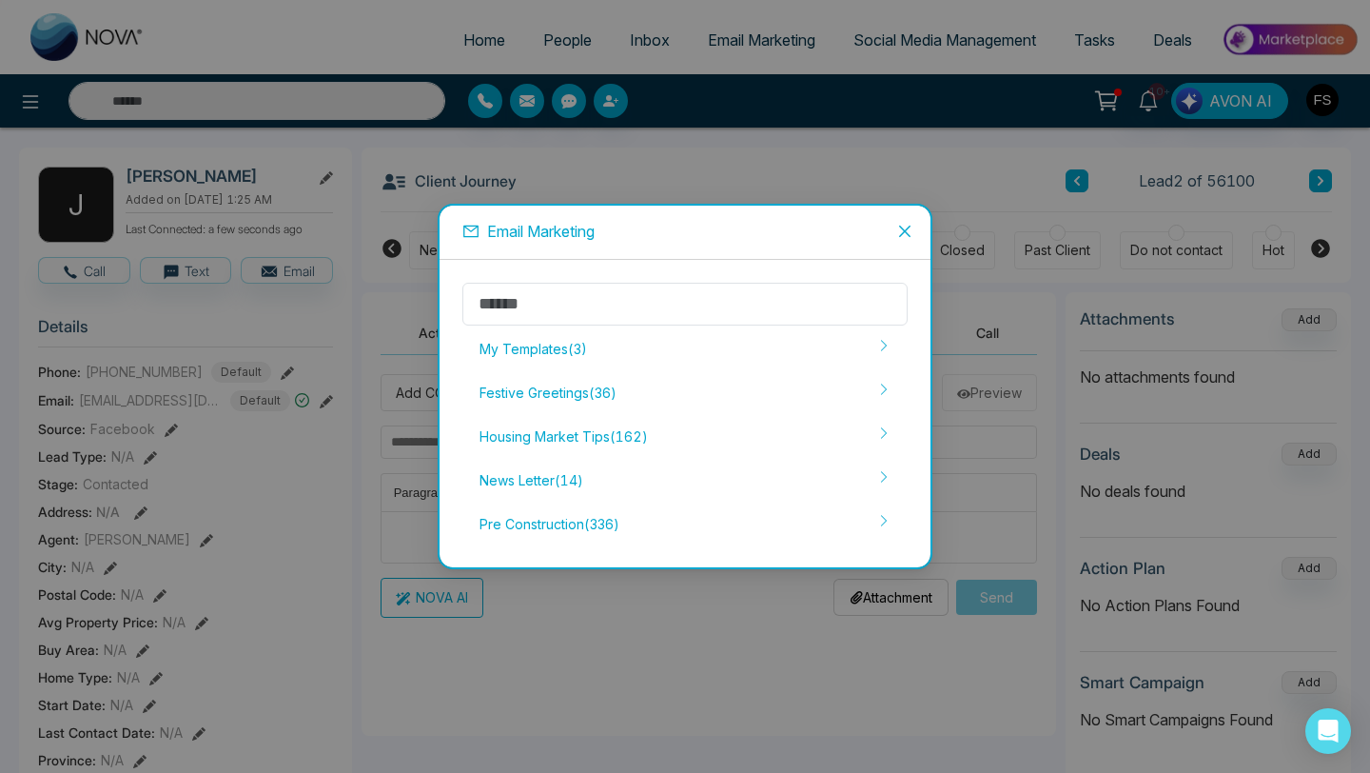
click at [552, 238] on span "Email Marketing" at bounding box center [541, 231] width 108 height 19
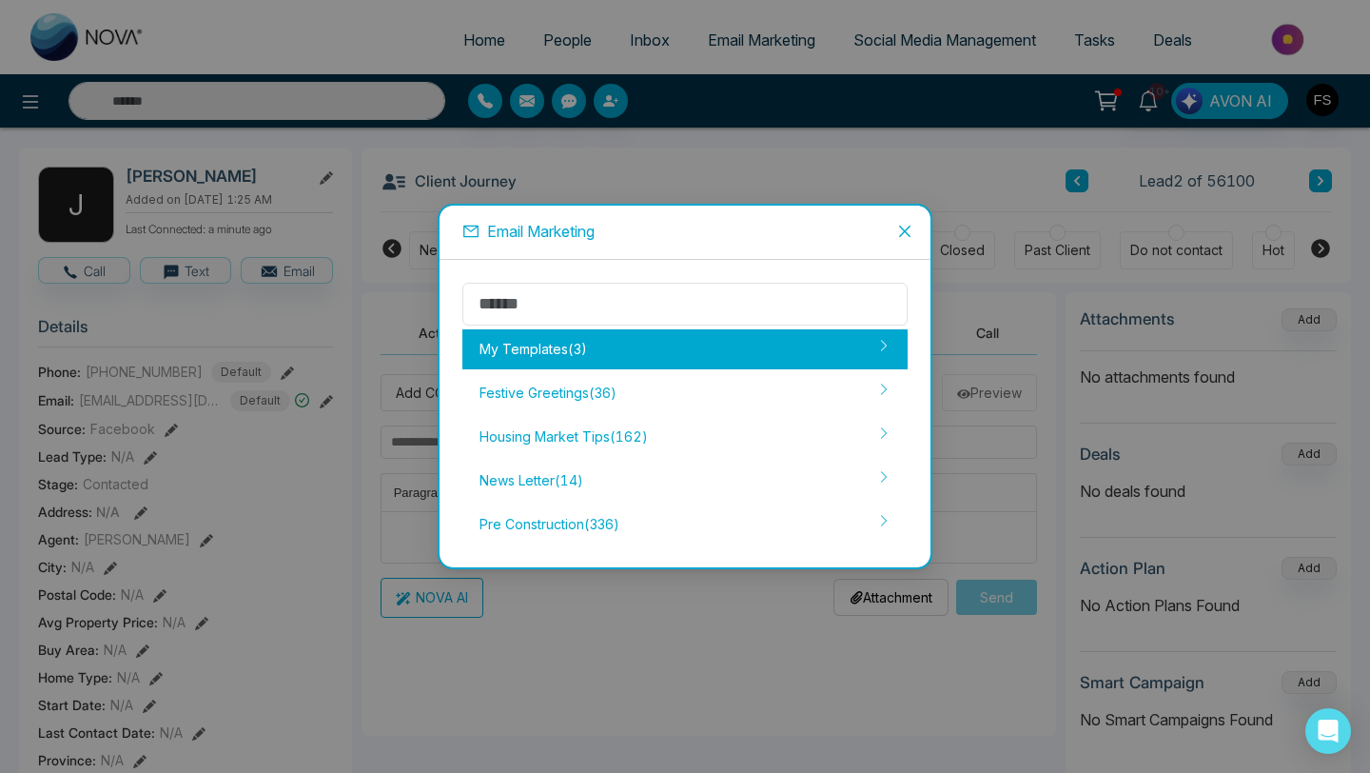
click at [612, 360] on div "My Templates ( 3 )" at bounding box center [685, 349] width 445 height 40
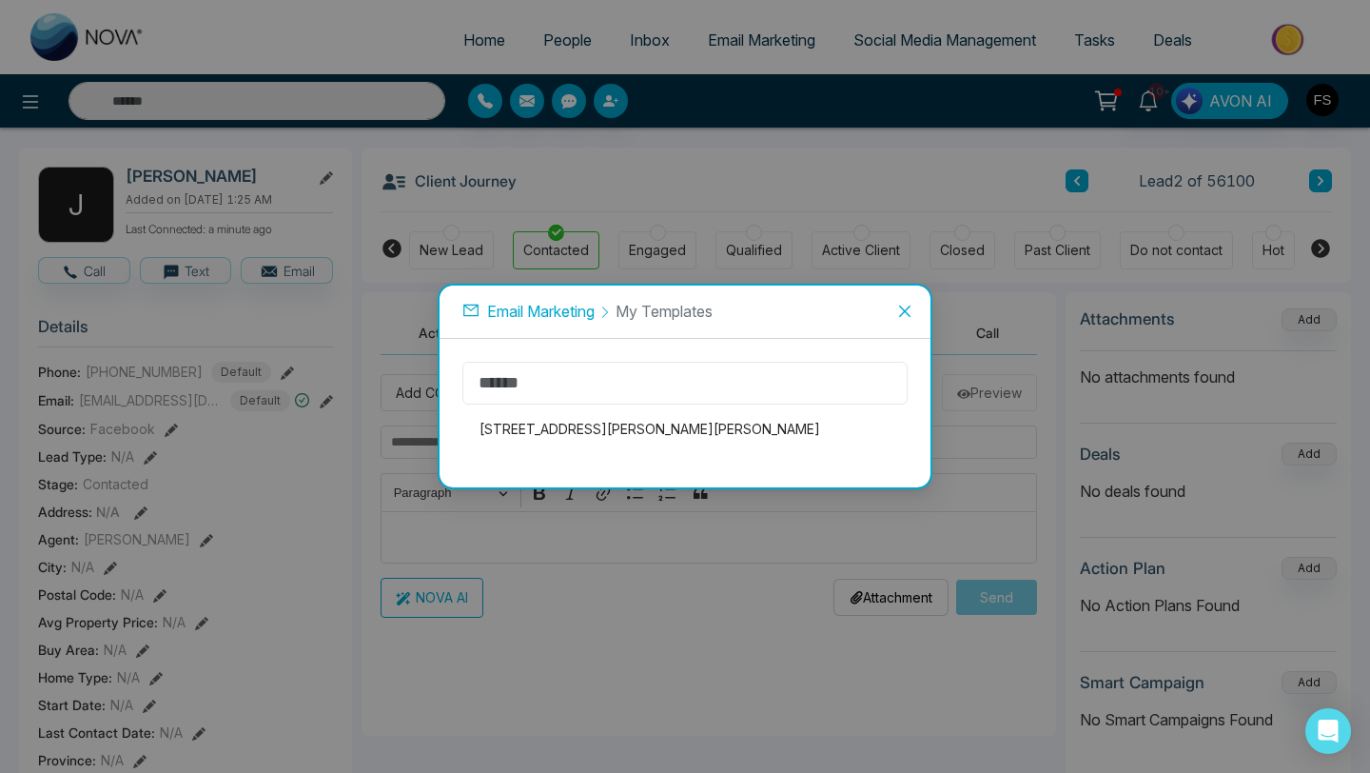
click at [664, 377] on input "text" at bounding box center [685, 383] width 445 height 43
click at [699, 314] on span "My Templates" at bounding box center [664, 311] width 97 height 19
click at [659, 309] on span "My Templates" at bounding box center [664, 311] width 97 height 19
click at [477, 314] on icon at bounding box center [471, 310] width 17 height 17
click at [505, 376] on input "text" at bounding box center [685, 383] width 445 height 43
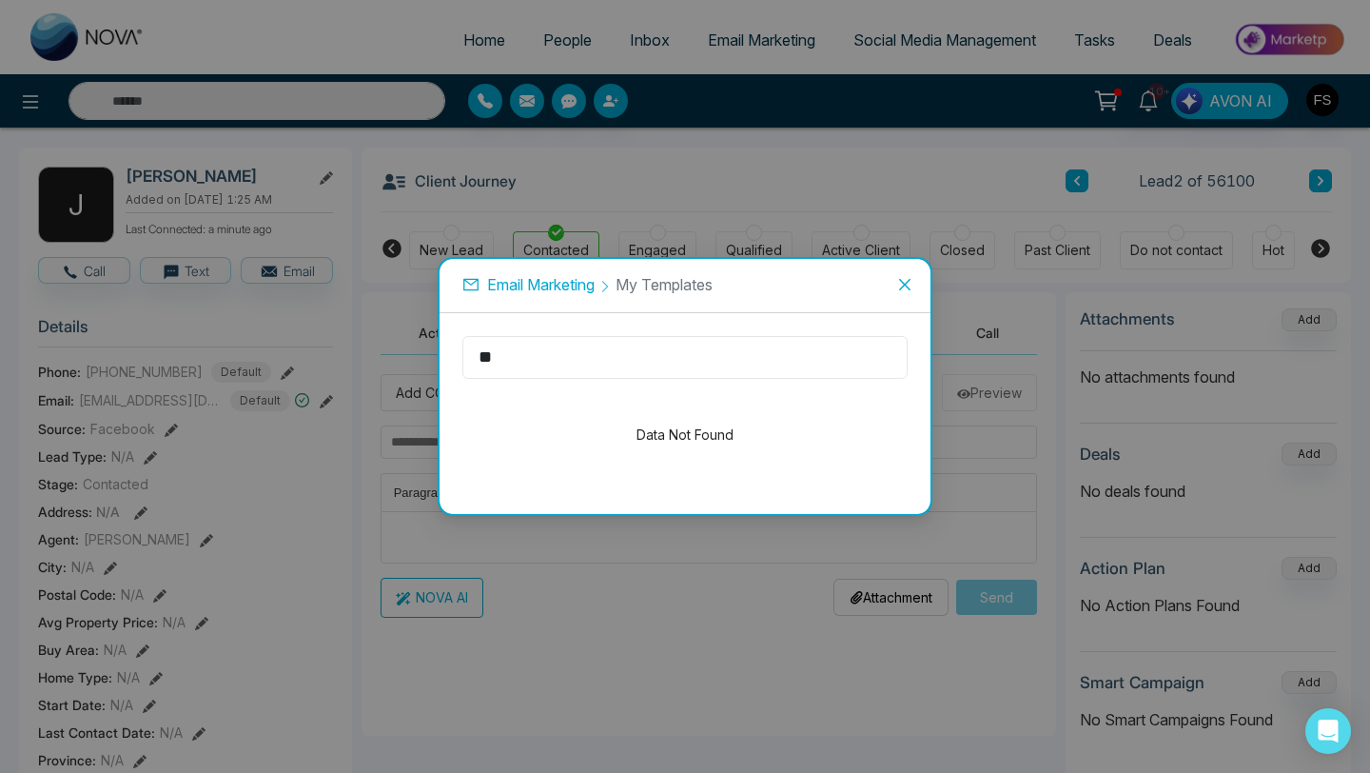
type input "*"
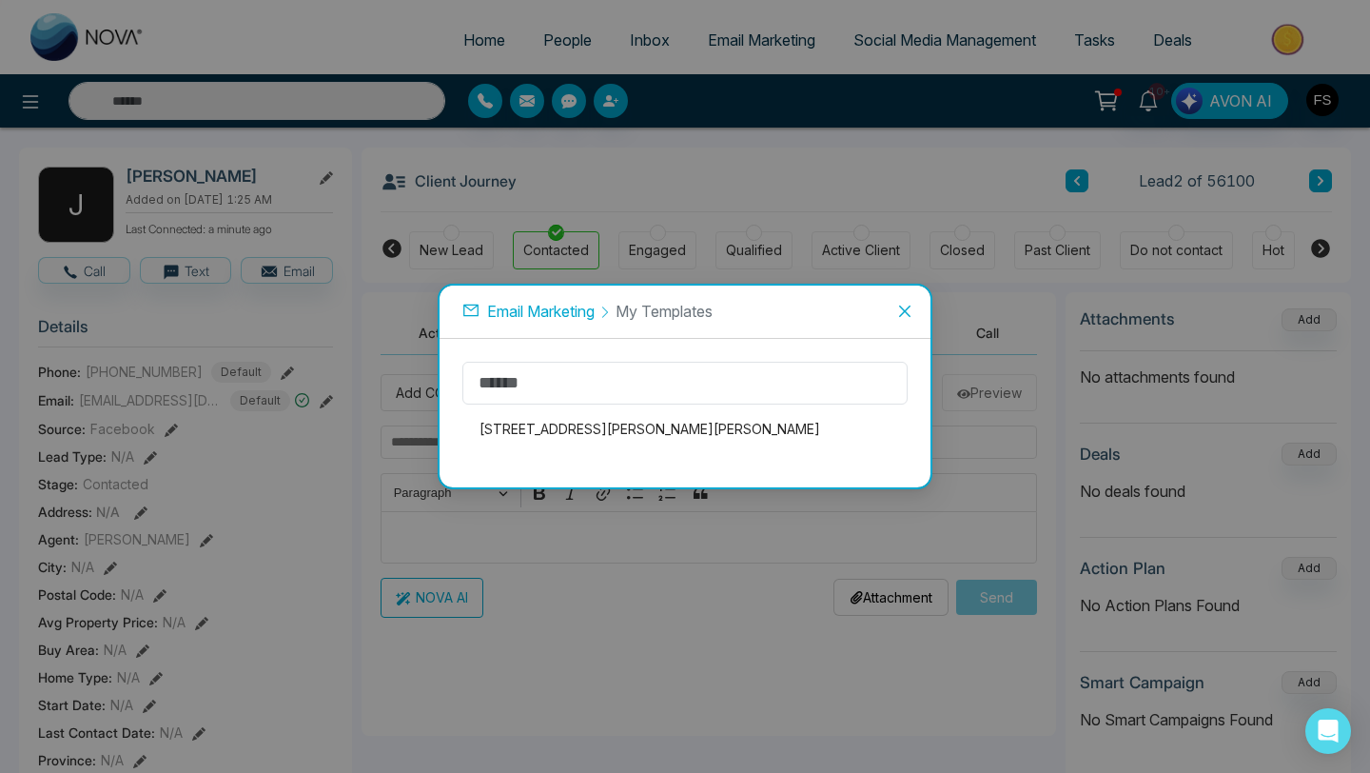
click at [502, 313] on span "Email Marketing" at bounding box center [541, 311] width 108 height 19
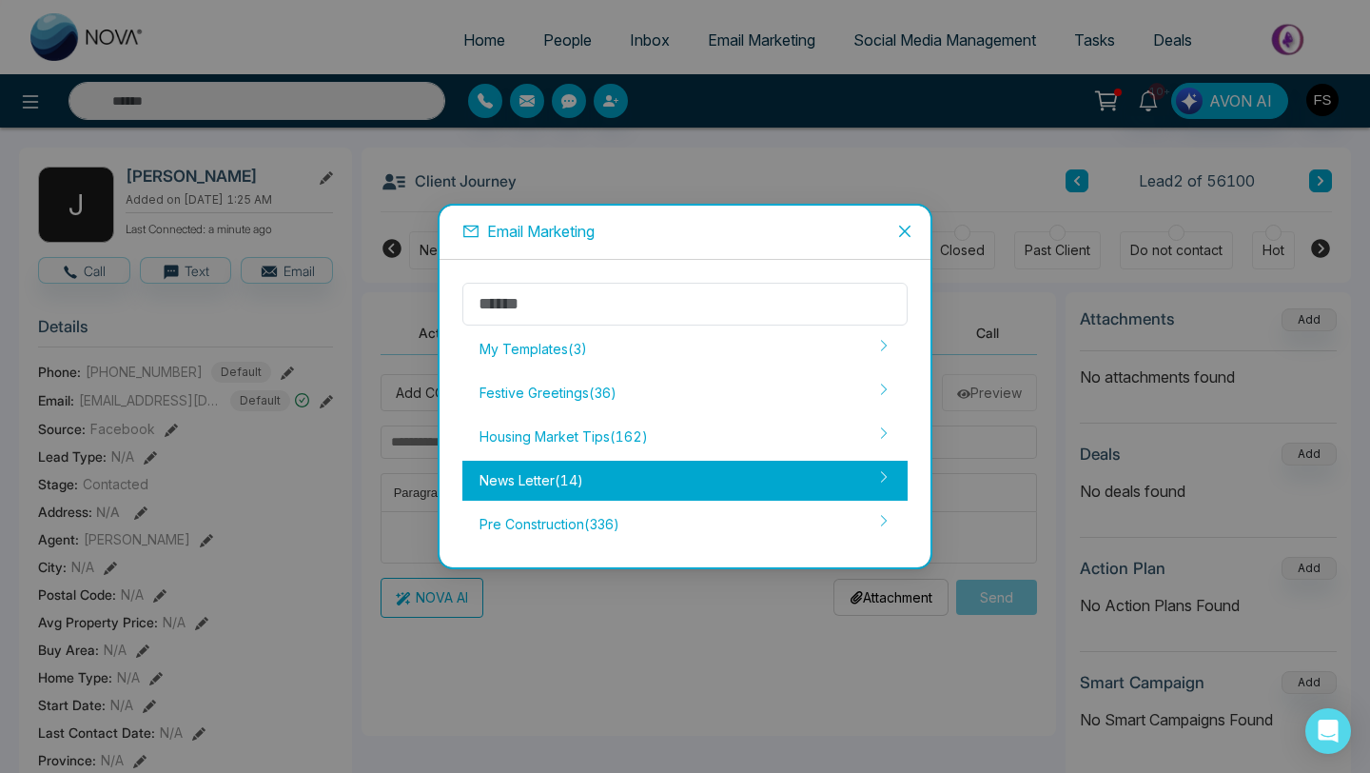
click at [532, 484] on div "News Letter ( 14 )" at bounding box center [685, 481] width 445 height 40
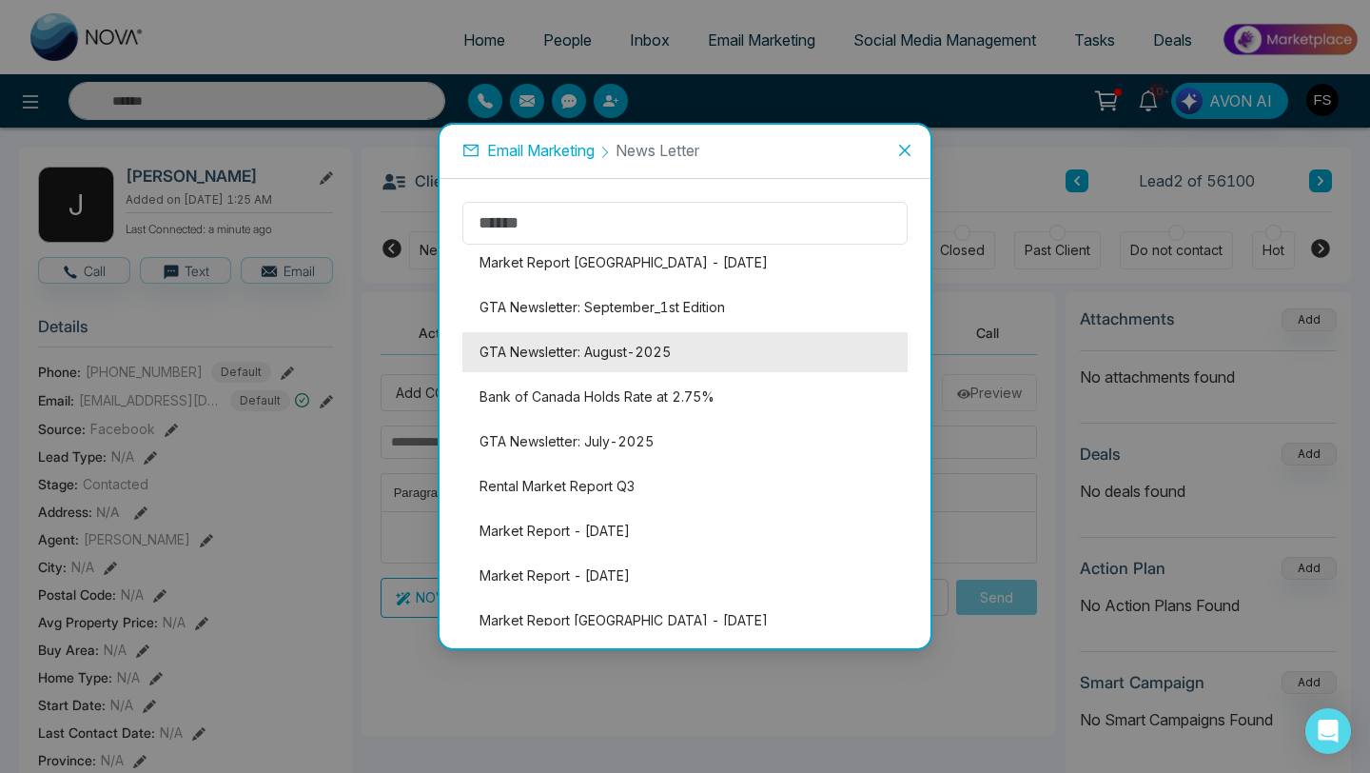
scroll to position [0, 0]
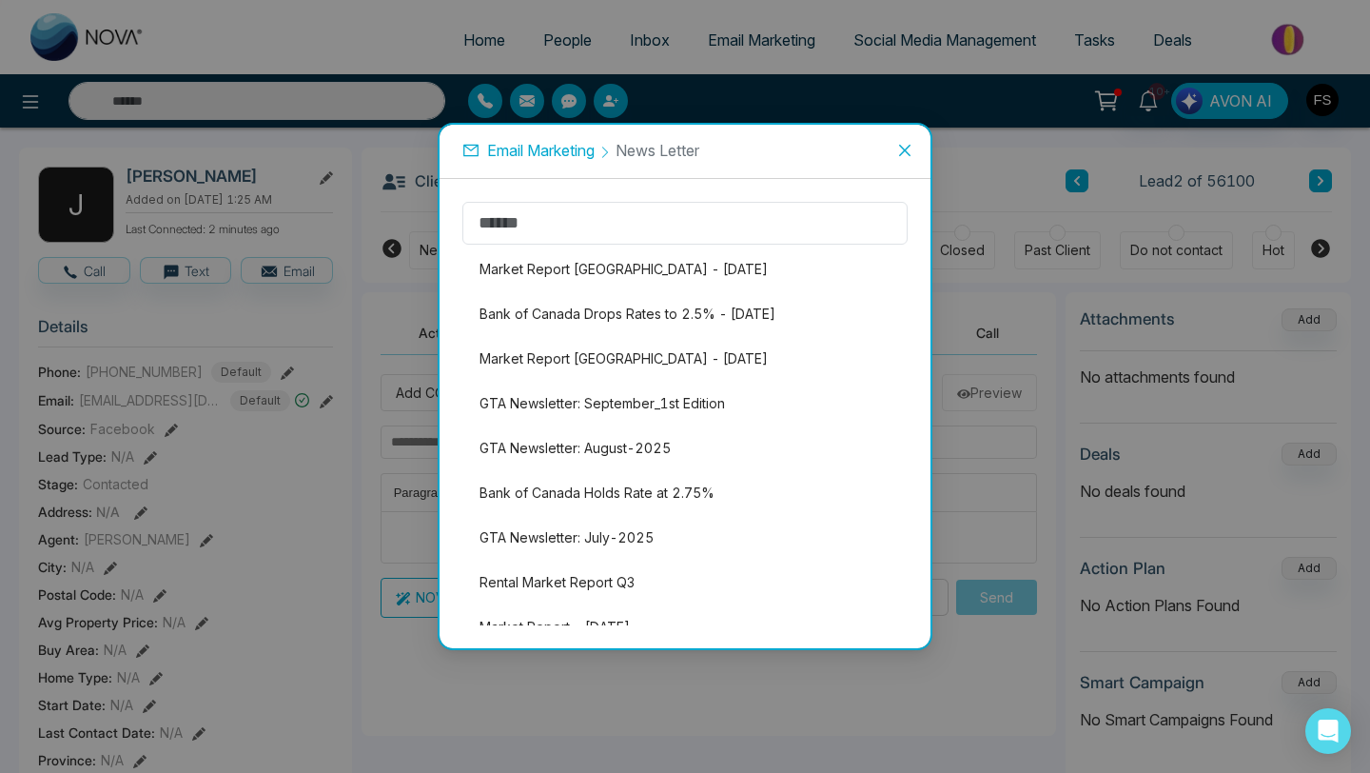
click at [498, 153] on span "Email Marketing" at bounding box center [541, 150] width 108 height 19
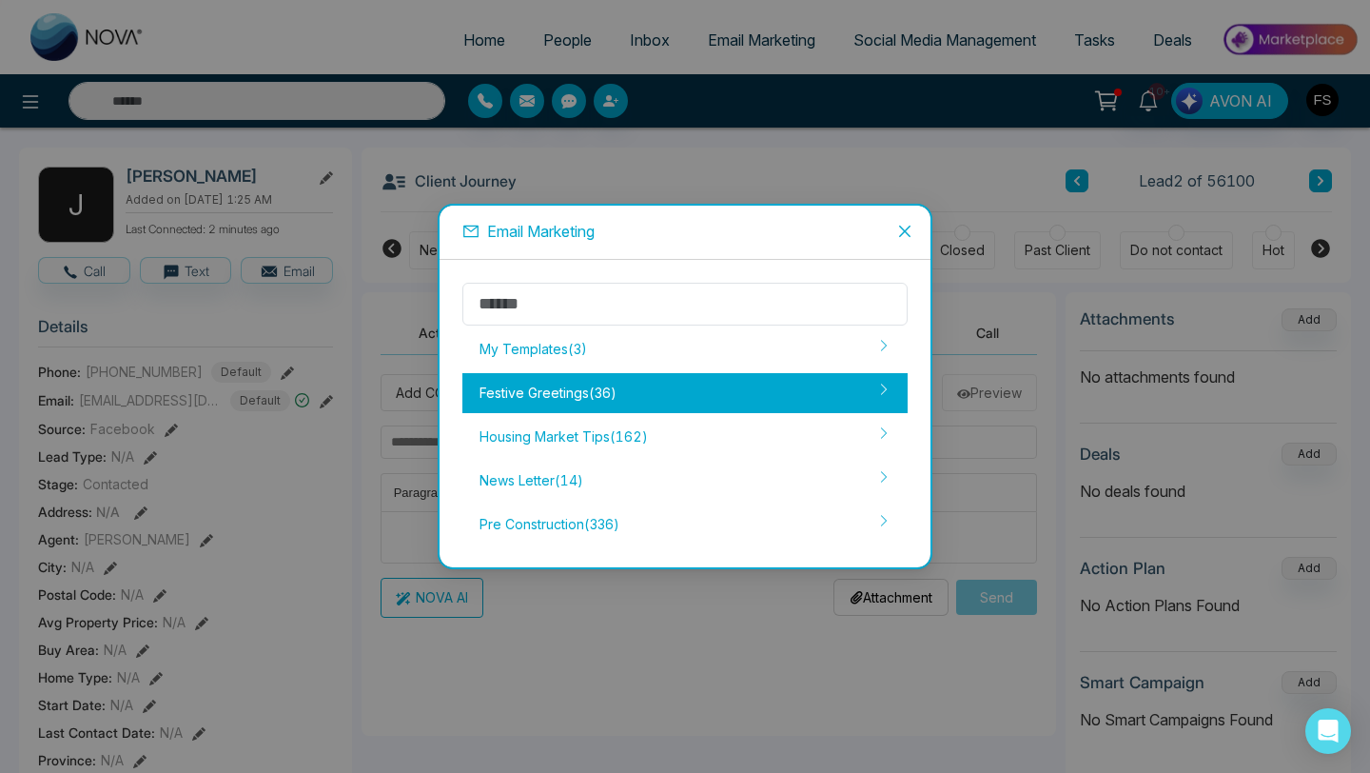
click at [576, 388] on div "Festive Greetings ( 36 )" at bounding box center [685, 393] width 445 height 40
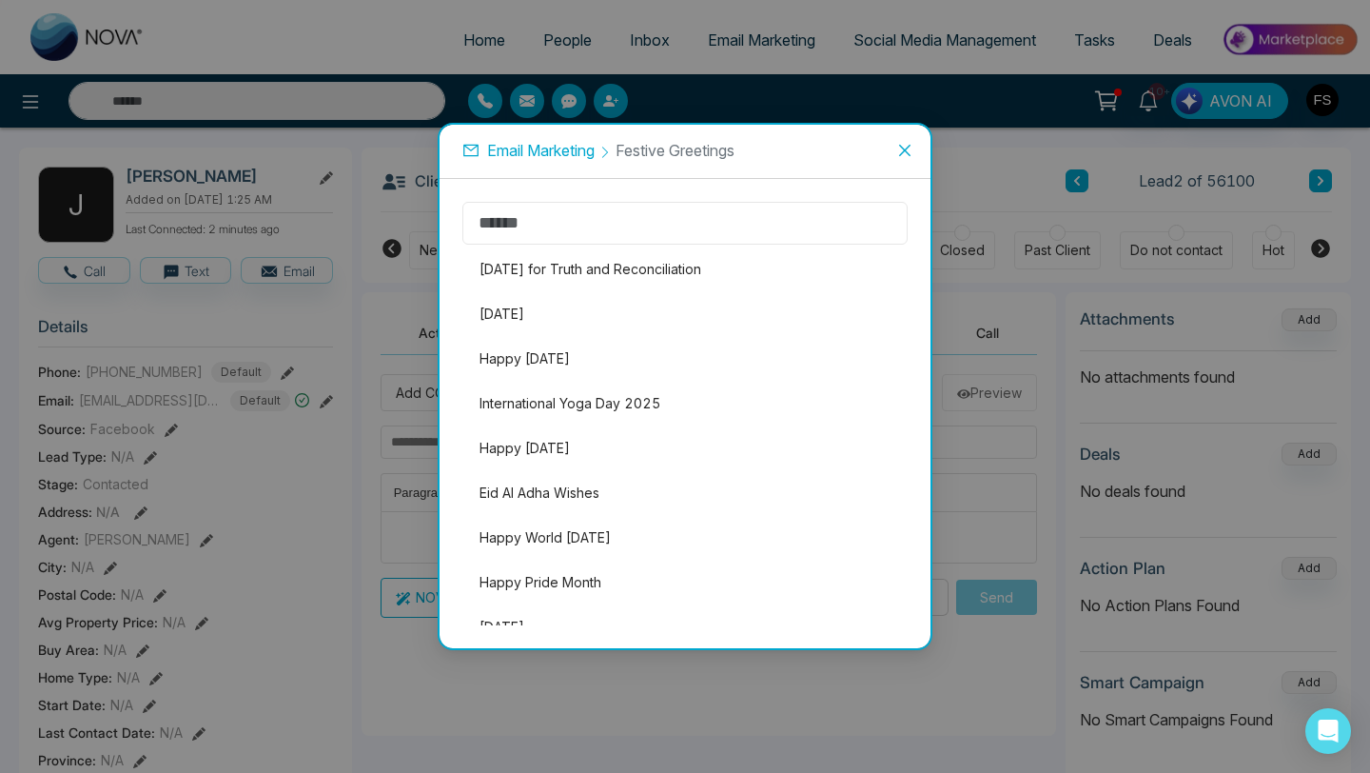
click at [583, 228] on input "text" at bounding box center [685, 223] width 445 height 43
type input "*"
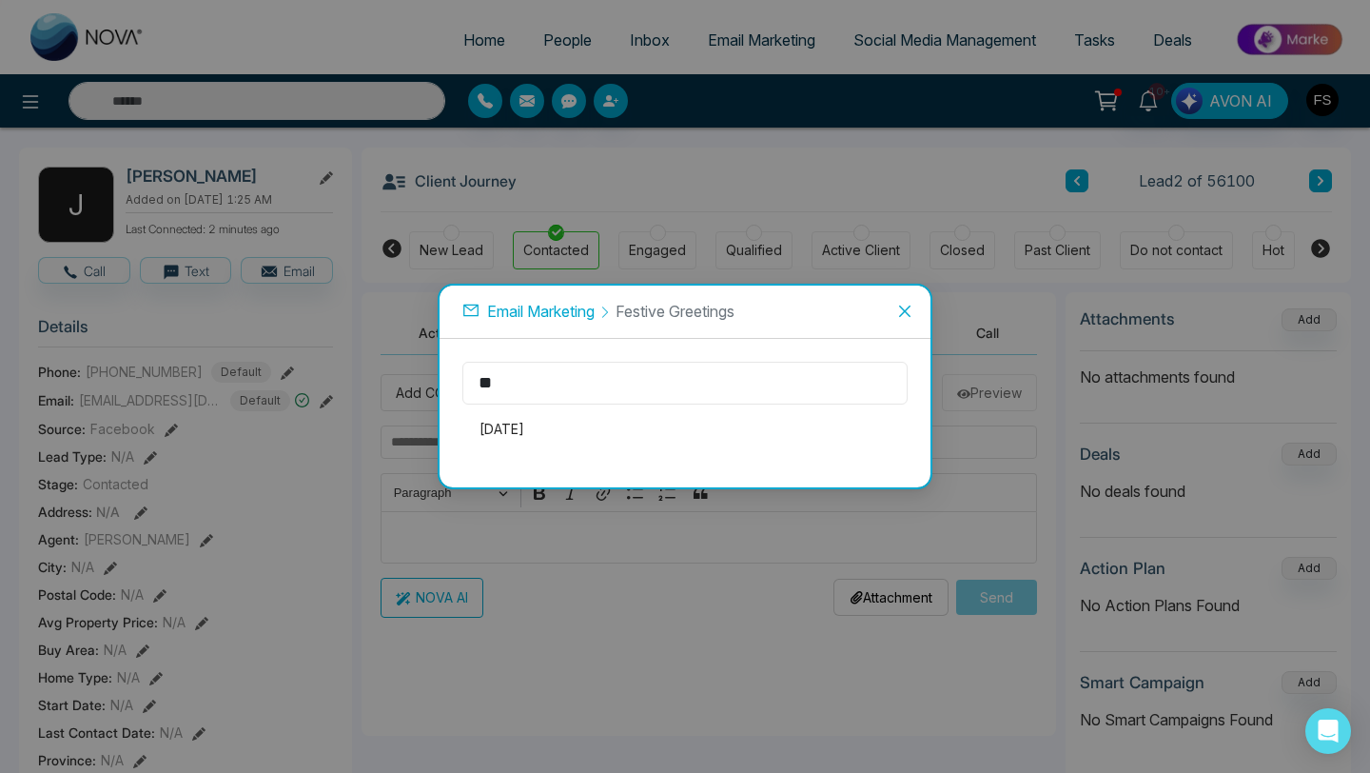
type input "*"
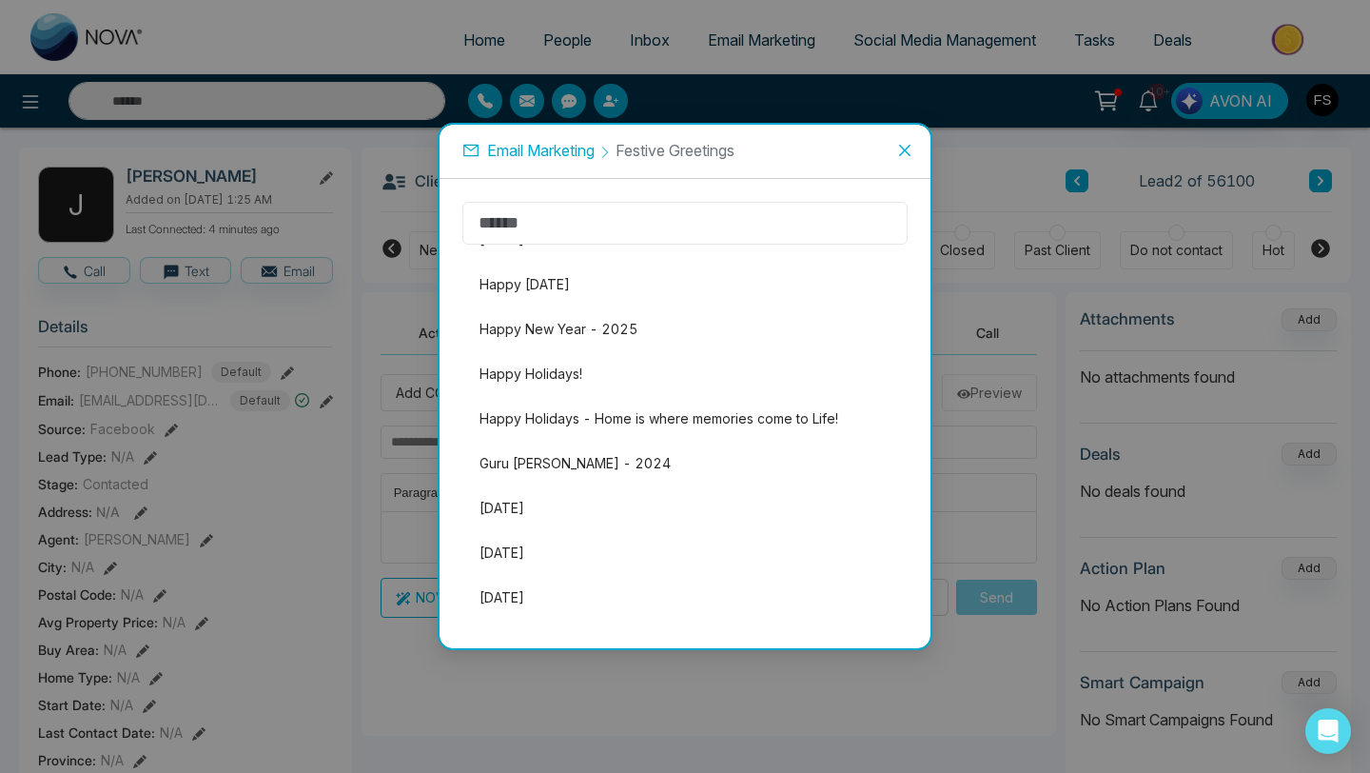
scroll to position [884, 0]
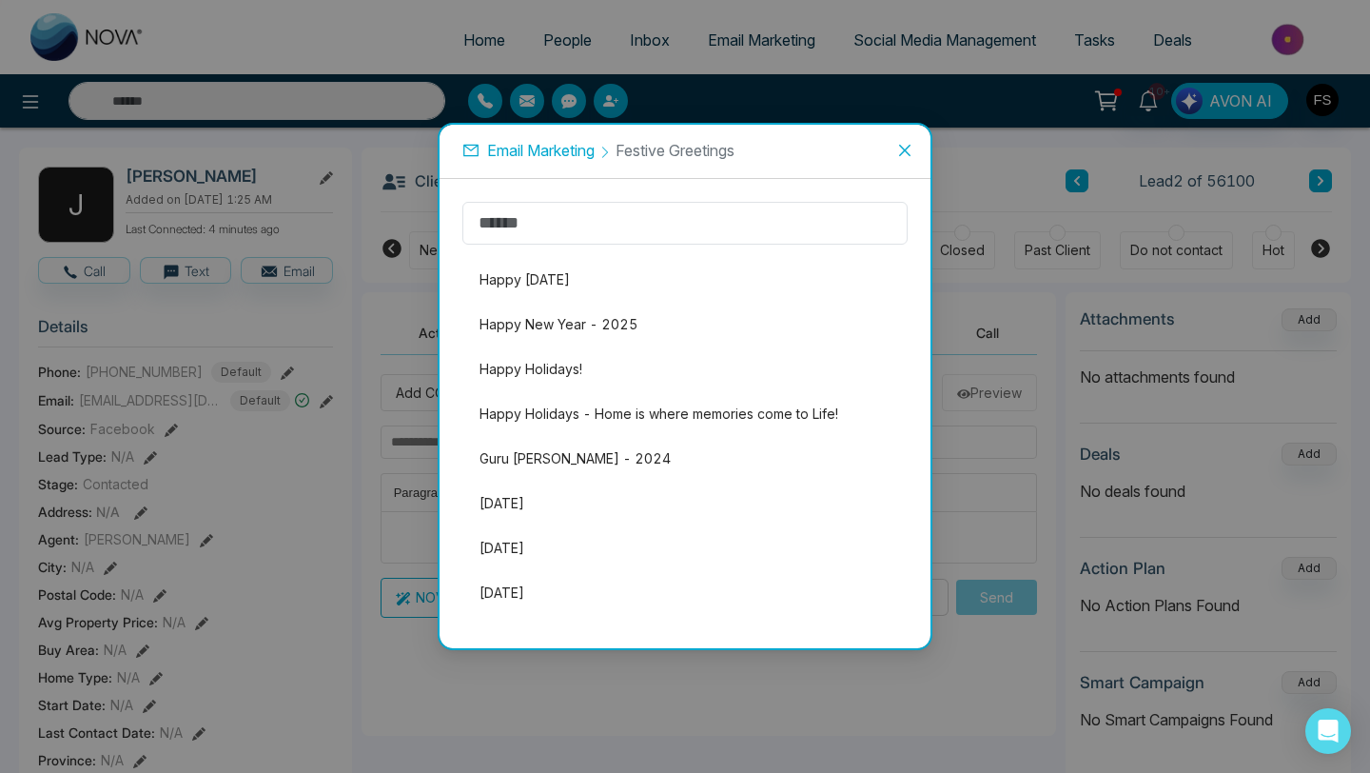
click at [471, 148] on icon at bounding box center [471, 150] width 17 height 17
click at [612, 151] on icon at bounding box center [605, 152] width 13 height 13
click at [567, 150] on span "Email Marketing" at bounding box center [541, 150] width 108 height 19
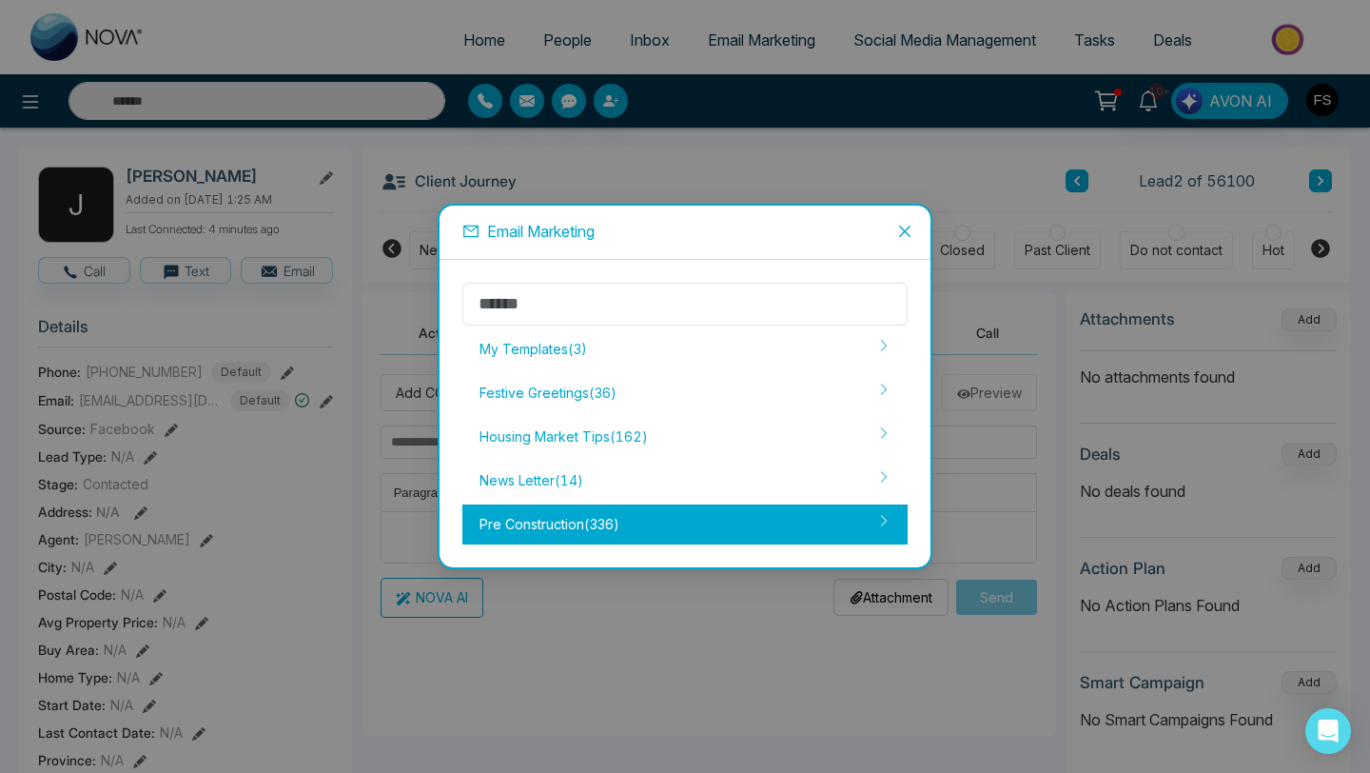
click at [584, 513] on div "Pre Construction ( 336 )" at bounding box center [685, 524] width 445 height 40
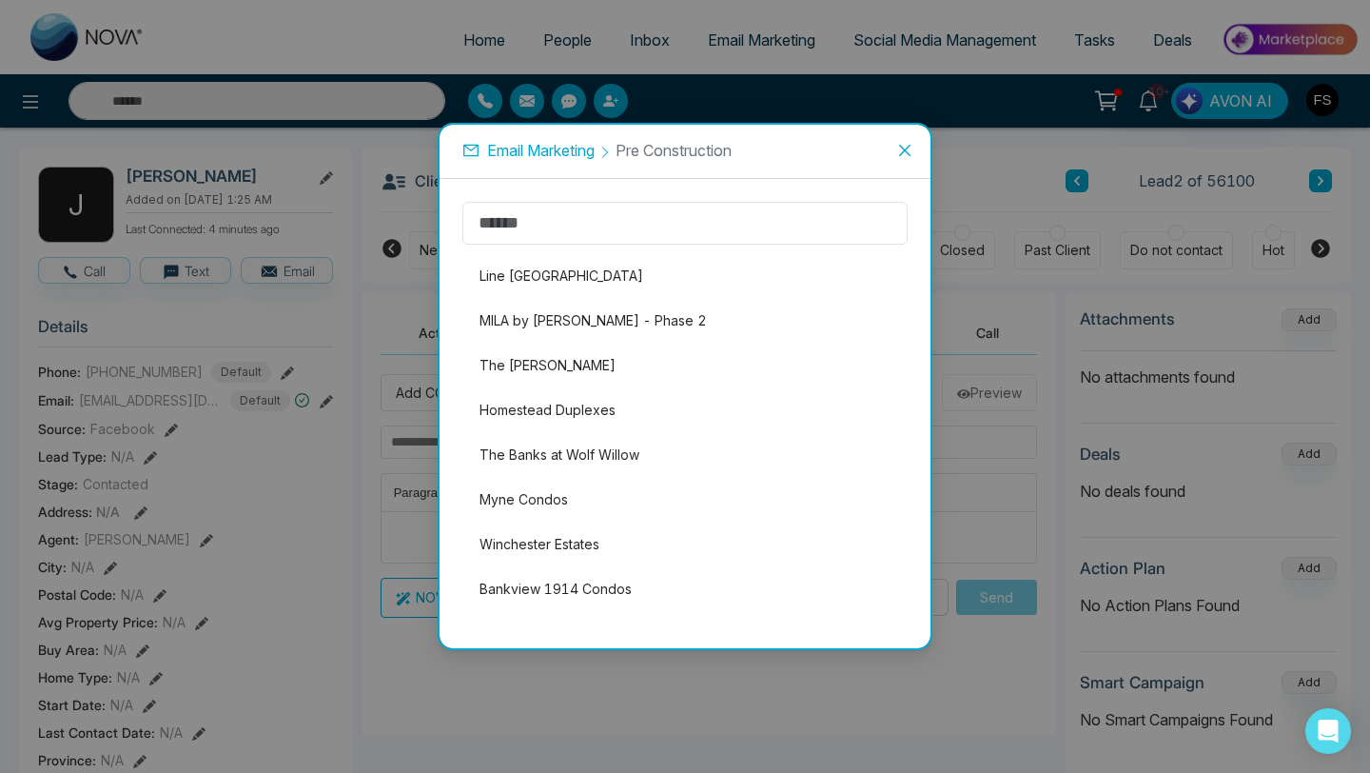
scroll to position [1955, 0]
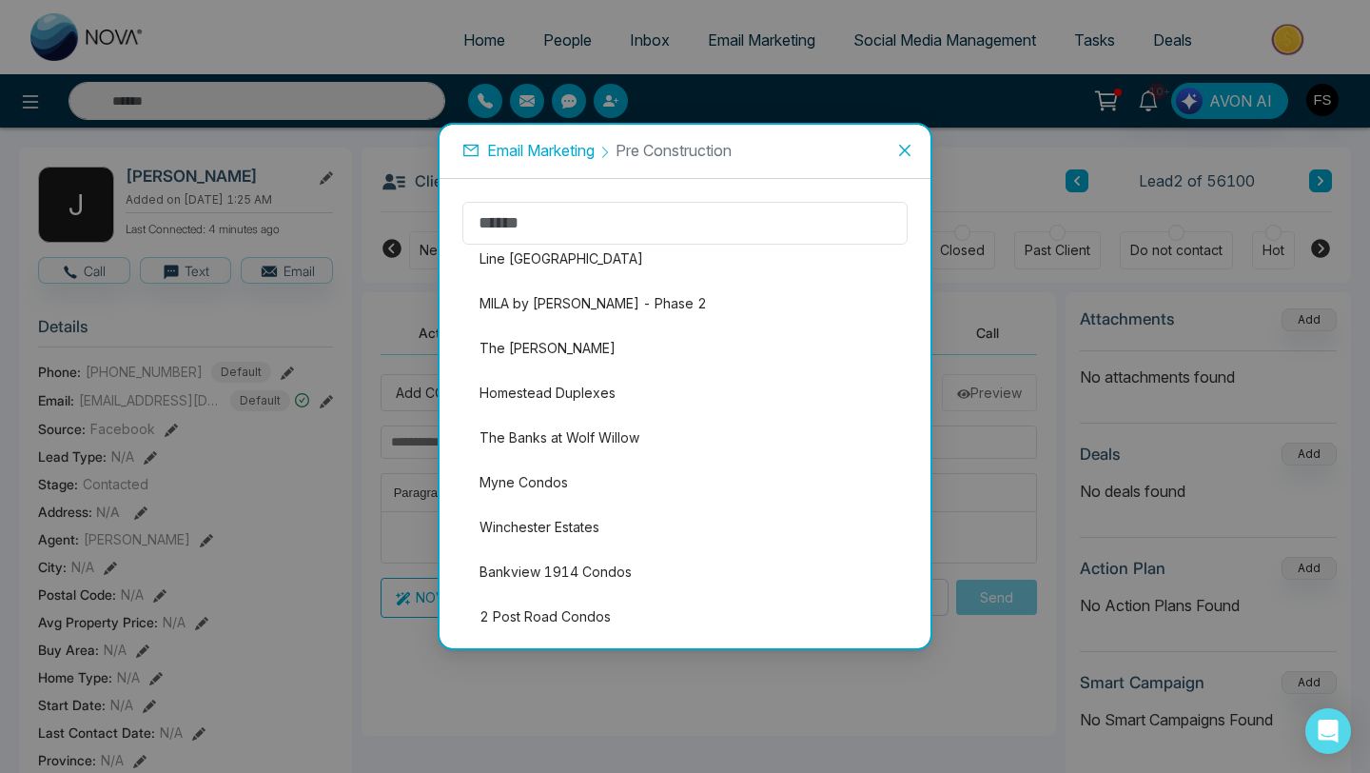
click at [631, 709] on div "Email Marketing Pre Construction Ivy Rouge Phase3 The Winston Collection Towns …" at bounding box center [685, 386] width 1370 height 773
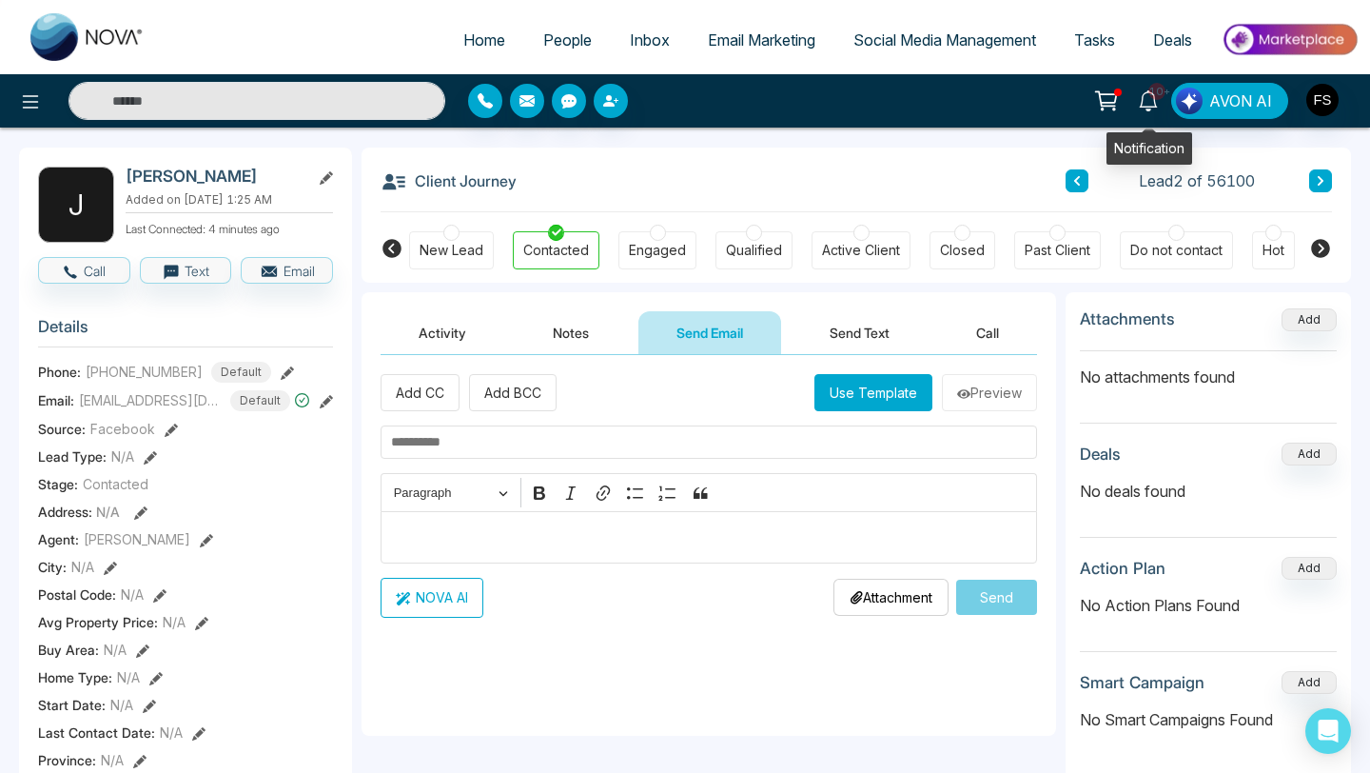
click at [1151, 105] on icon at bounding box center [1148, 100] width 21 height 21
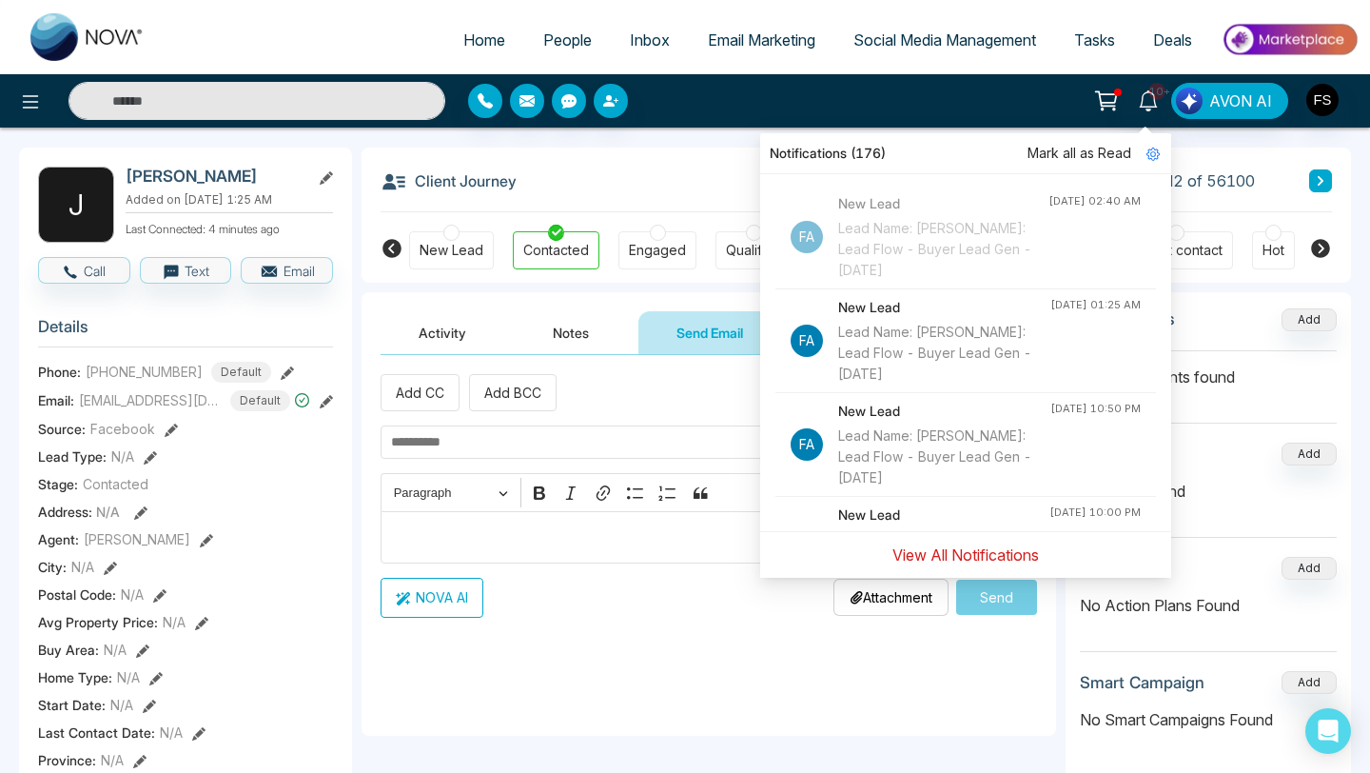
click at [938, 558] on button "View All Notifications" at bounding box center [965, 555] width 171 height 36
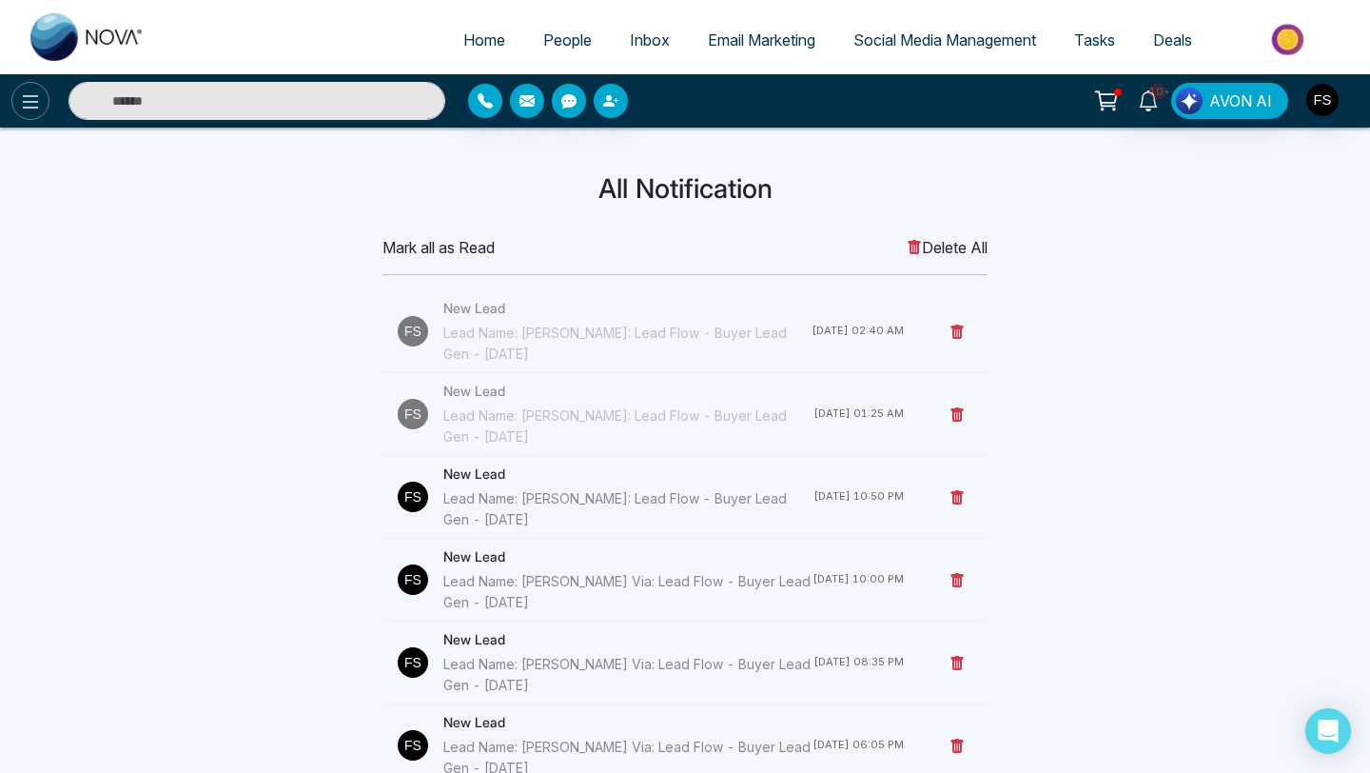
click at [32, 111] on icon at bounding box center [30, 101] width 23 height 23
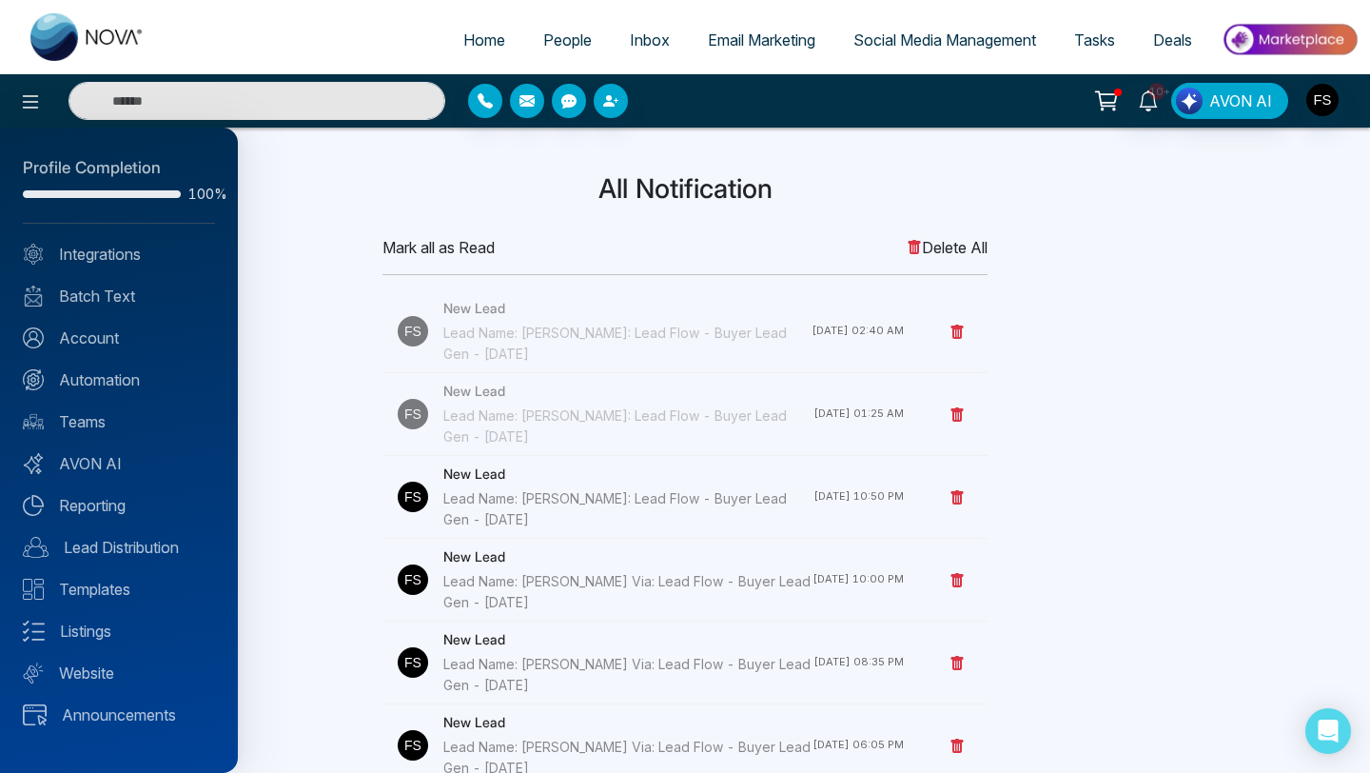
click at [264, 318] on div at bounding box center [685, 386] width 1370 height 773
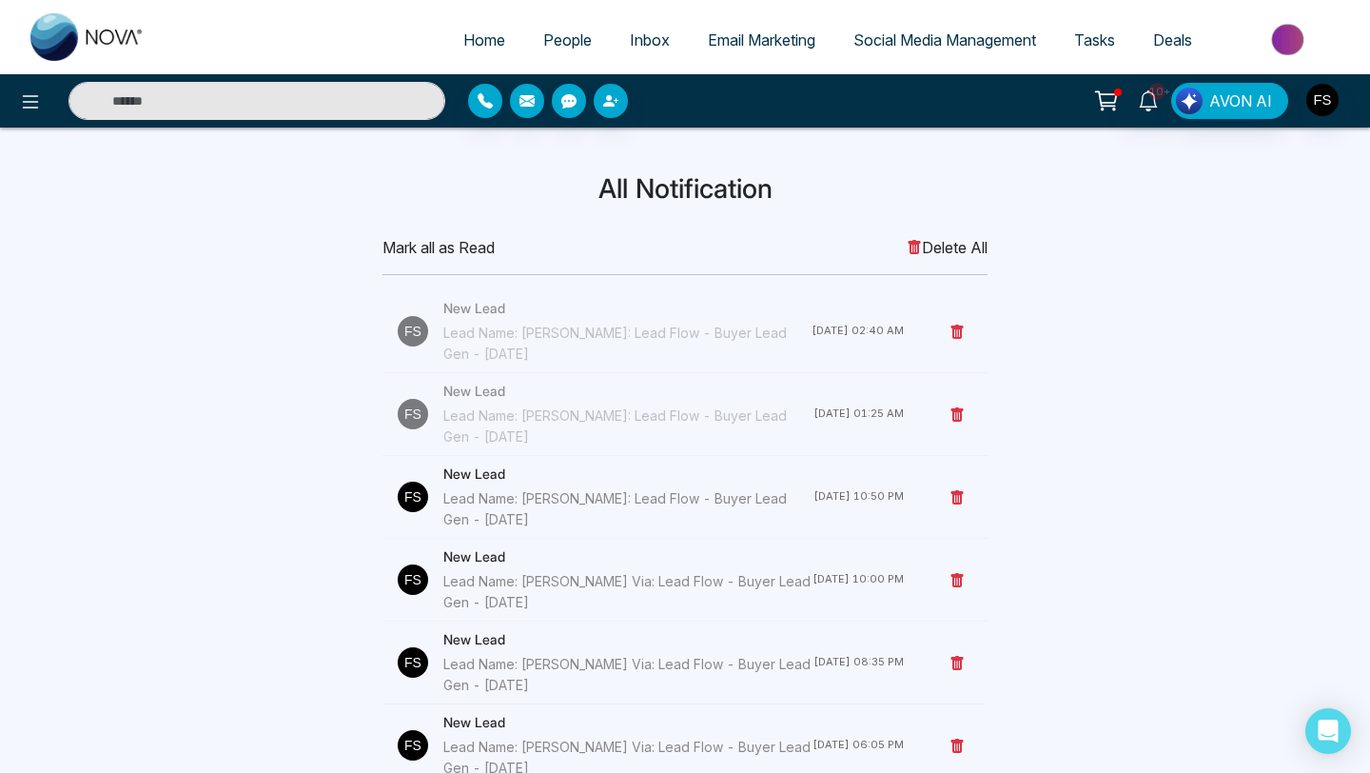
click at [543, 40] on span "People" at bounding box center [567, 39] width 49 height 19
